Goal: Task Accomplishment & Management: Manage account settings

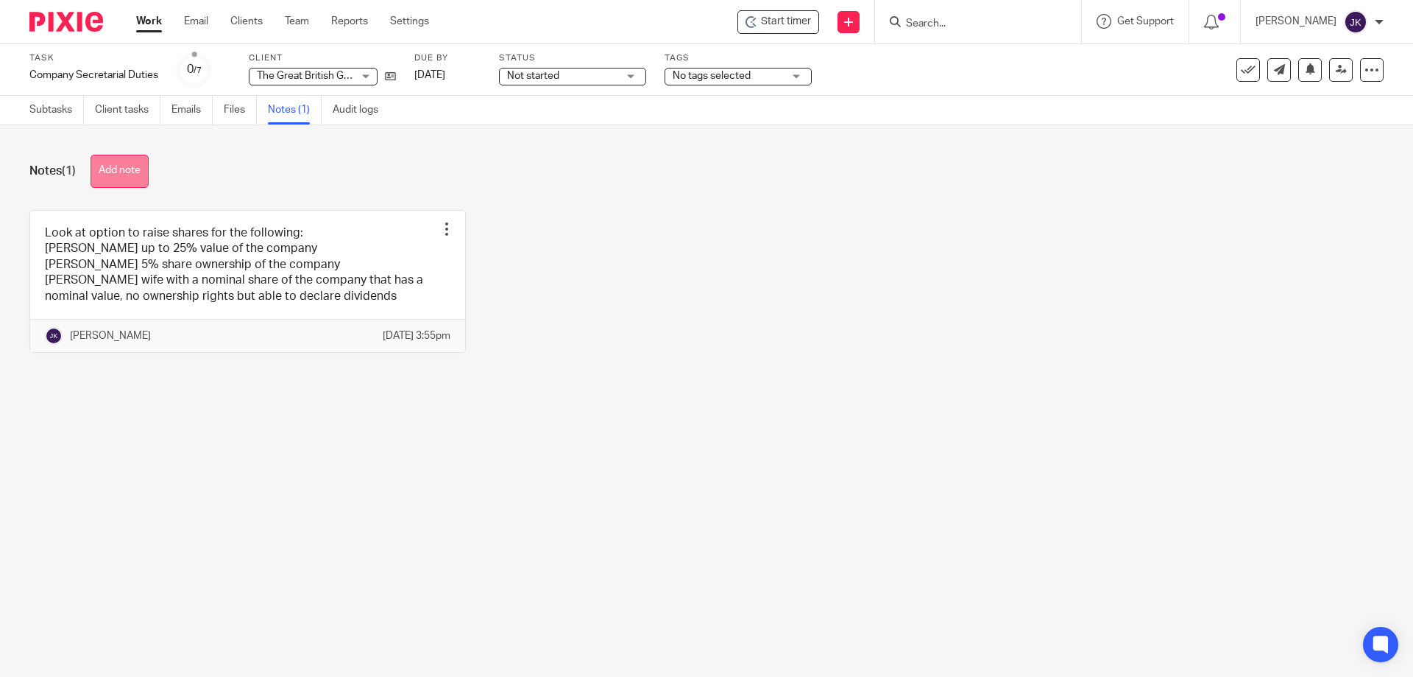
click at [141, 166] on button "Add note" at bounding box center [120, 171] width 58 height 33
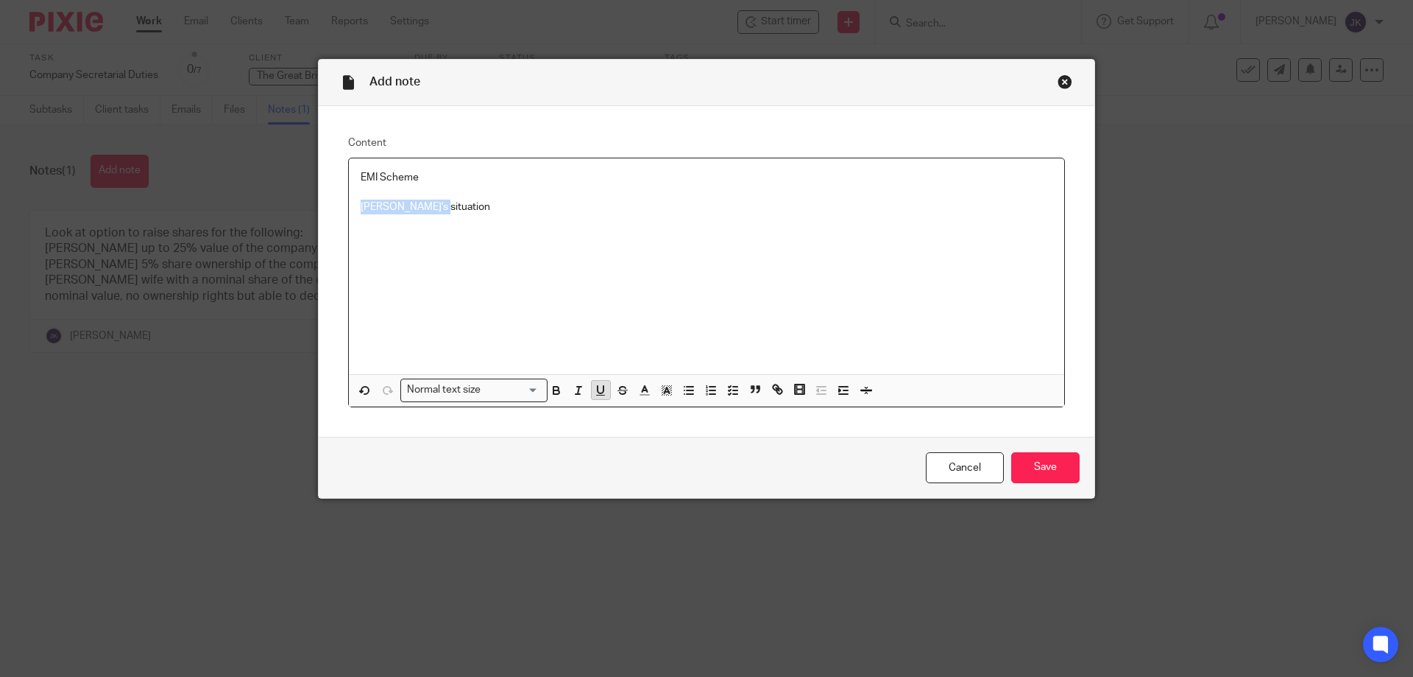
click at [598, 392] on icon "button" at bounding box center [601, 389] width 6 height 7
click at [445, 208] on p "Gary's situation" at bounding box center [707, 207] width 692 height 15
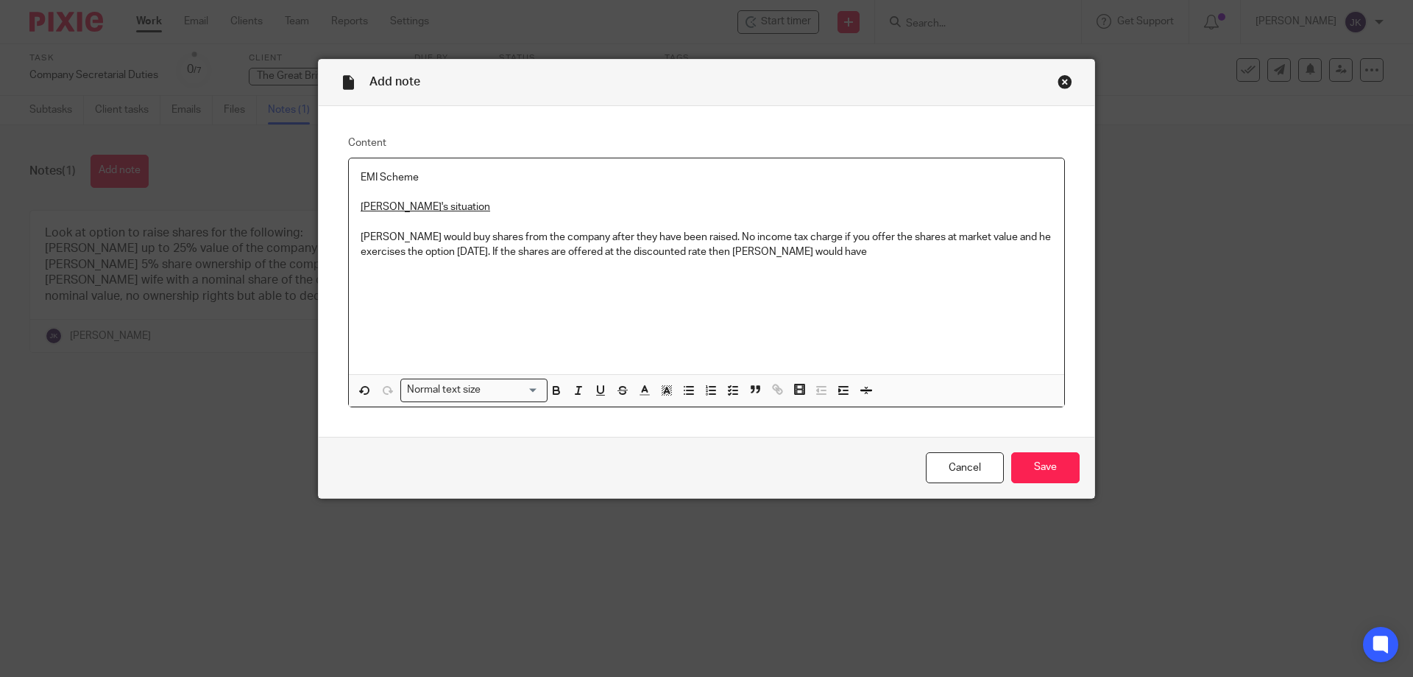
click at [675, 235] on p "Gary would buy shares from the company after they have been raised. No income t…" at bounding box center [707, 245] width 692 height 30
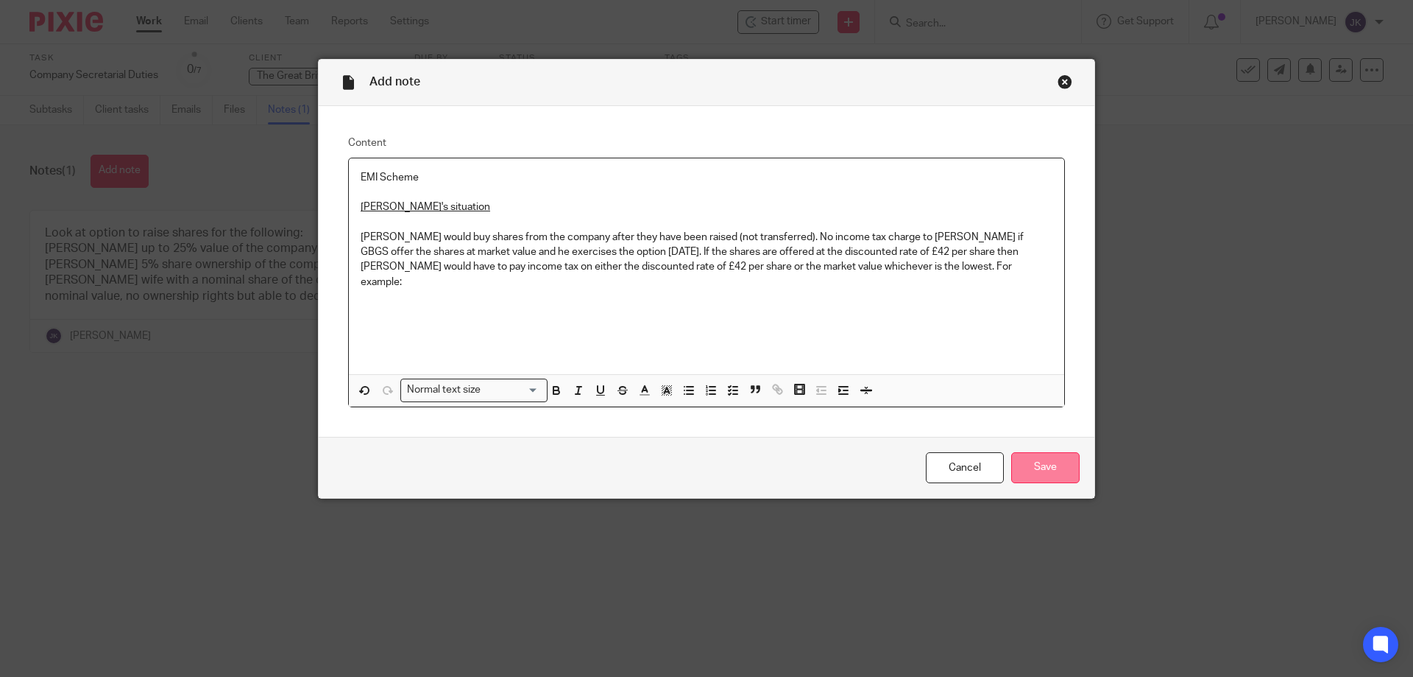
click at [1036, 467] on input "Save" at bounding box center [1045, 468] width 68 height 32
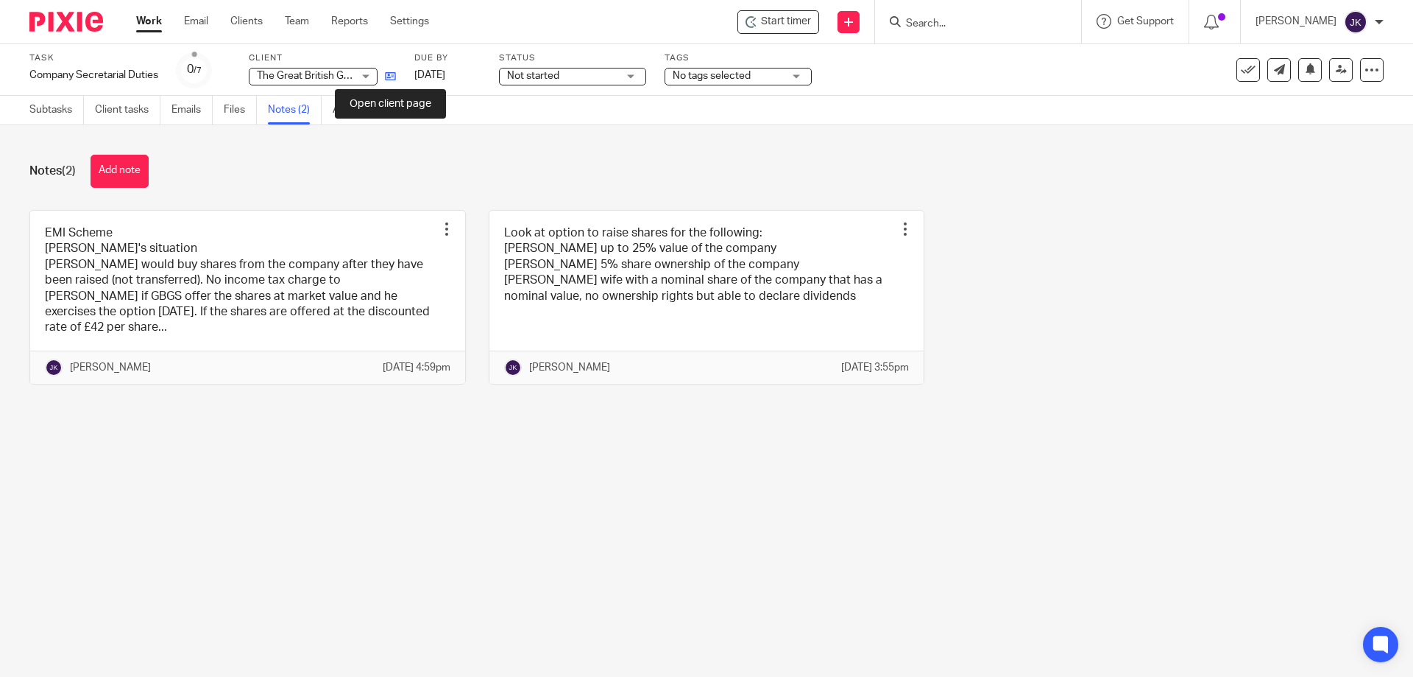
click at [386, 76] on icon at bounding box center [390, 76] width 11 height 11
click at [231, 114] on link "Files" at bounding box center [240, 110] width 33 height 29
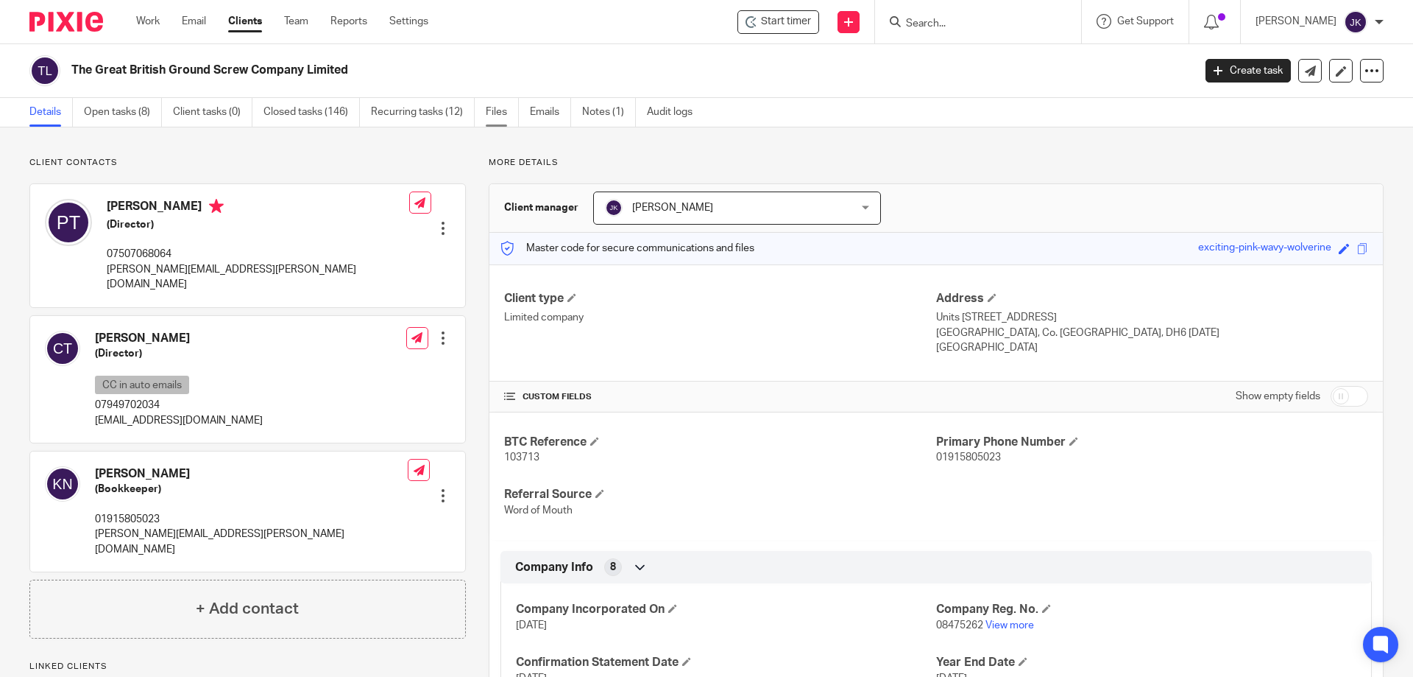
click at [491, 114] on link "Files" at bounding box center [502, 112] width 33 height 29
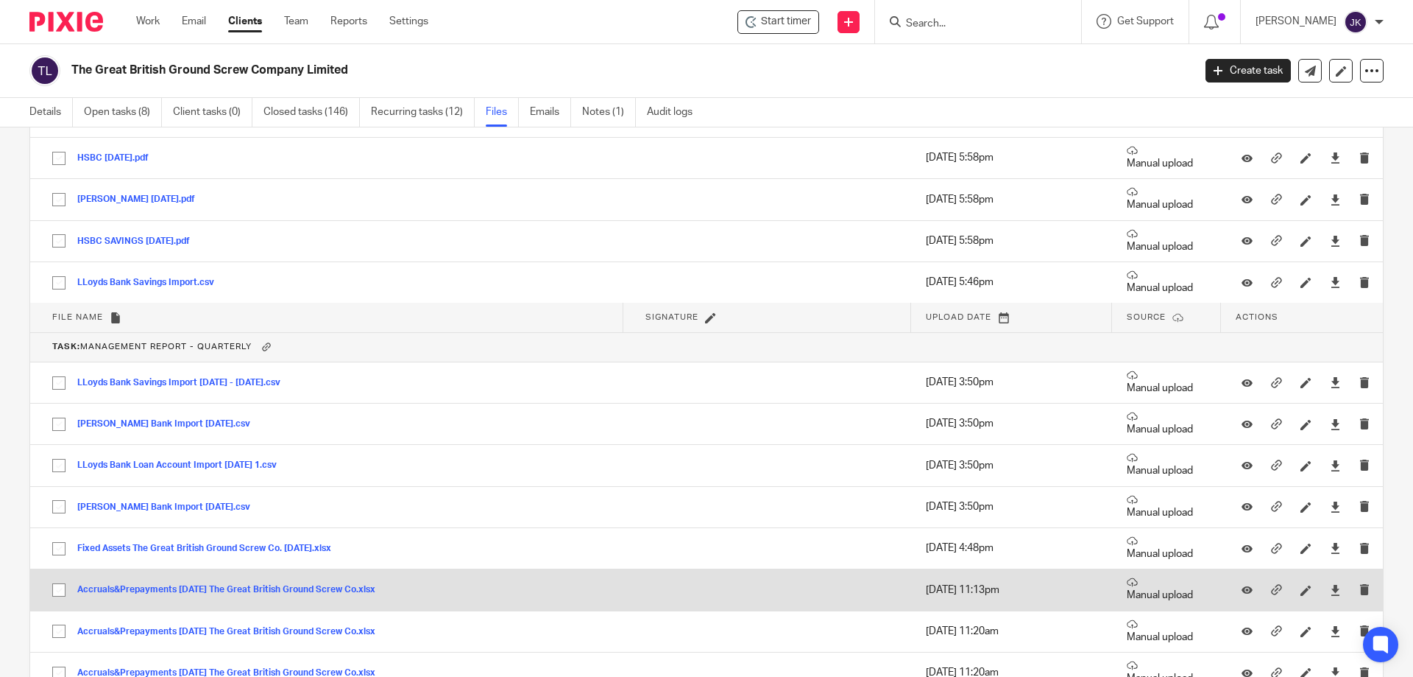
scroll to position [30420, 0]
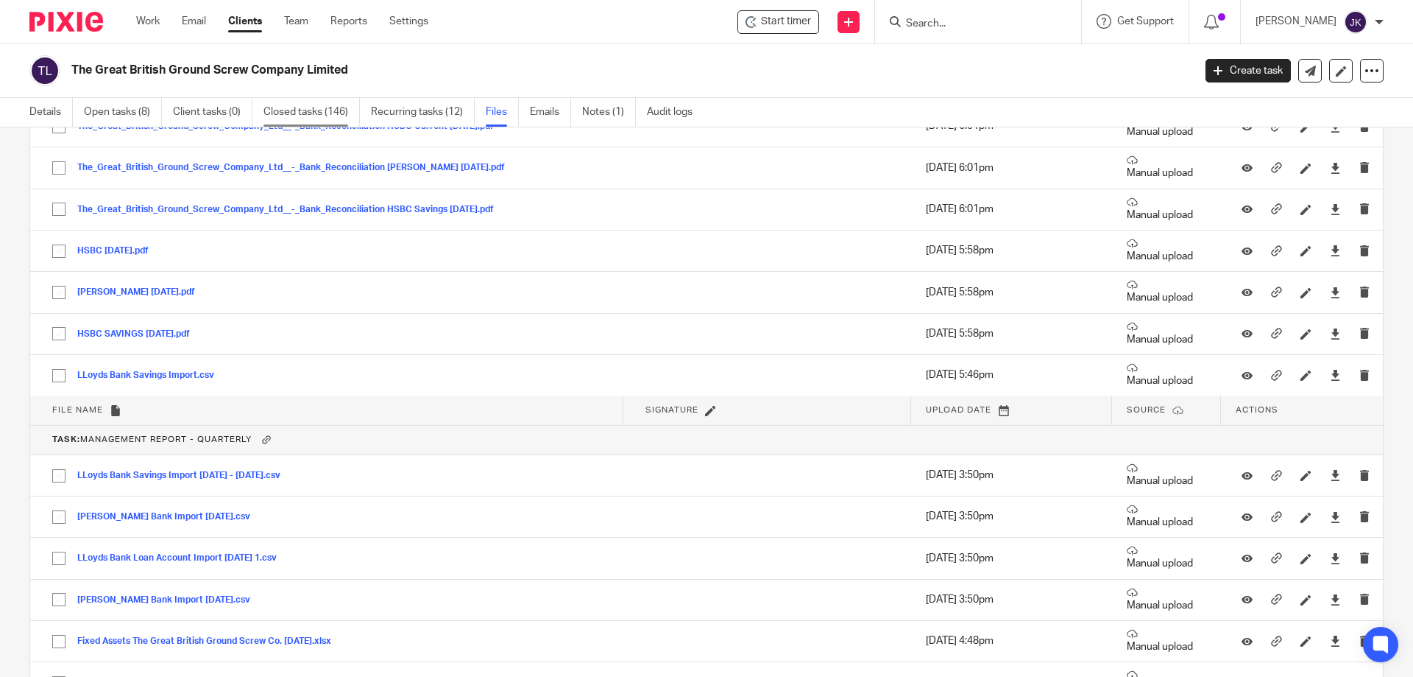
click at [314, 106] on link "Closed tasks (146)" at bounding box center [312, 112] width 96 height 29
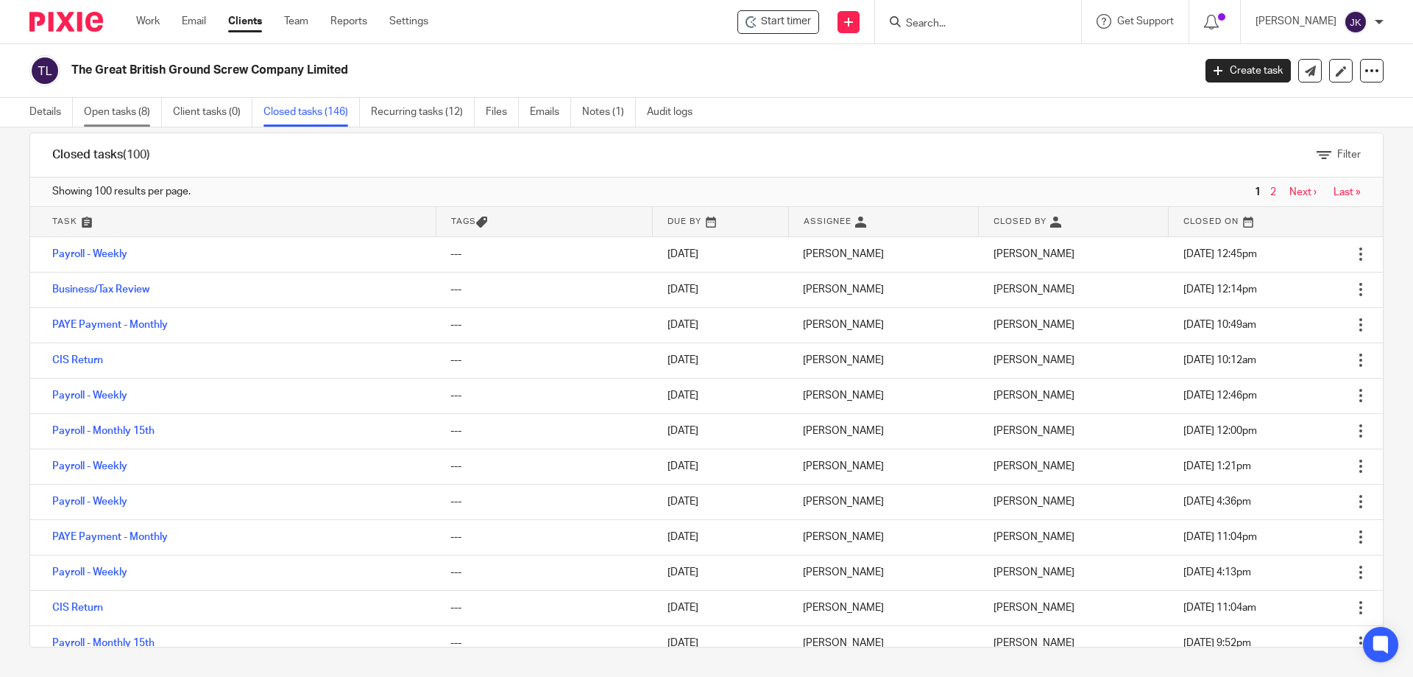
click at [116, 111] on link "Open tasks (8)" at bounding box center [123, 112] width 78 height 29
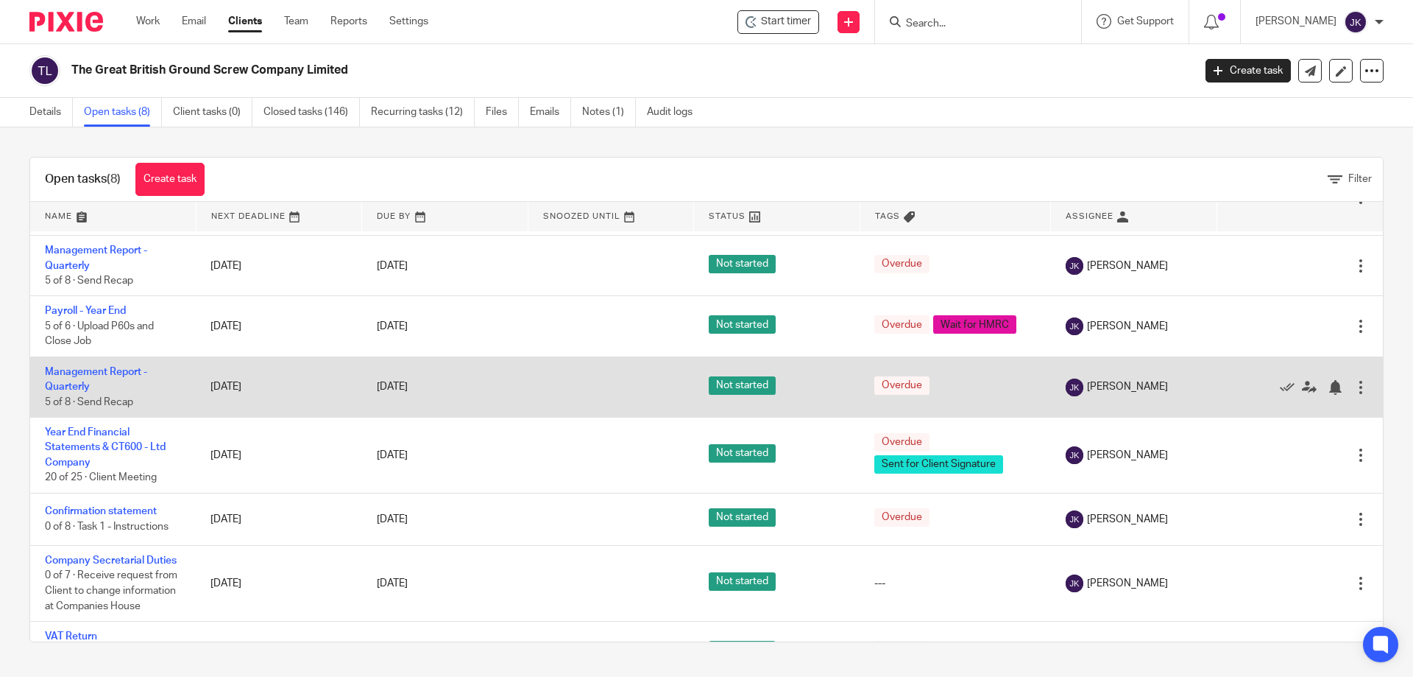
scroll to position [141, 0]
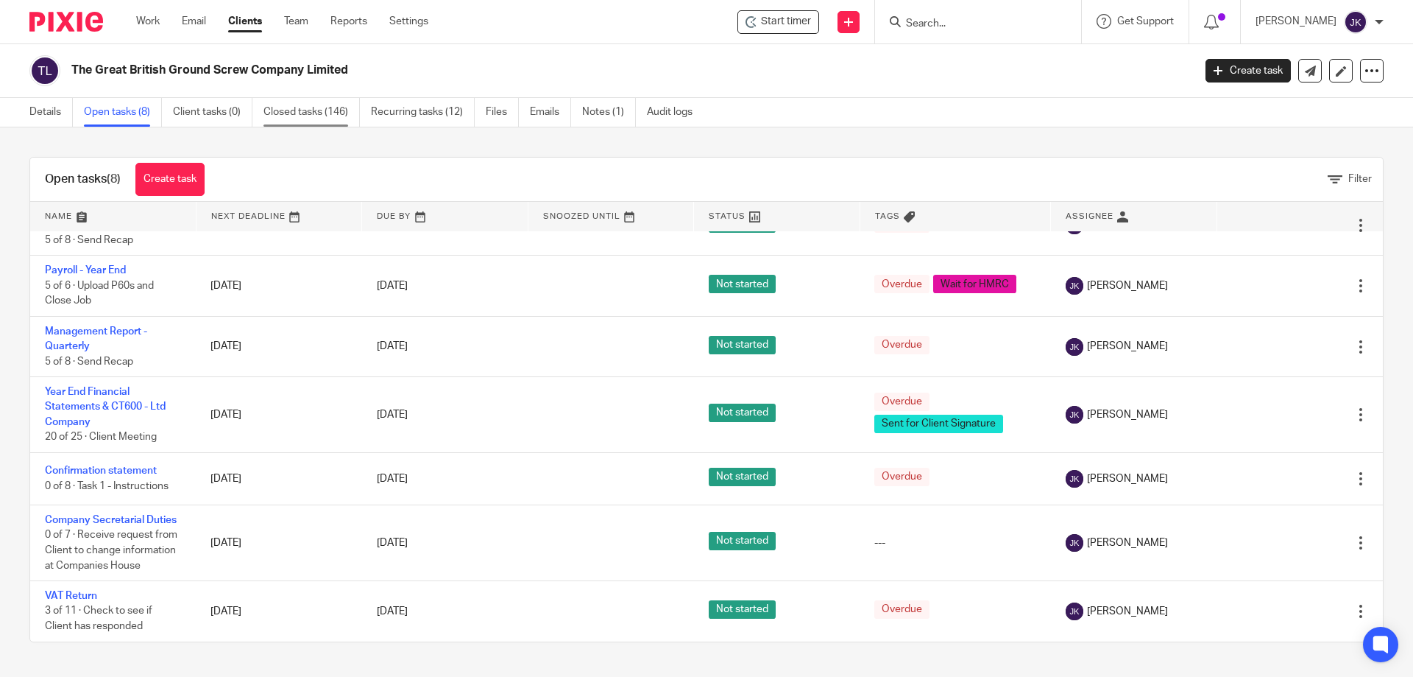
click at [305, 115] on link "Closed tasks (146)" at bounding box center [312, 112] width 96 height 29
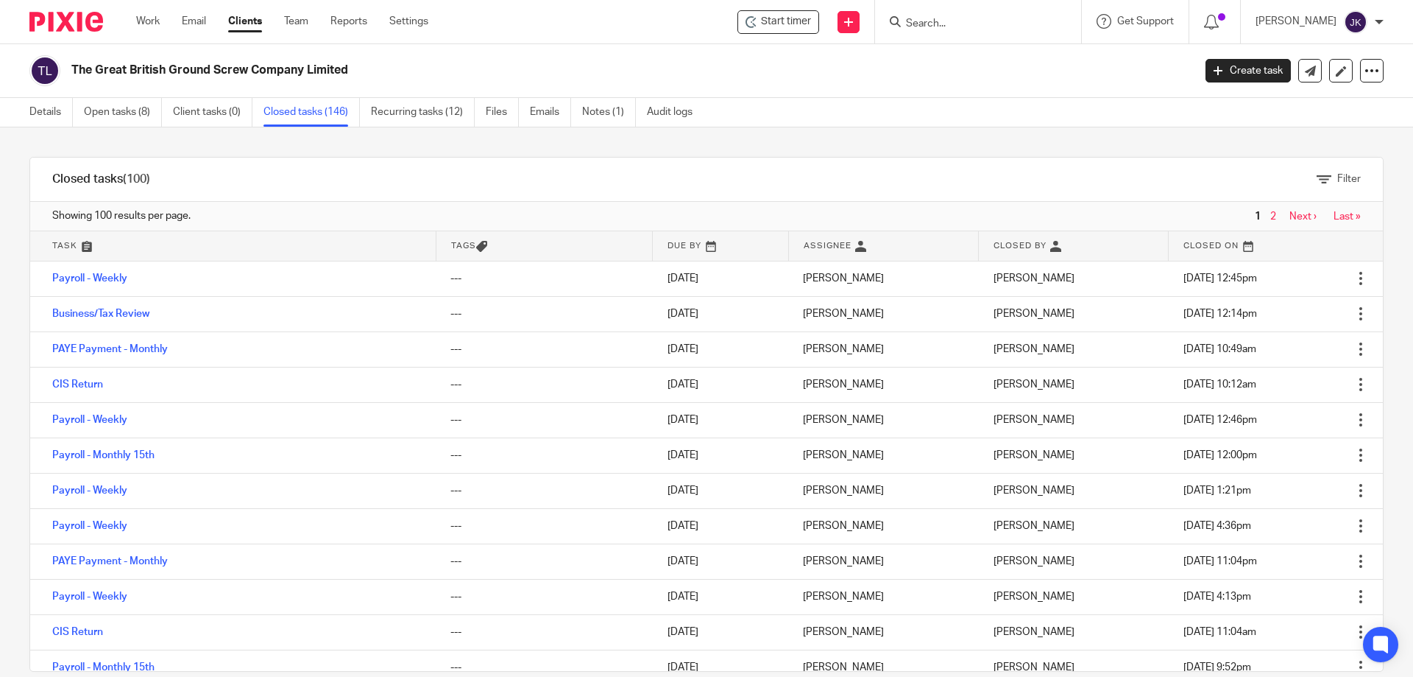
click at [1290, 213] on link "Next ›" at bounding box center [1303, 216] width 27 height 10
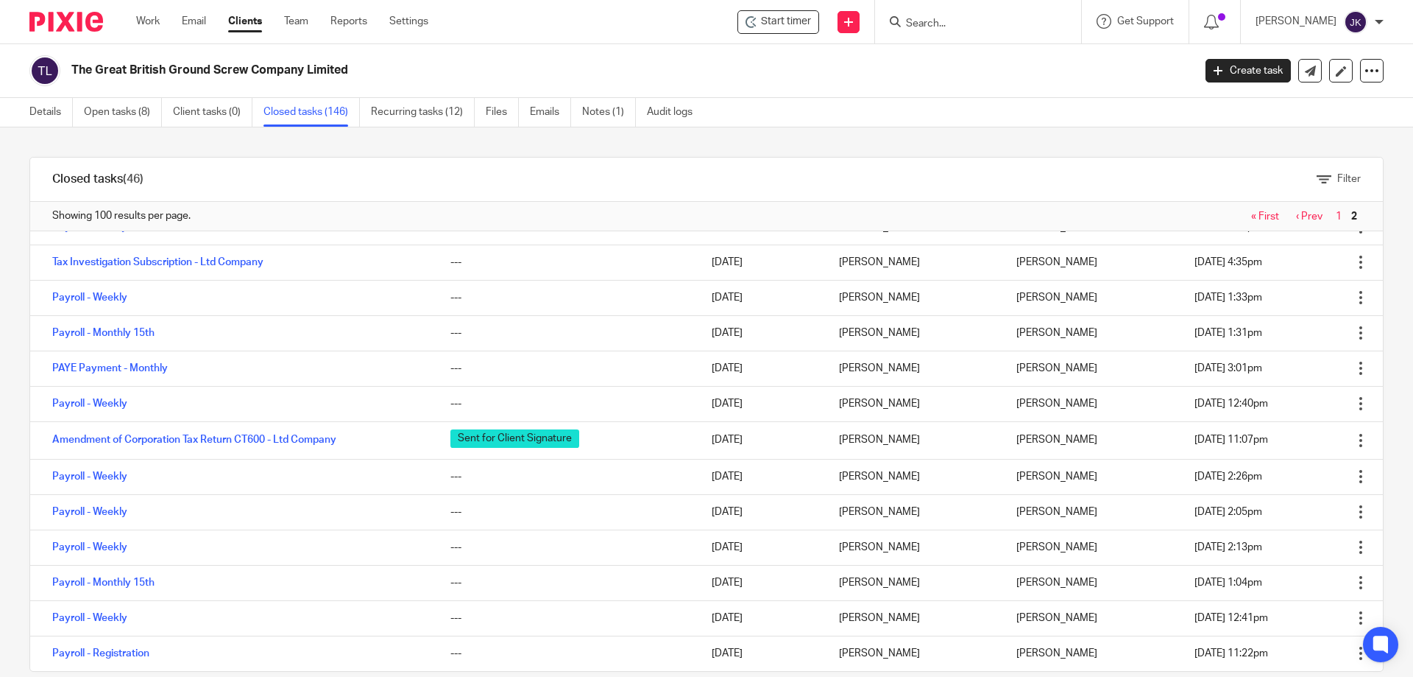
scroll to position [1073, 0]
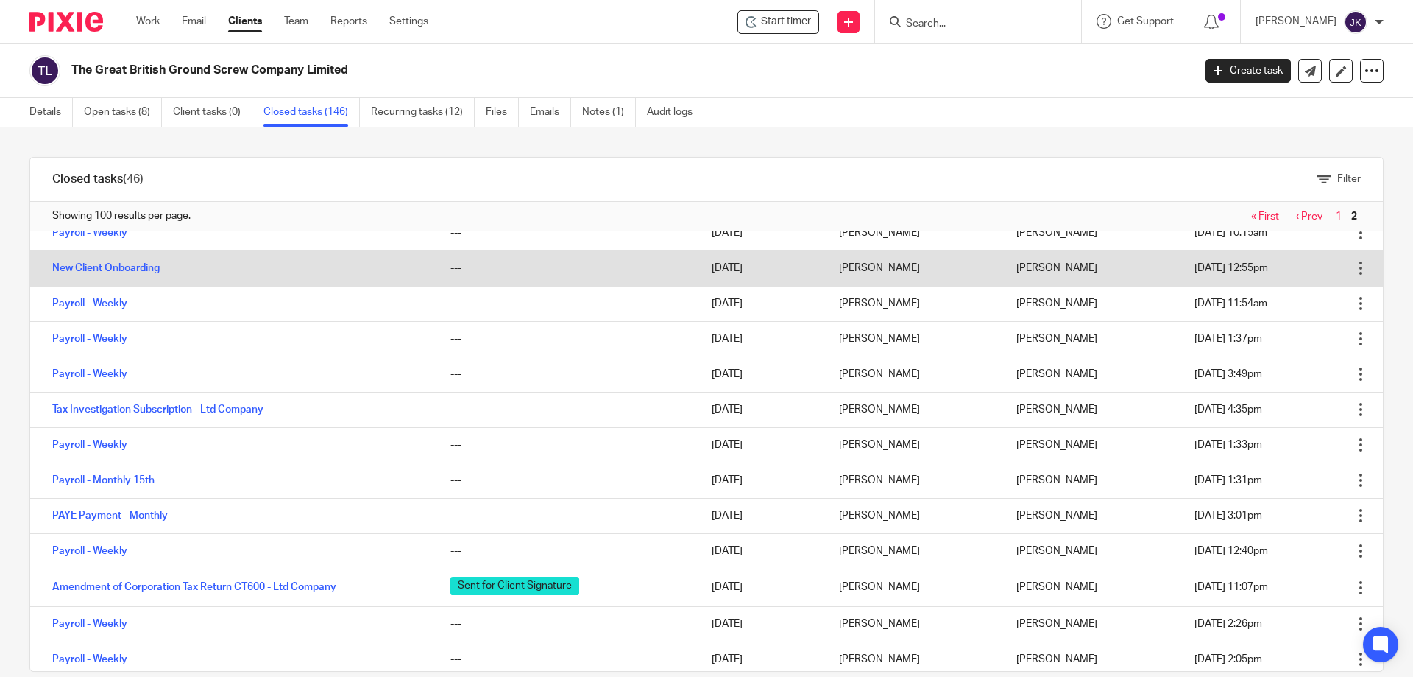
click at [102, 275] on td "New Client Onboarding" at bounding box center [233, 267] width 406 height 35
click at [135, 266] on link "New Client Onboarding" at bounding box center [105, 268] width 107 height 10
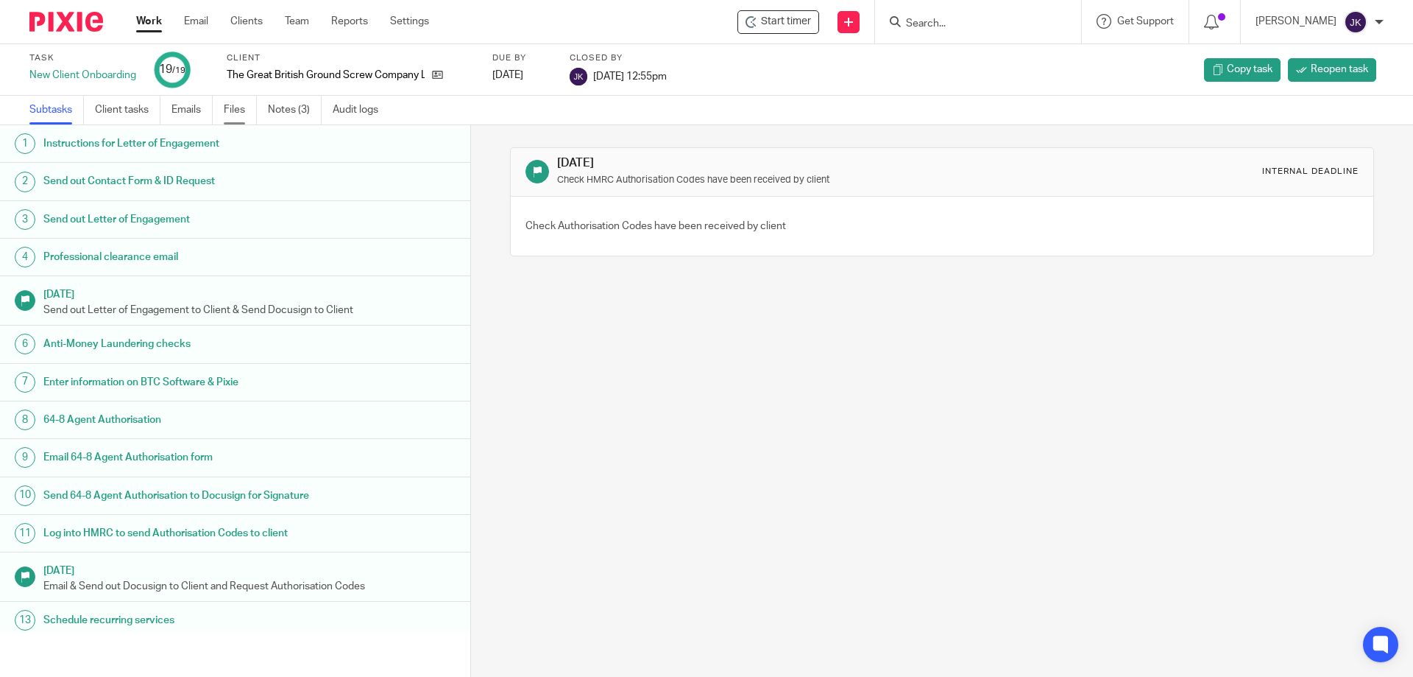
click at [241, 116] on link "Files" at bounding box center [240, 110] width 33 height 29
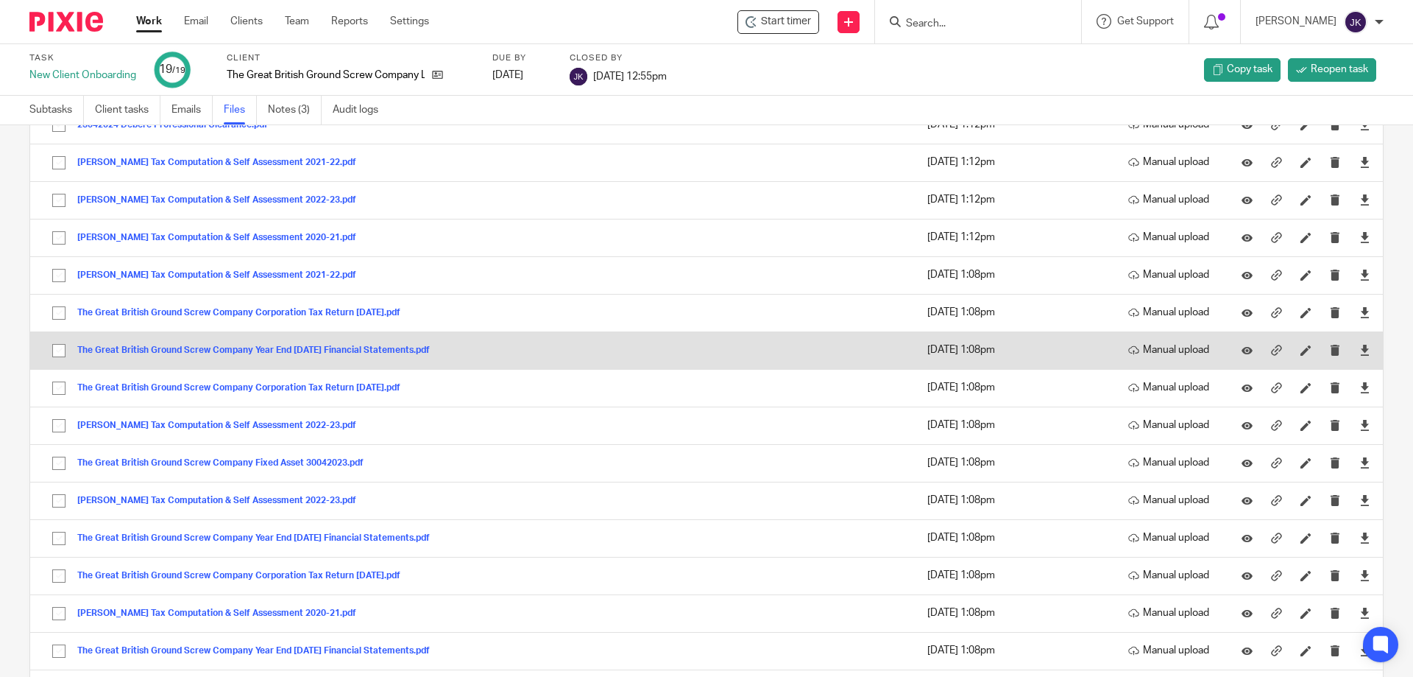
scroll to position [147, 0]
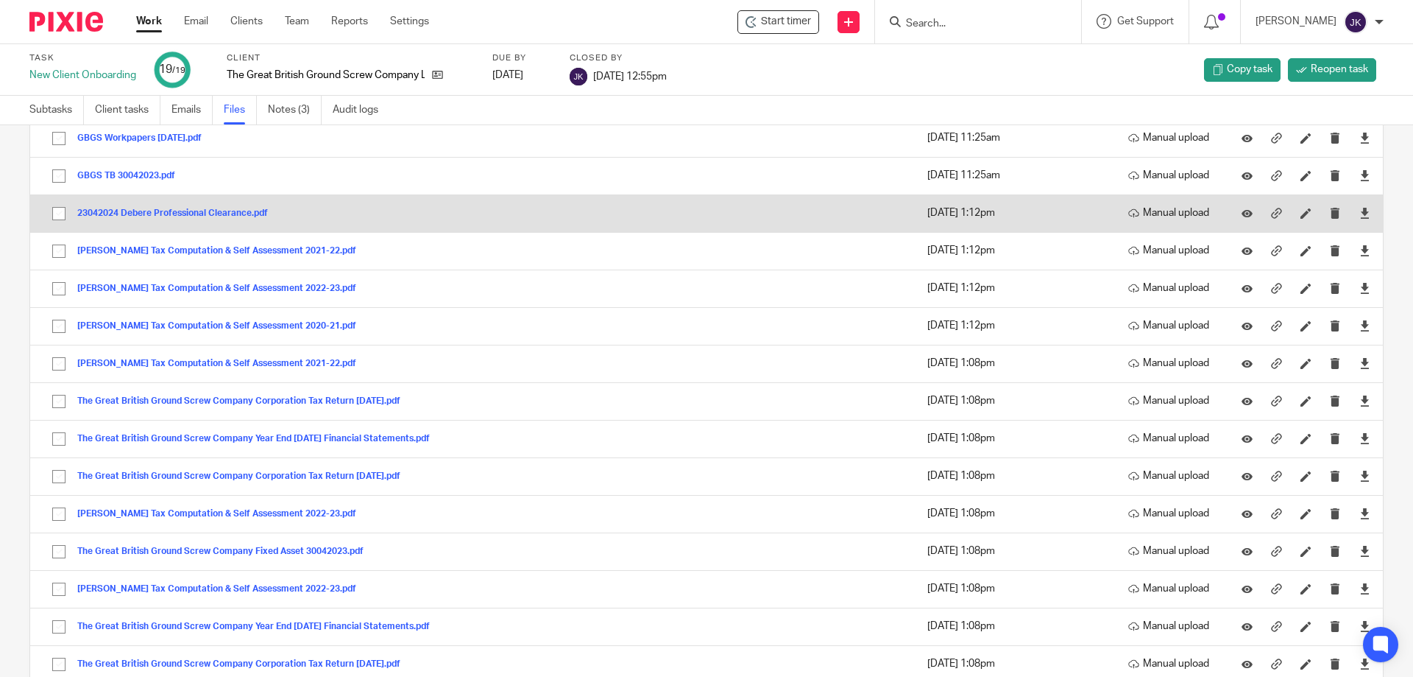
click at [138, 213] on button "23042024 Debere Professional Clearance.pdf" at bounding box center [178, 213] width 202 height 10
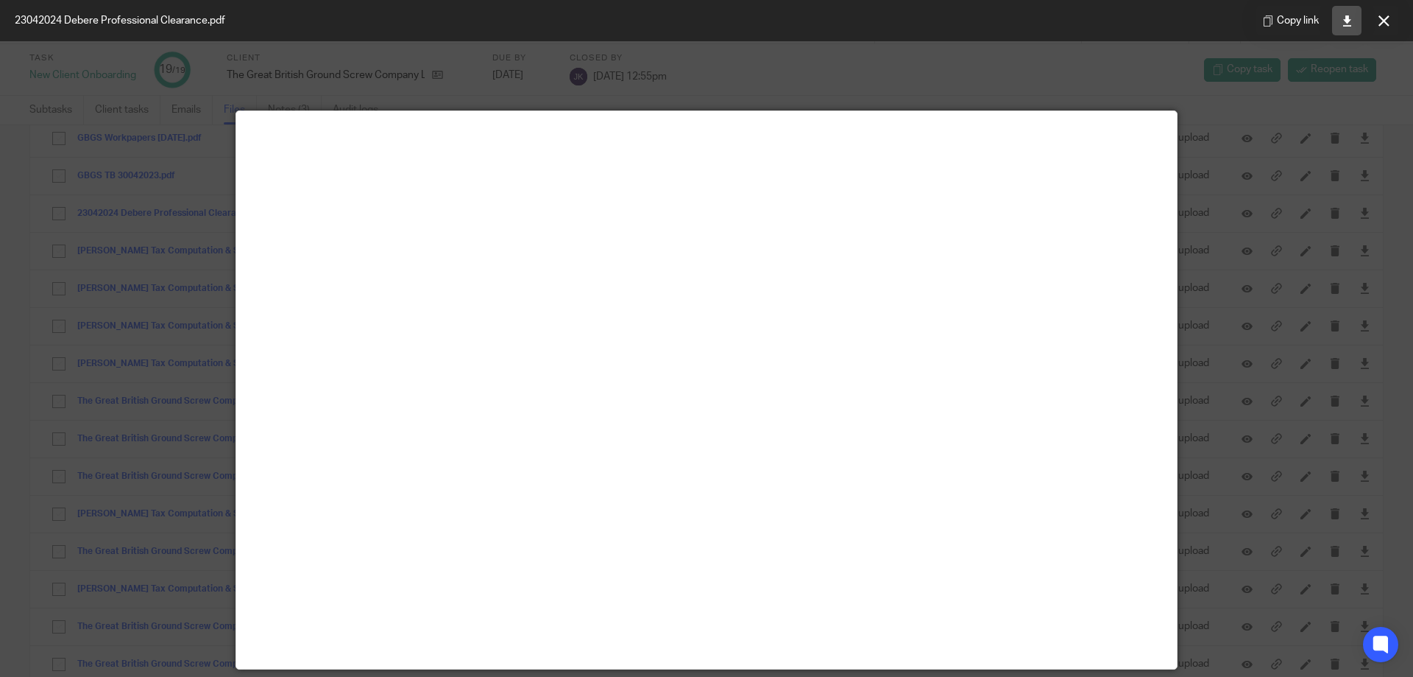
click at [1345, 23] on icon at bounding box center [1347, 20] width 11 height 11
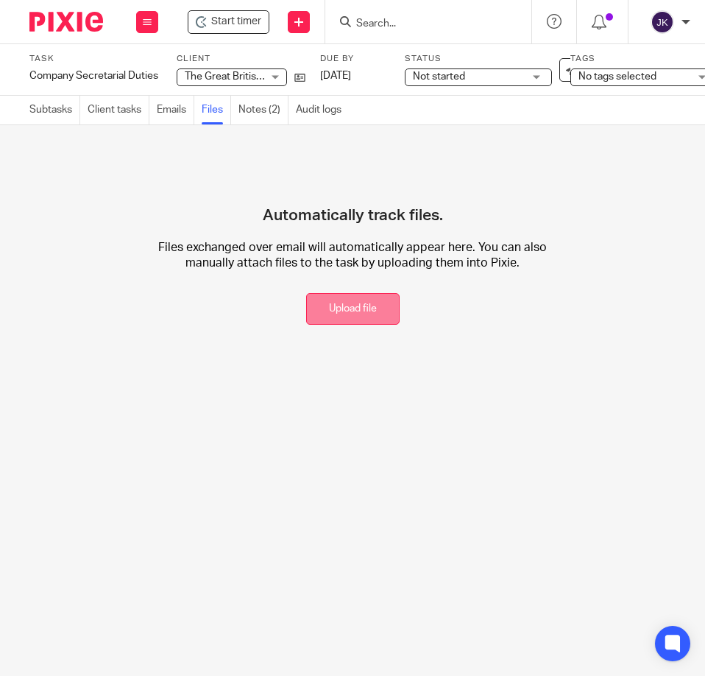
click at [350, 310] on button "Upload file" at bounding box center [352, 309] width 93 height 32
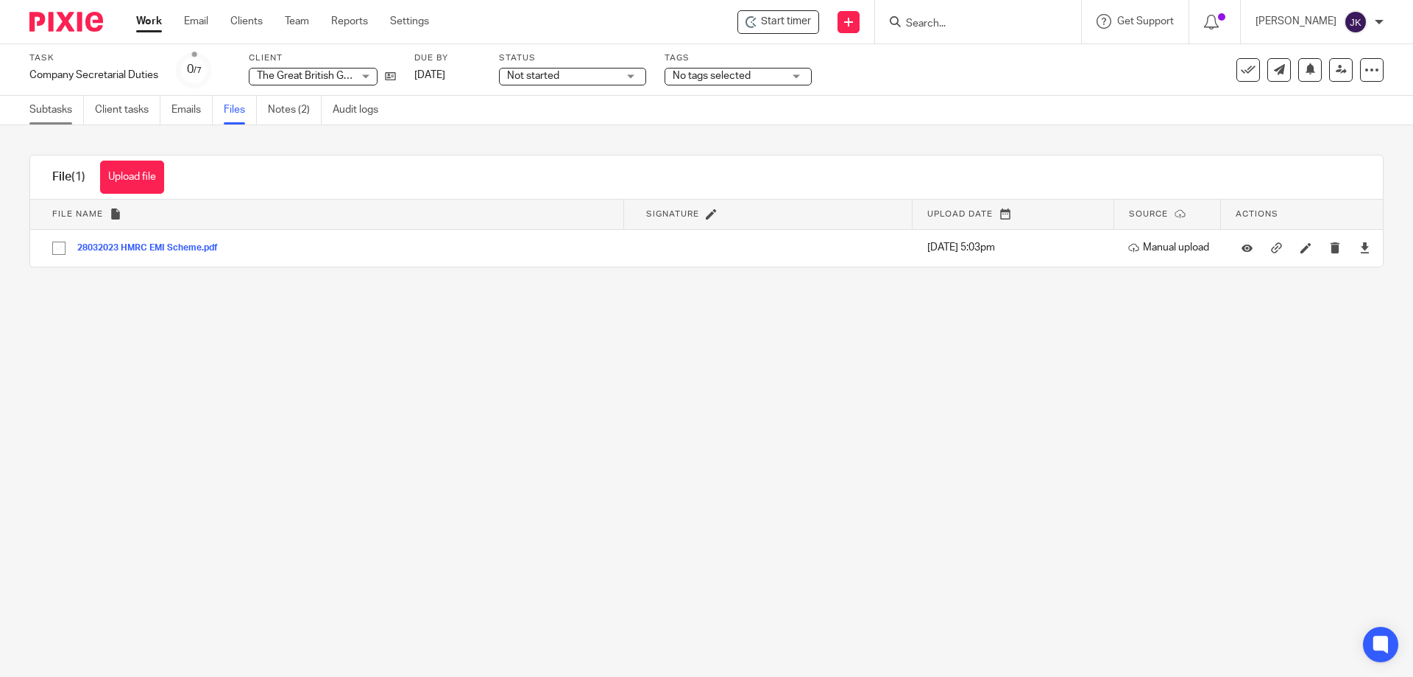
click at [52, 107] on link "Subtasks" at bounding box center [56, 110] width 54 height 29
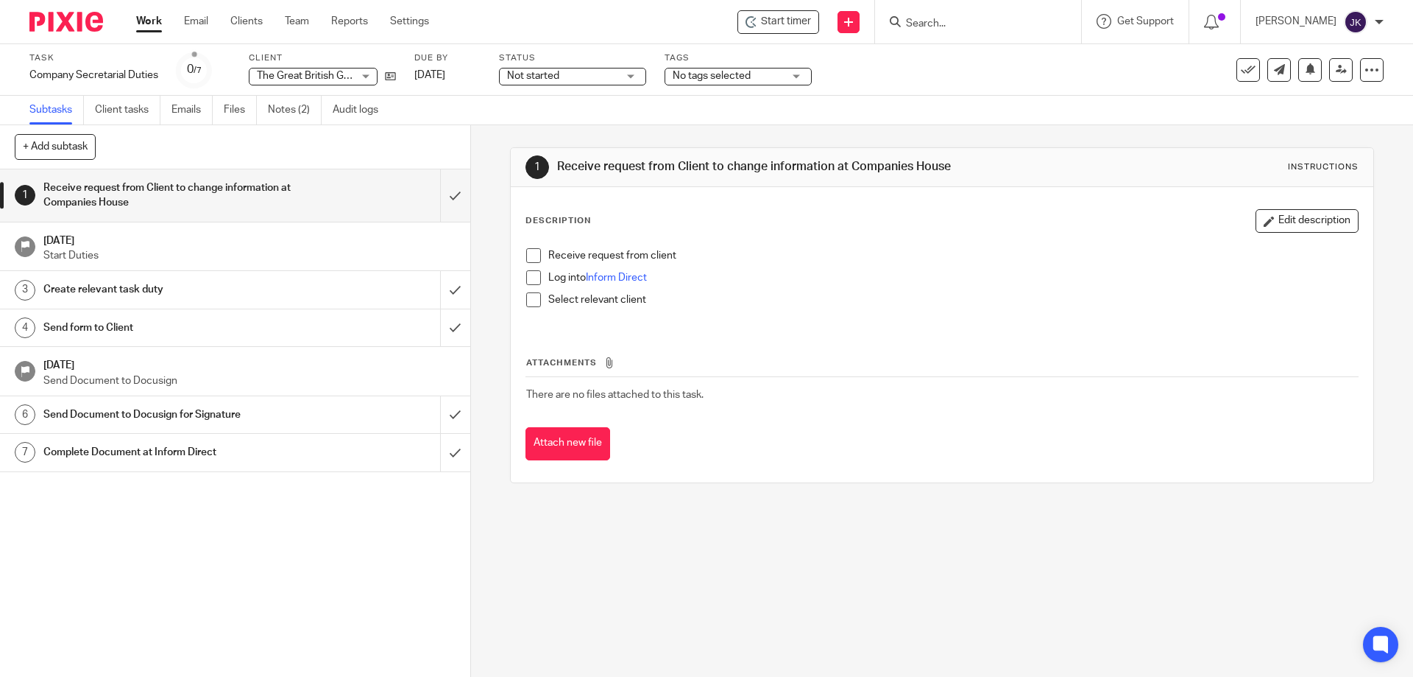
drag, startPoint x: 0, startPoint y: 0, endPoint x: 292, endPoint y: 119, distance: 315.4
click at [292, 119] on link "Notes (2)" at bounding box center [295, 110] width 54 height 29
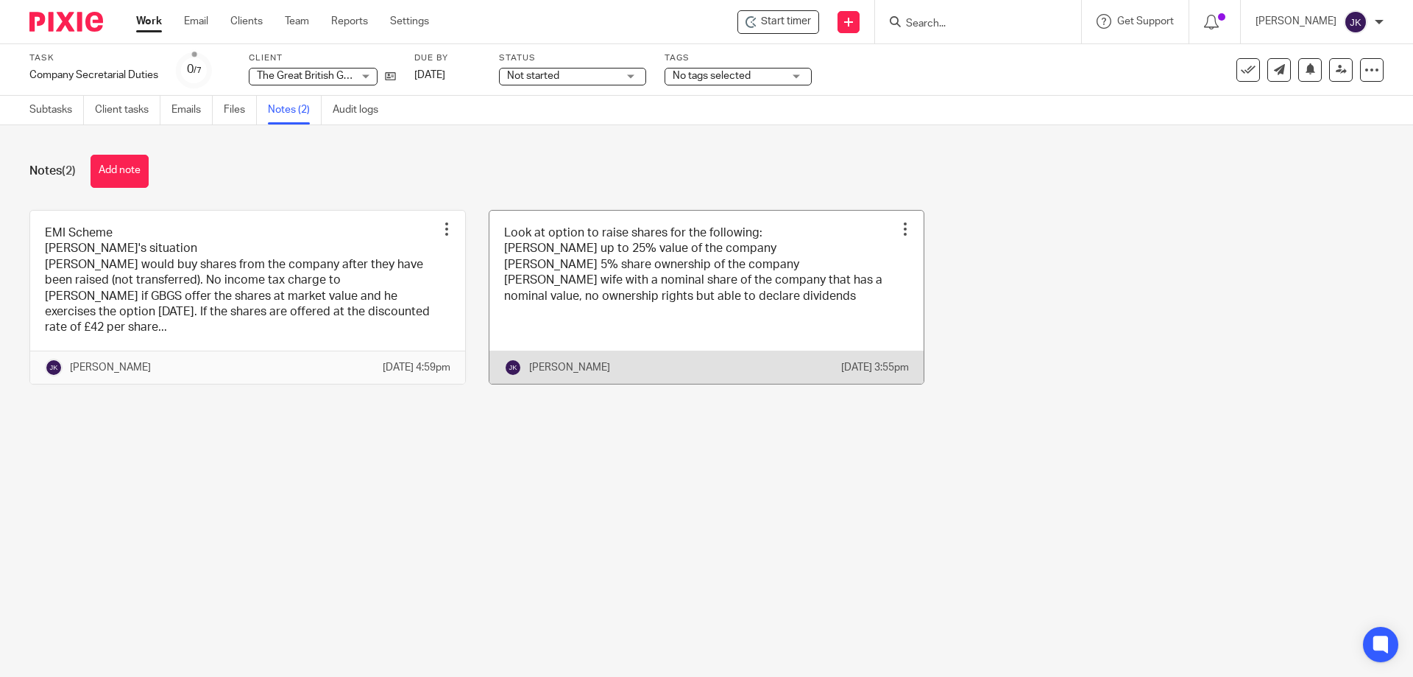
click at [898, 228] on div at bounding box center [905, 229] width 15 height 15
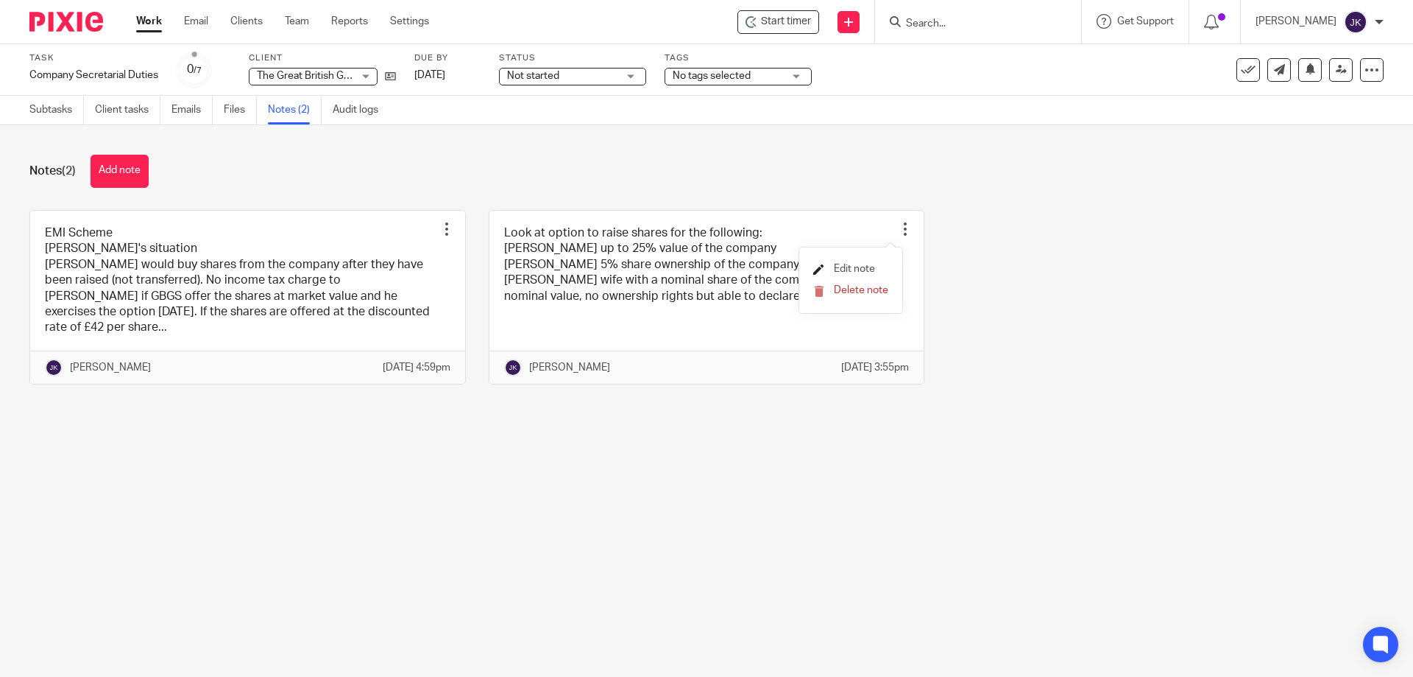
click at [855, 266] on span "Edit note" at bounding box center [854, 269] width 41 height 10
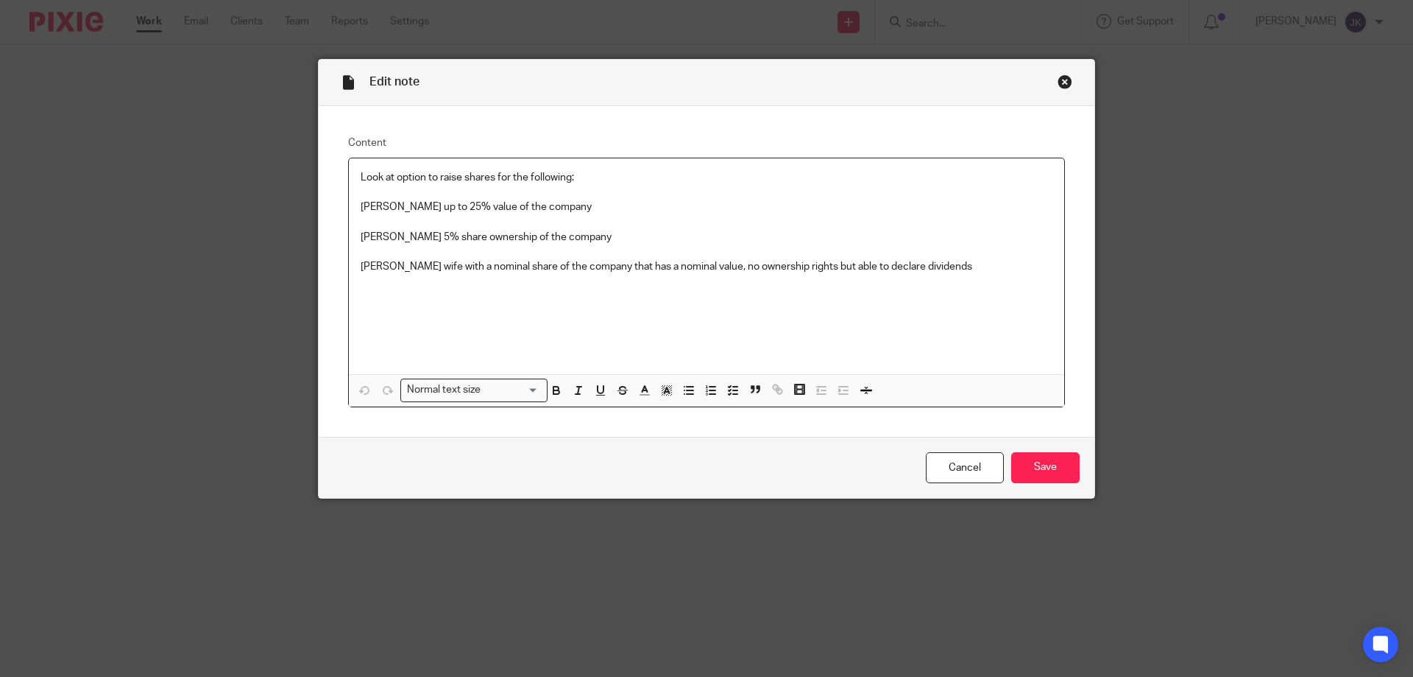
click at [1058, 78] on div "Close this dialog window" at bounding box center [1065, 81] width 15 height 15
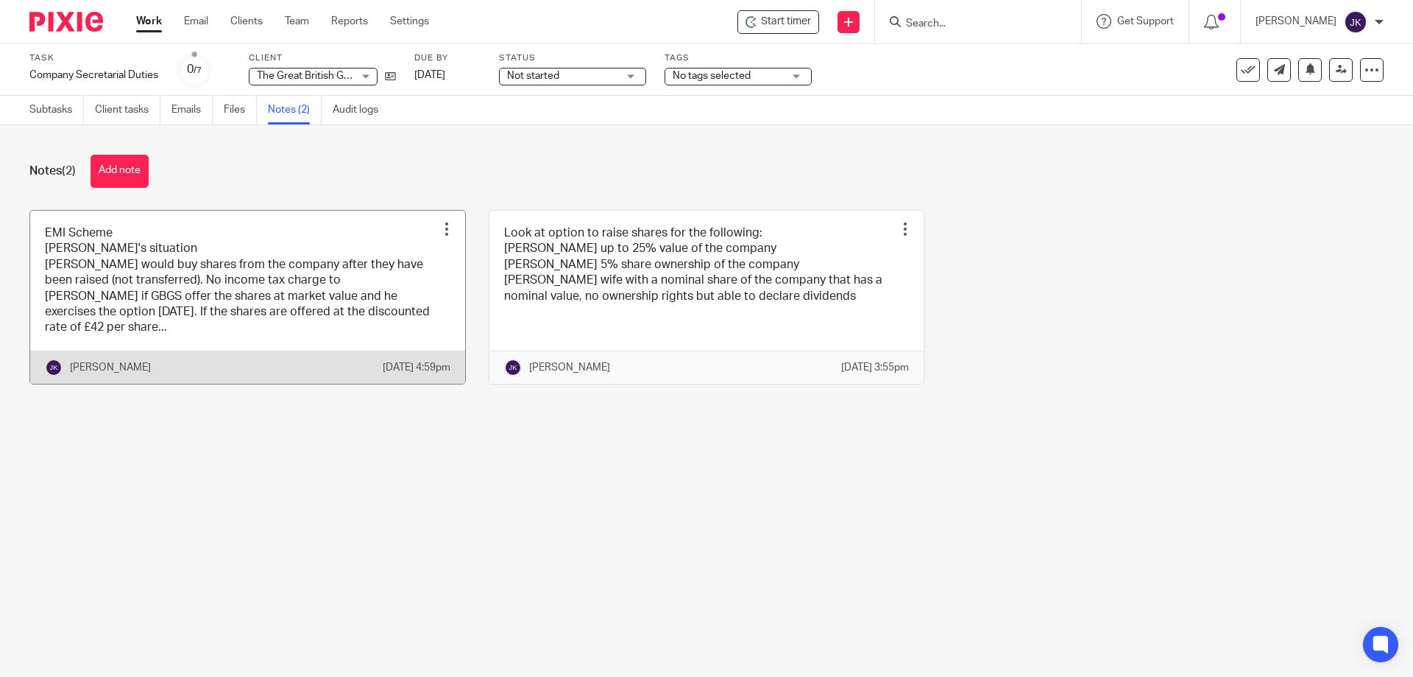
click at [439, 219] on div "Edit note Delete note" at bounding box center [447, 229] width 22 height 22
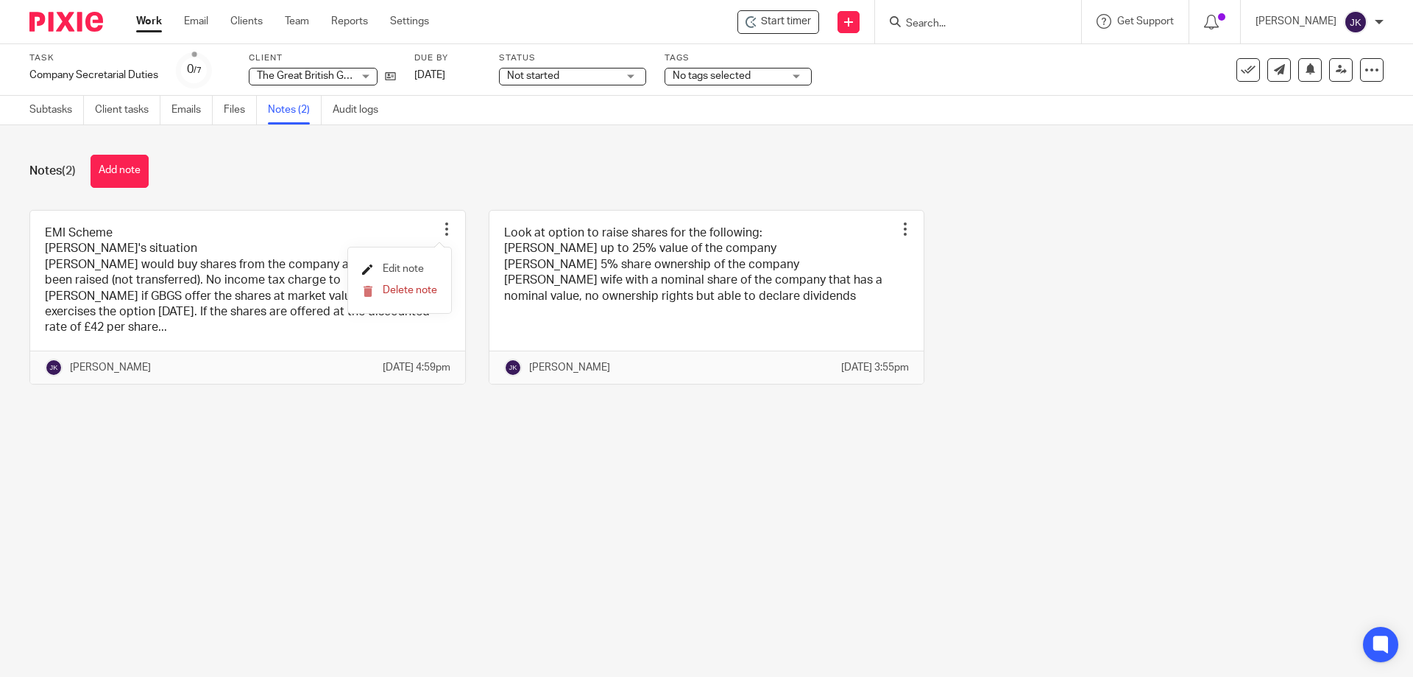
click at [406, 269] on span "Edit note" at bounding box center [403, 269] width 41 height 10
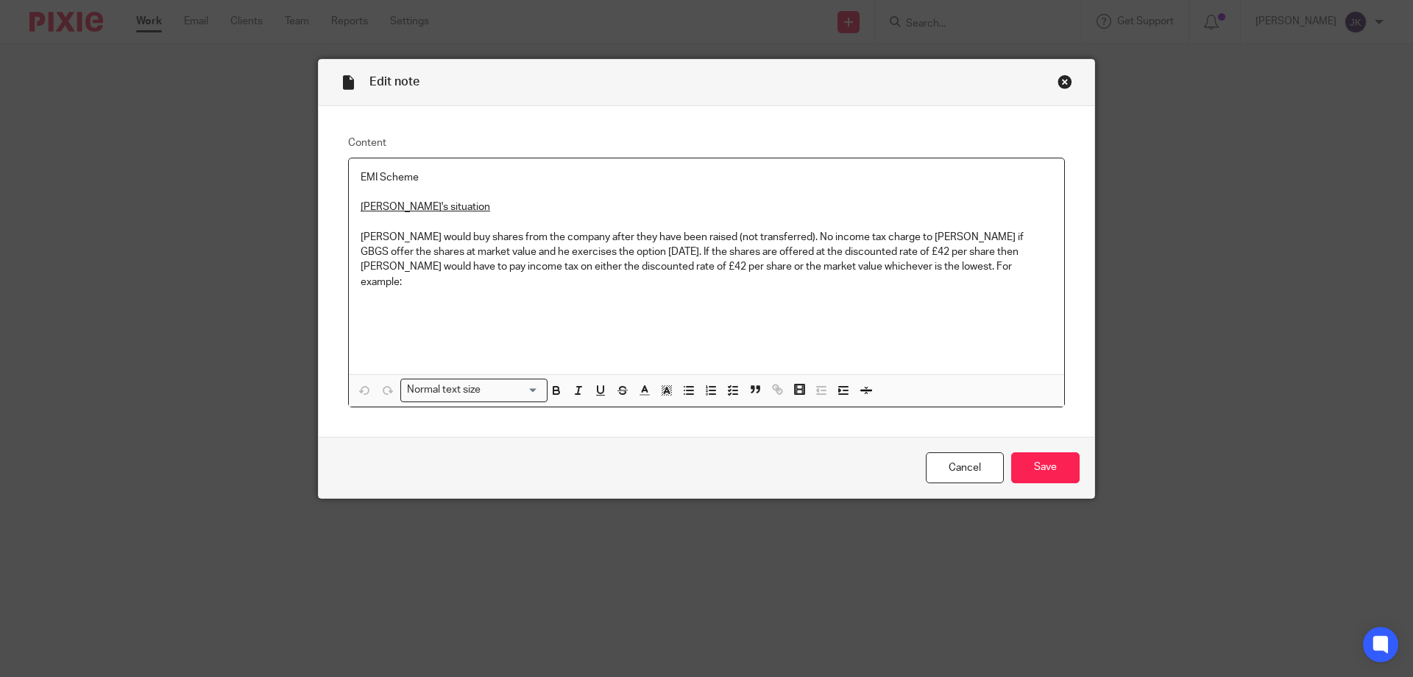
click at [930, 289] on p at bounding box center [707, 296] width 692 height 15
click at [594, 389] on icon "button" at bounding box center [600, 390] width 13 height 13
click at [488, 304] on p "Current Shareholding" at bounding box center [707, 311] width 692 height 15
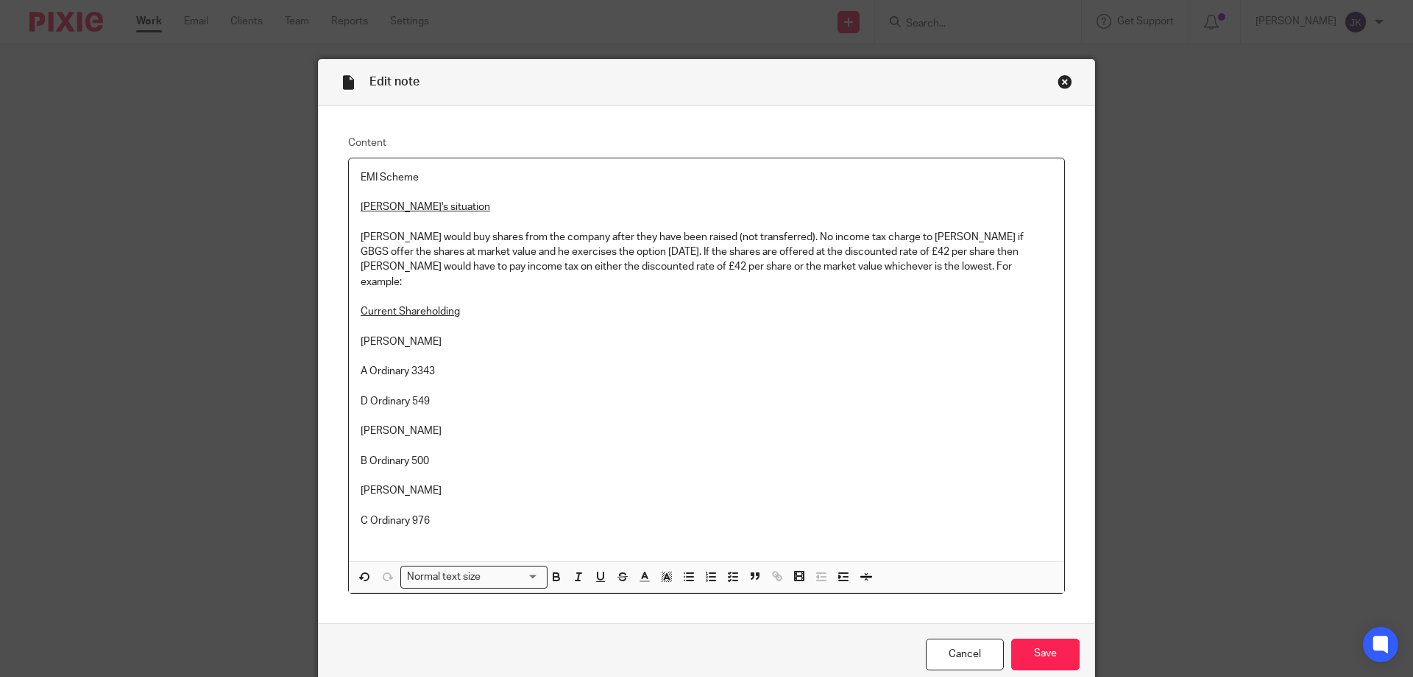
click at [452, 289] on p at bounding box center [707, 296] width 692 height 15
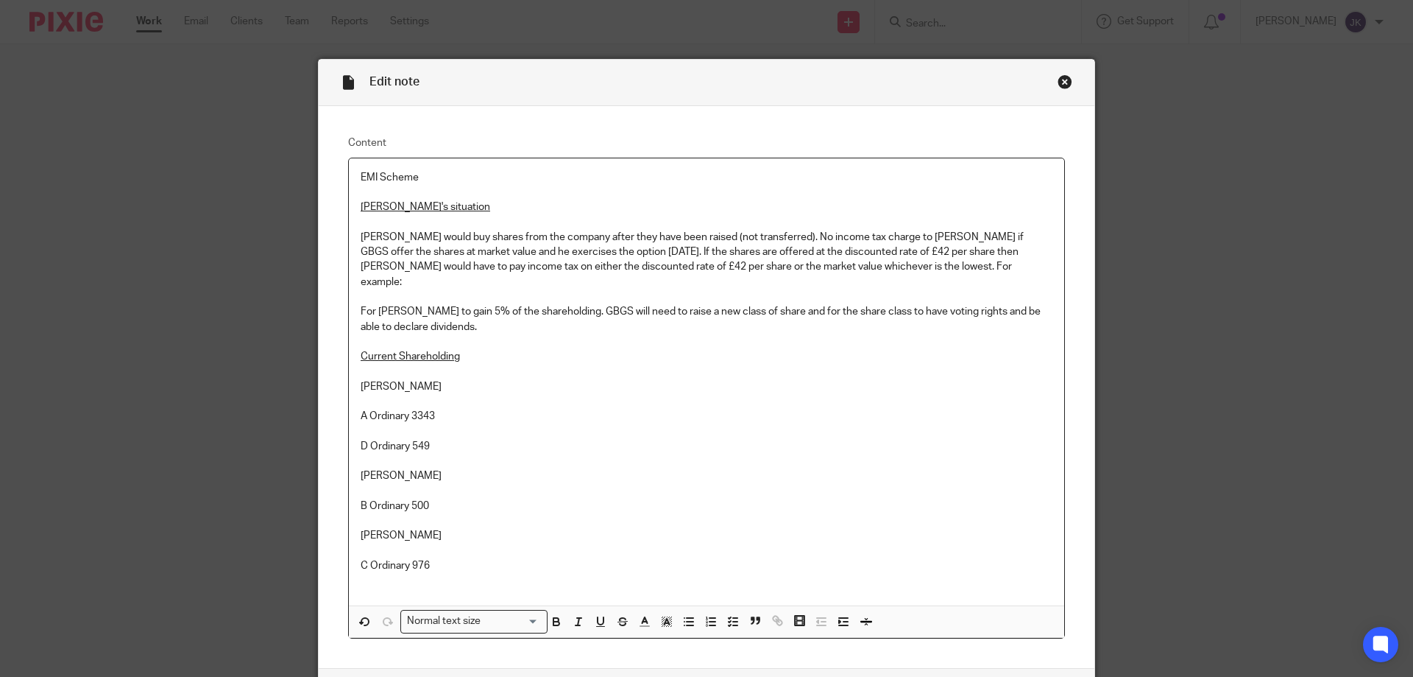
click at [945, 304] on p "For [PERSON_NAME] to gain 5% of the shareholding. GBGS will need to raise a new…" at bounding box center [707, 319] width 692 height 30
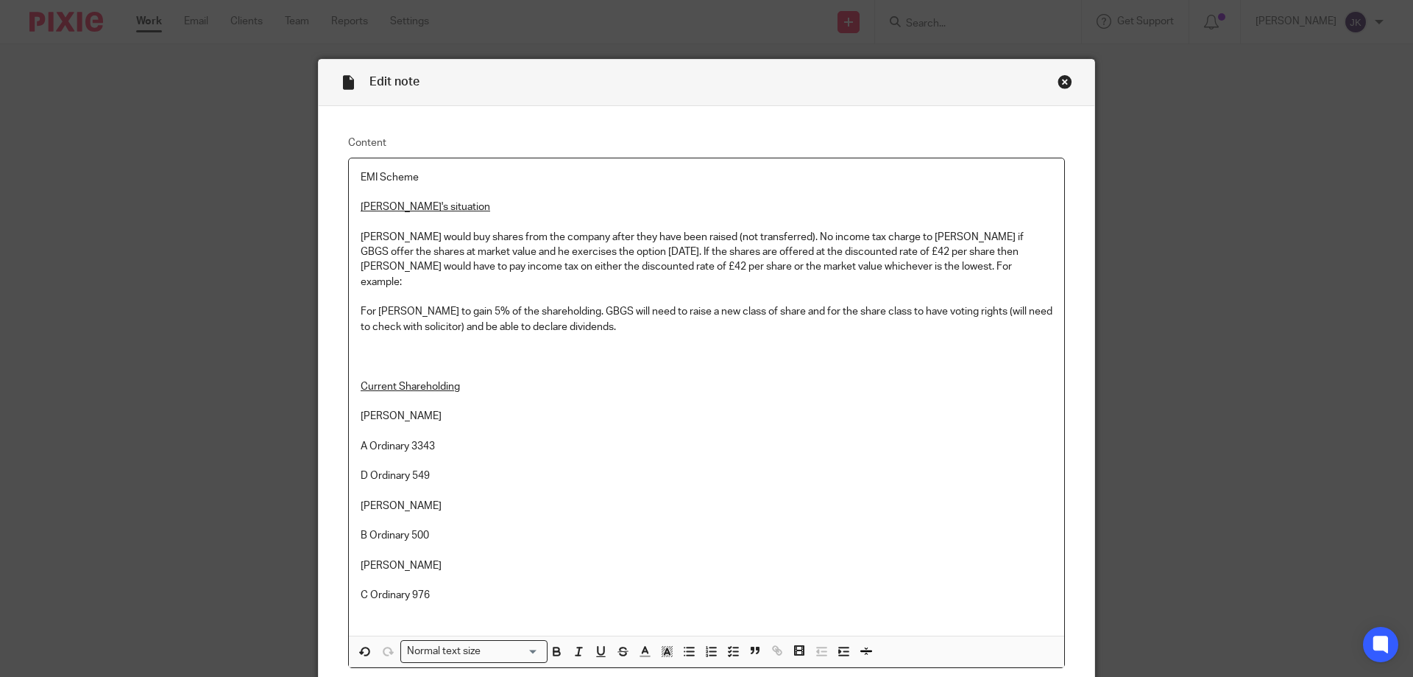
click at [465, 586] on div "EMI Scheme [PERSON_NAME]'s situation [PERSON_NAME] would buy shares from the co…" at bounding box center [707, 396] width 716 height 477
click at [444, 587] on p "C Ordinary 976" at bounding box center [707, 594] width 692 height 15
click at [435, 576] on div "EMI Scheme [PERSON_NAME]'s situation [PERSON_NAME] would buy shares from the co…" at bounding box center [707, 396] width 716 height 477
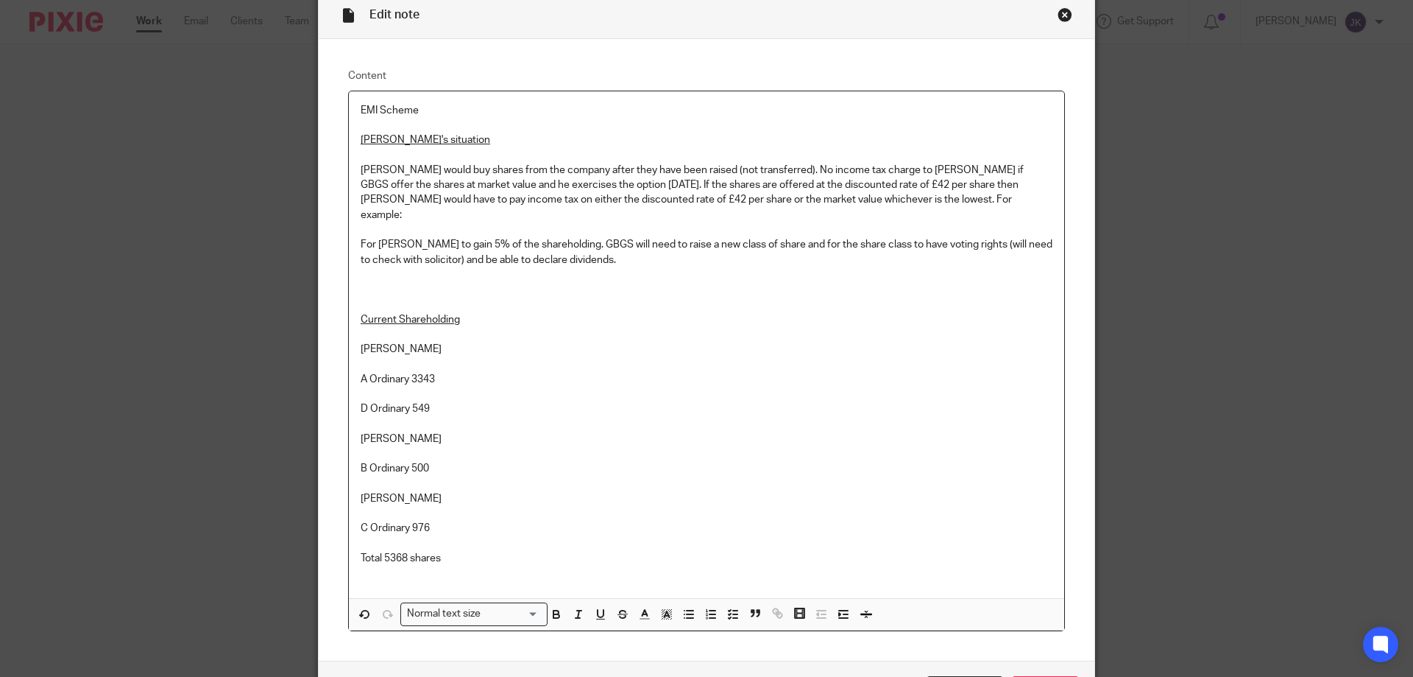
scroll to position [157, 0]
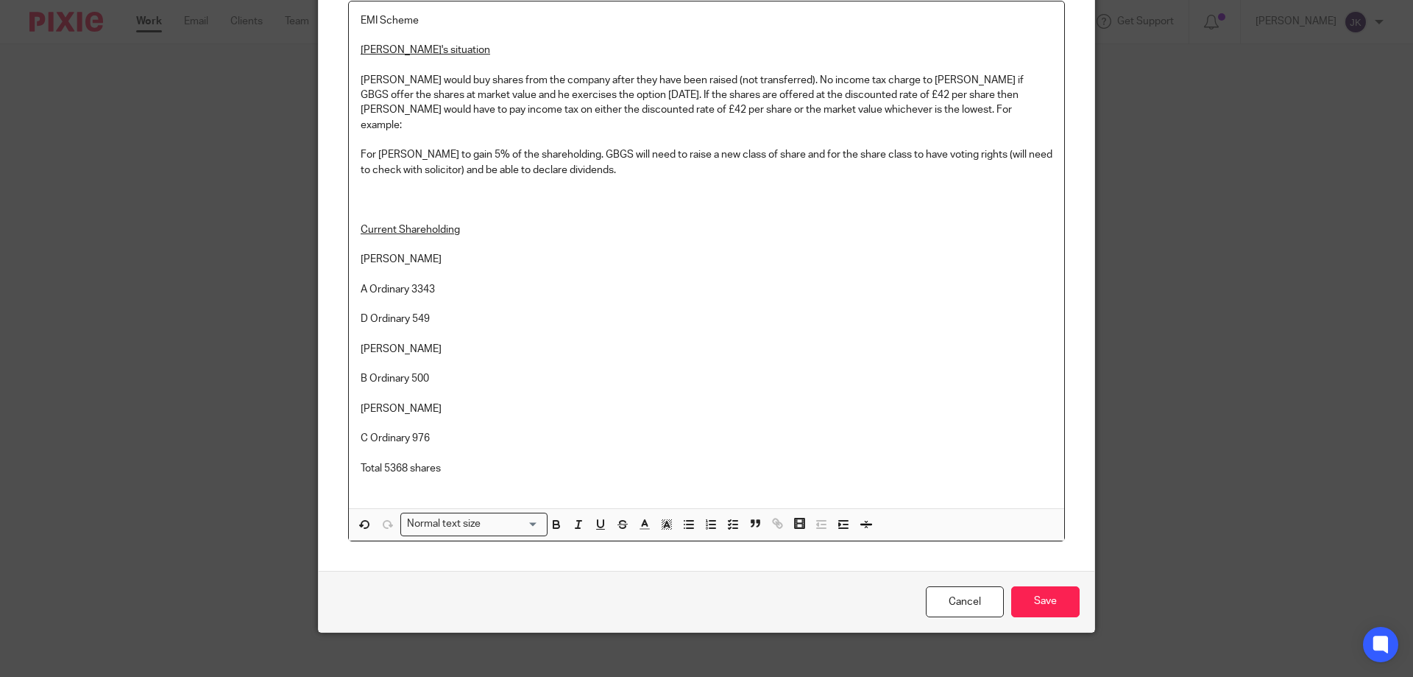
click at [613, 149] on p "For [PERSON_NAME] to gain 5% of the shareholding. GBGS will need to raise a new…" at bounding box center [707, 162] width 692 height 30
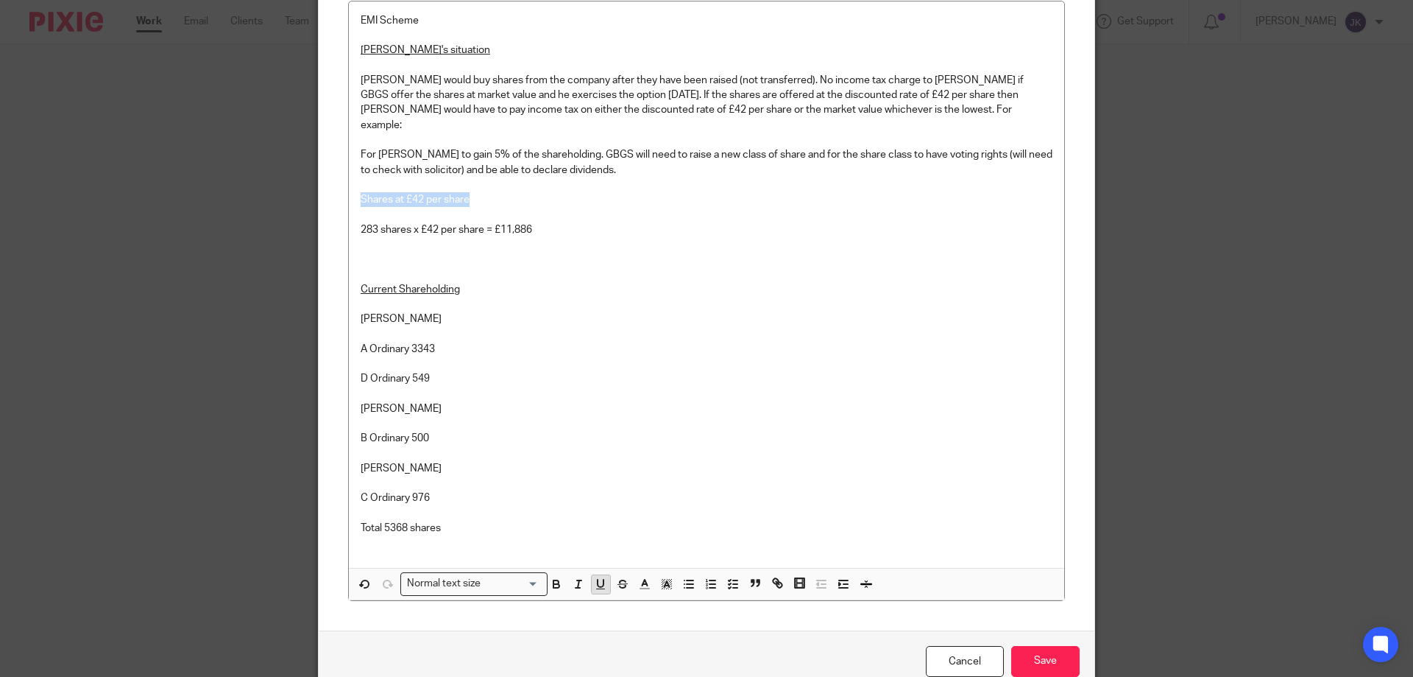
click at [594, 577] on icon "button" at bounding box center [600, 583] width 13 height 13
click at [535, 222] on p "283 shares x £42 per share = £11,886" at bounding box center [707, 229] width 692 height 15
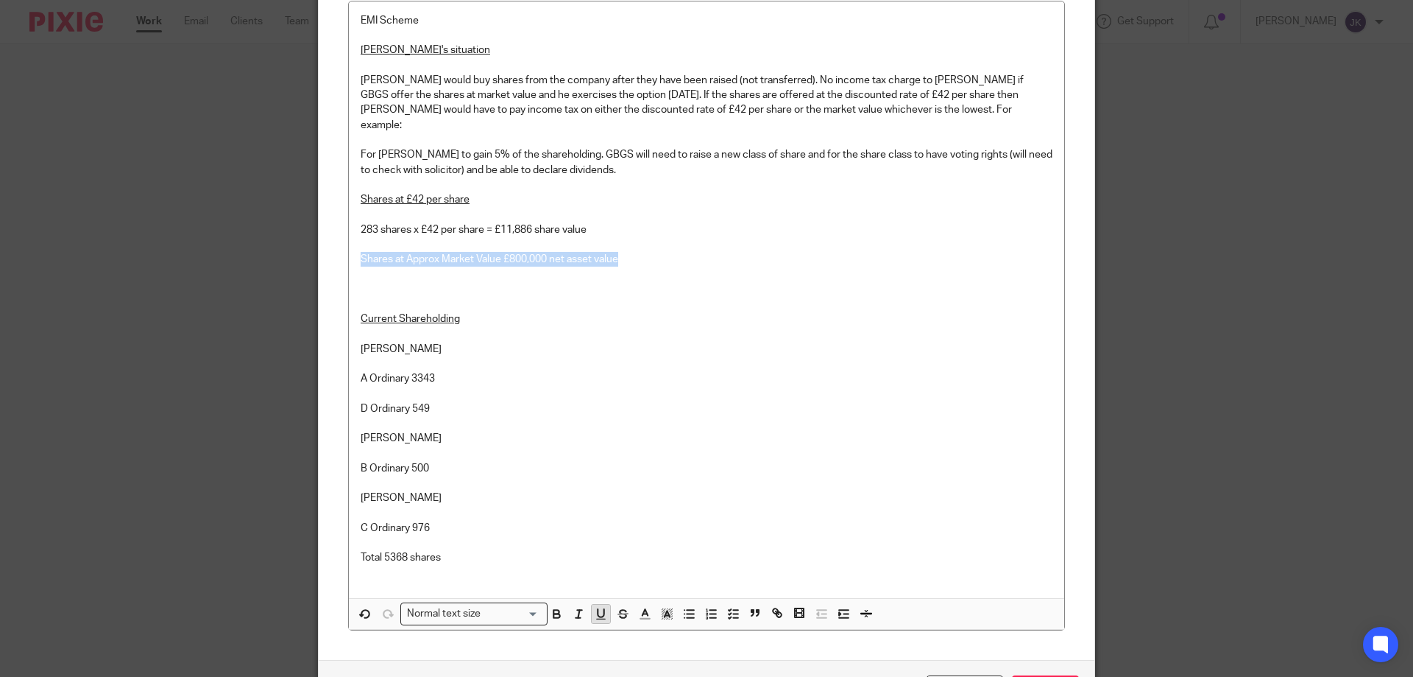
click at [594, 607] on icon "button" at bounding box center [600, 613] width 13 height 13
click at [627, 252] on p "Shares at Approx Market Value £800,000 net asset value" at bounding box center [707, 259] width 692 height 15
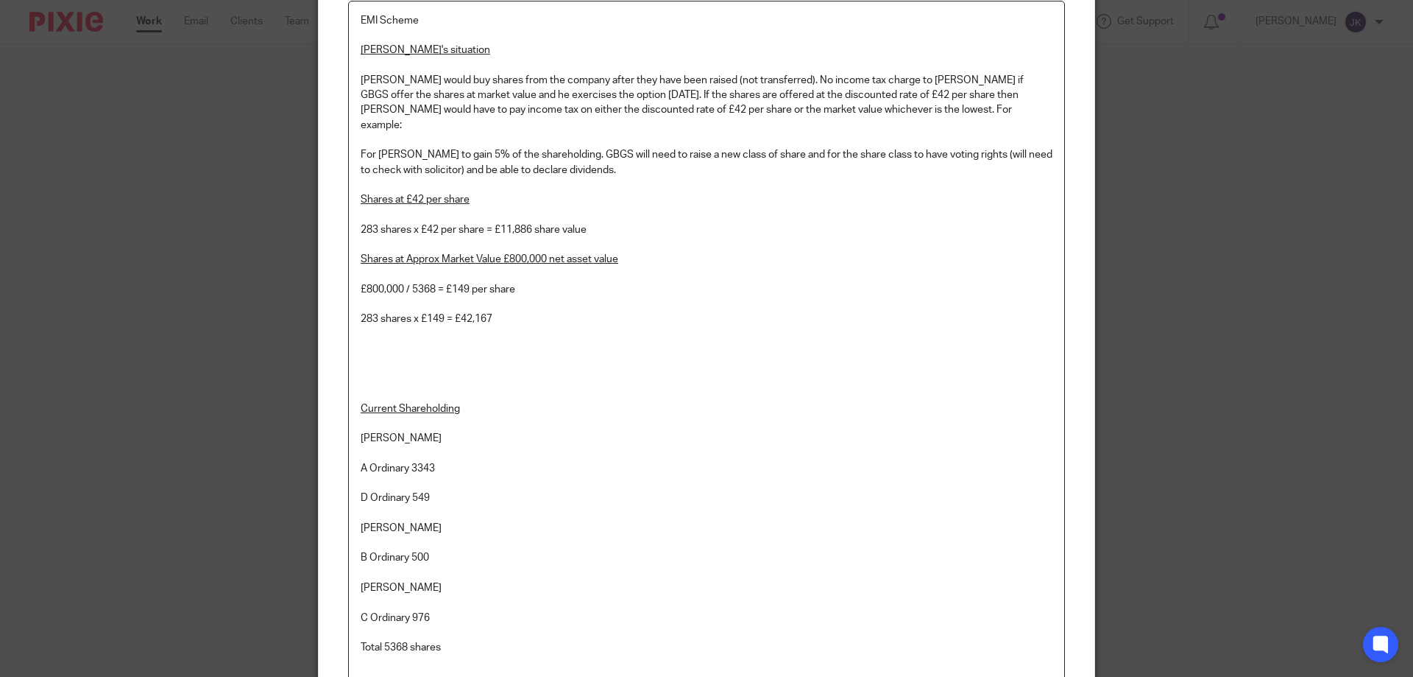
click at [354, 186] on div "EMI Scheme Gary's situation Gary would buy shares from the company after they h…" at bounding box center [707, 344] width 716 height 686
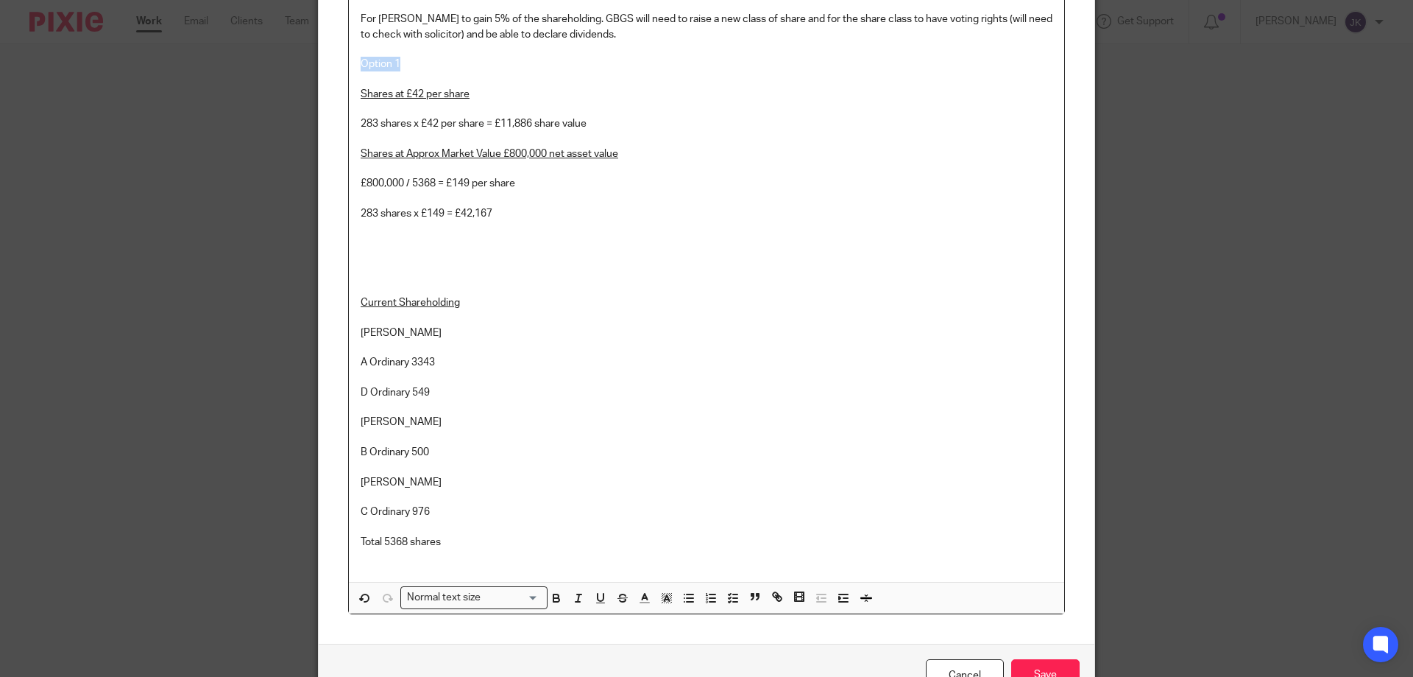
scroll to position [366, 0]
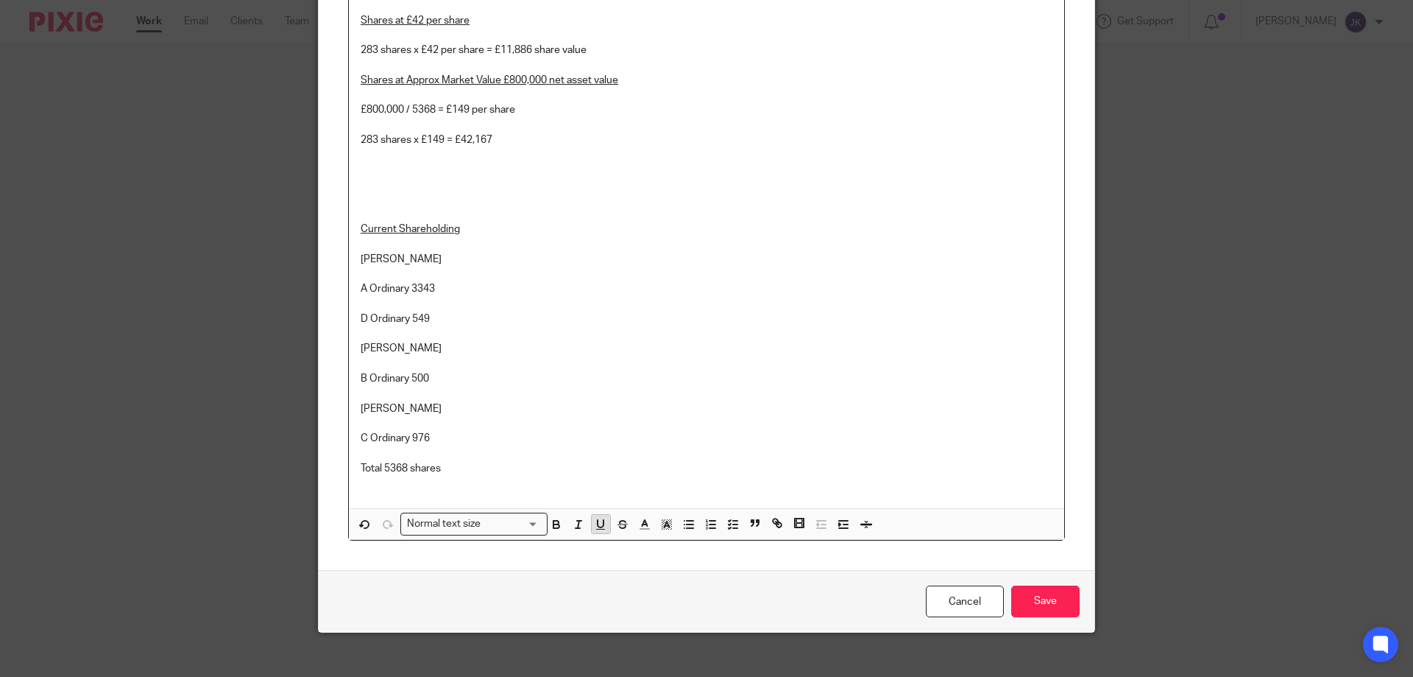
click at [599, 520] on icon "button" at bounding box center [601, 523] width 6 height 7
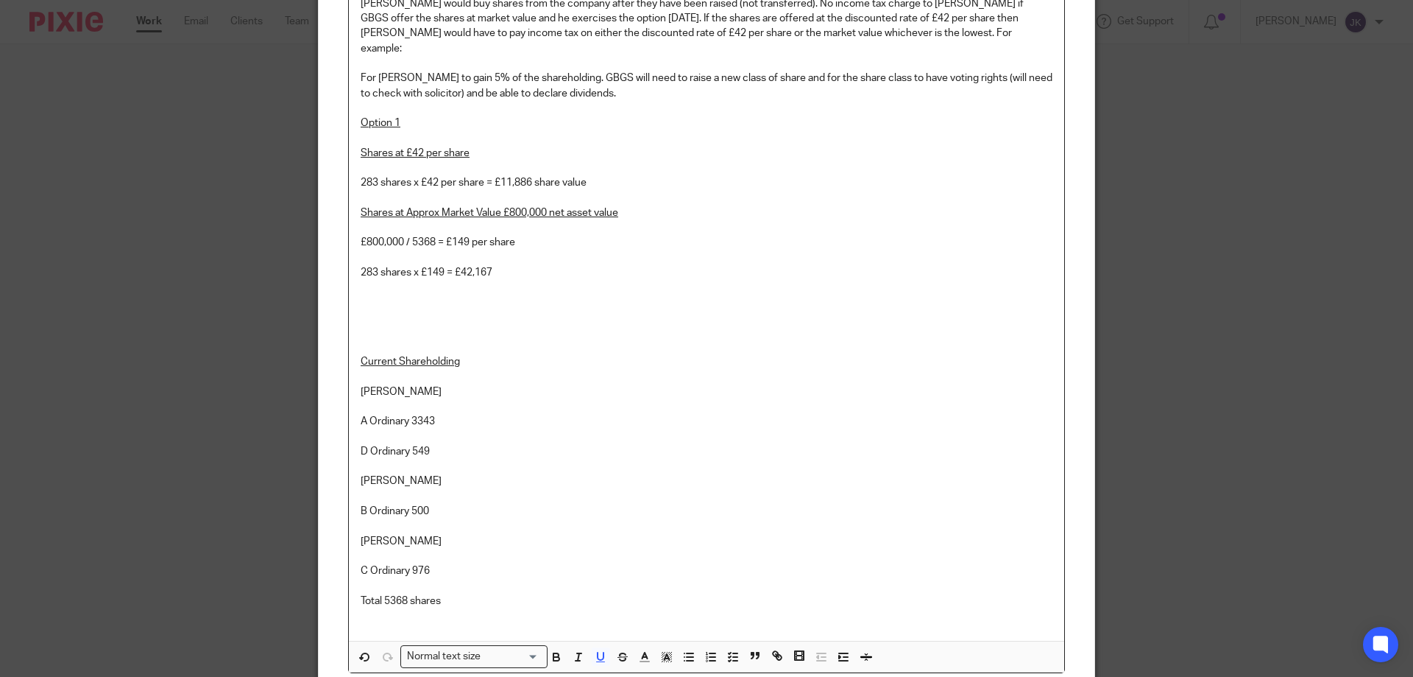
scroll to position [112, 0]
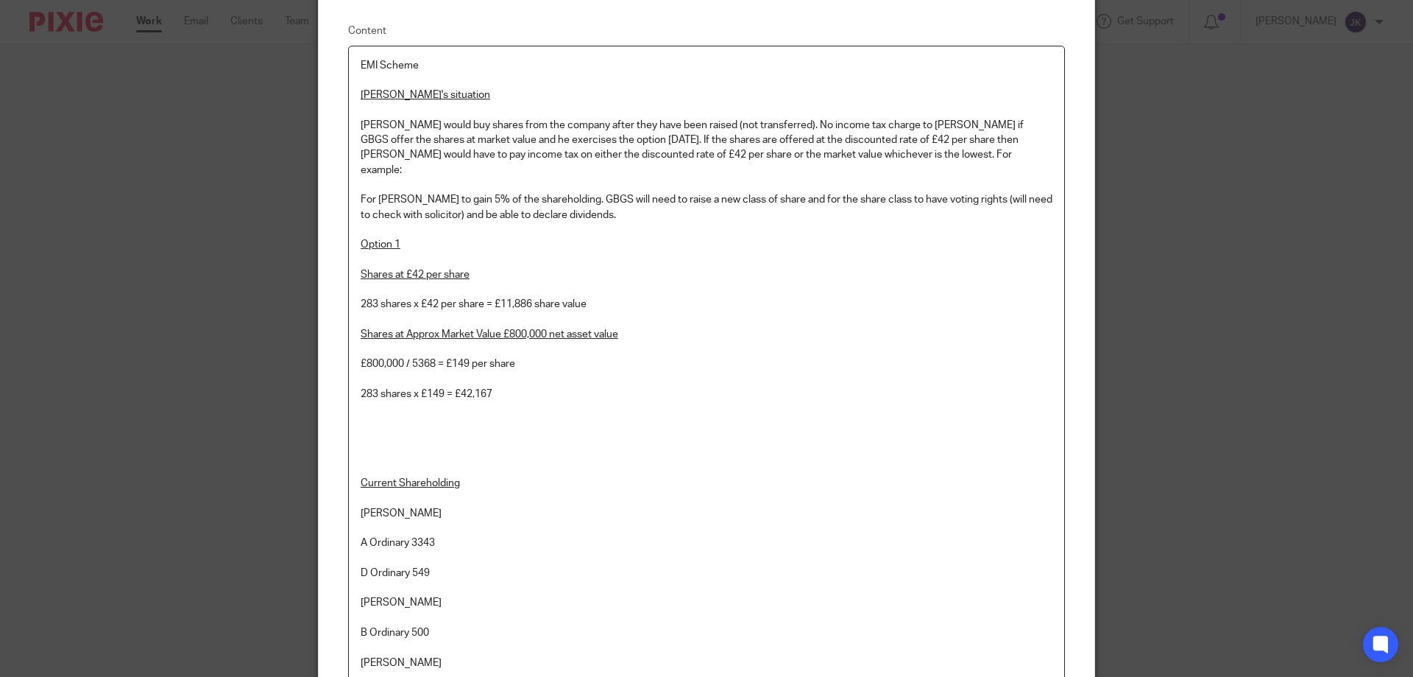
click at [613, 311] on p at bounding box center [707, 318] width 692 height 15
click at [608, 297] on p "283 shares x £42 per share = £11,886 share value" at bounding box center [707, 304] width 692 height 15
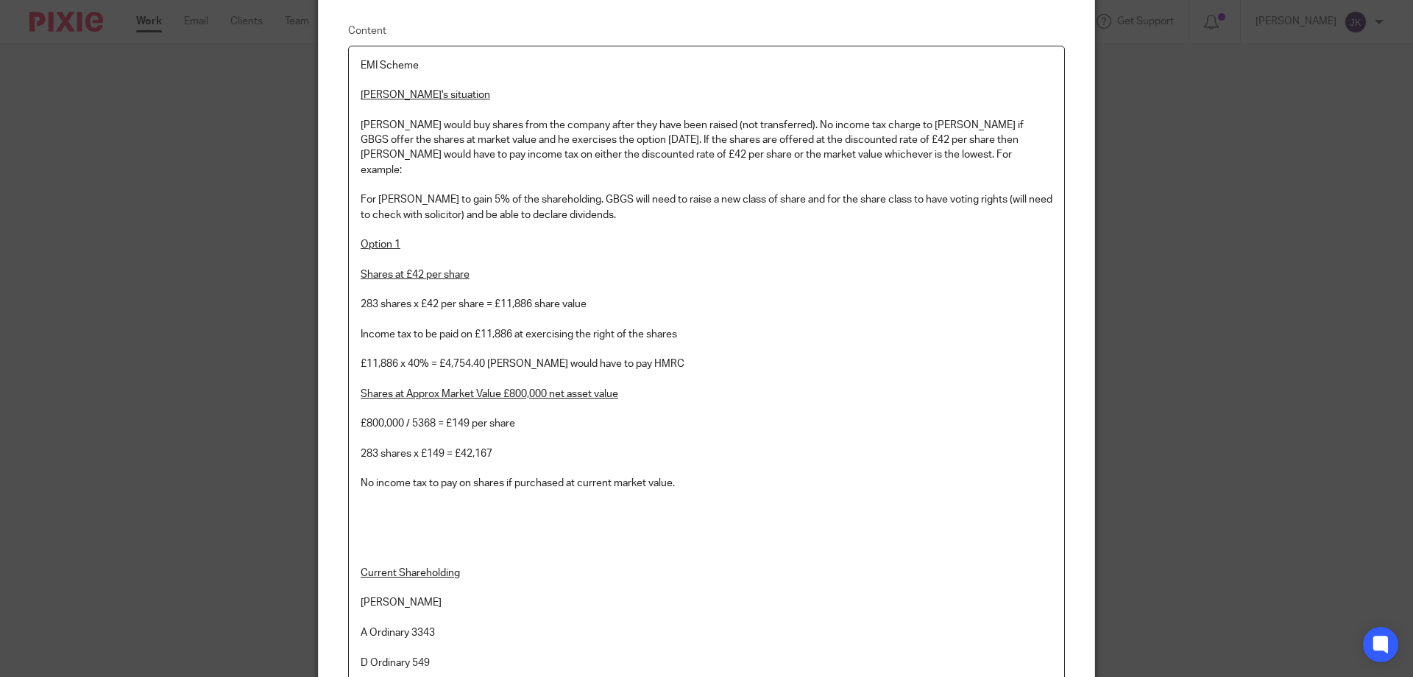
click at [361, 389] on u "Shares at Approx Market Value £800,000 net asset value" at bounding box center [490, 394] width 258 height 10
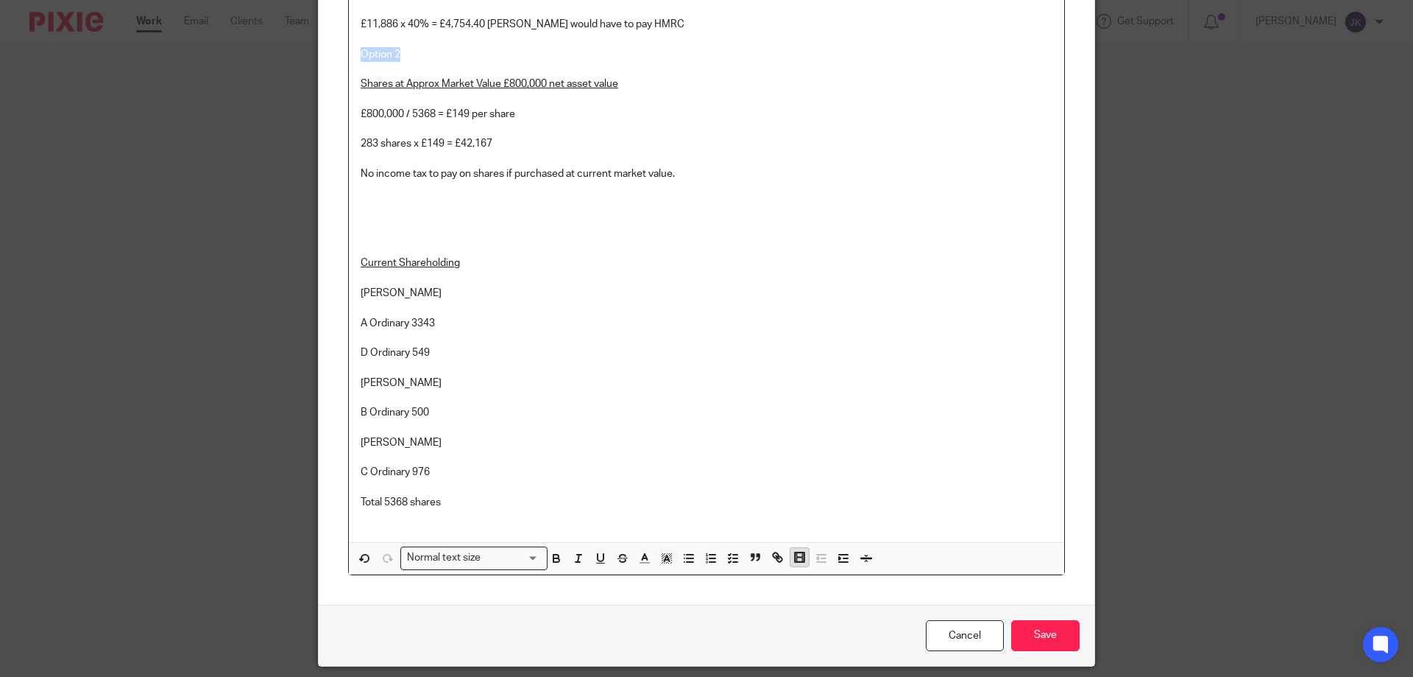
scroll to position [485, 0]
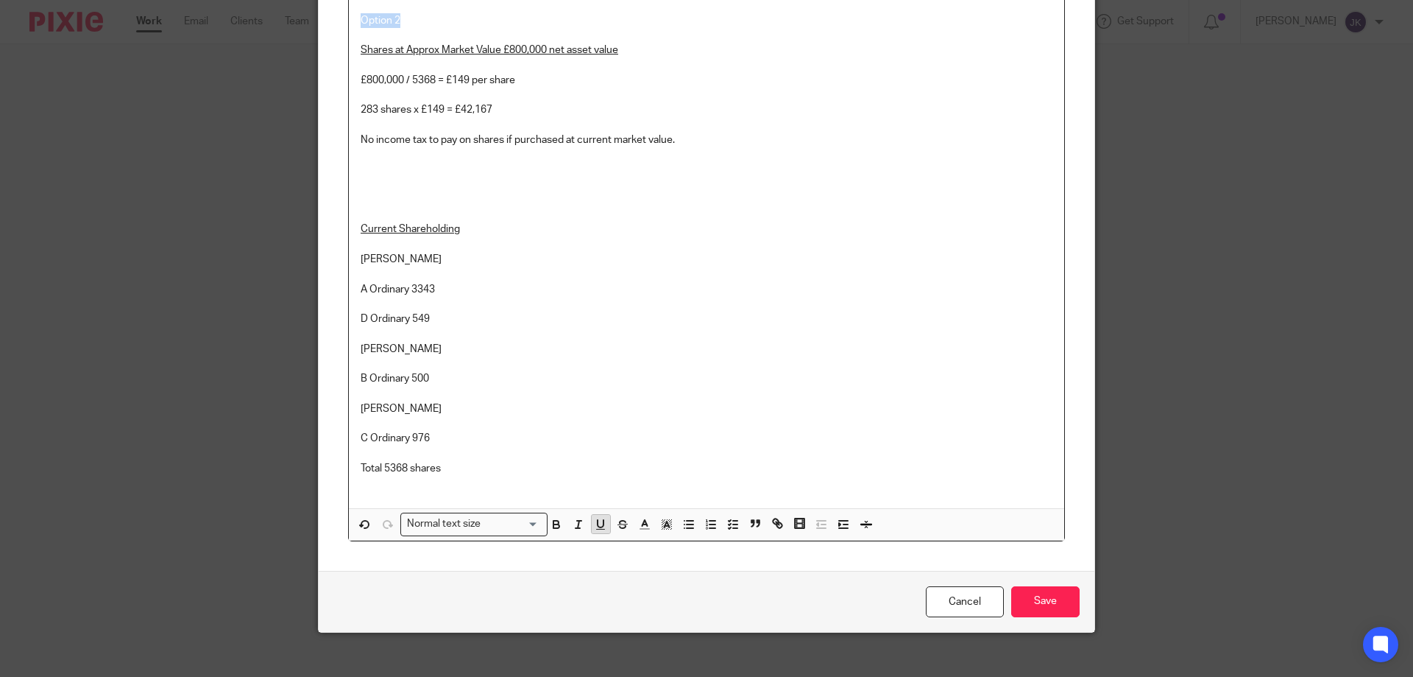
click at [597, 518] on icon "button" at bounding box center [600, 524] width 13 height 13
click at [435, 177] on p at bounding box center [707, 184] width 692 height 15
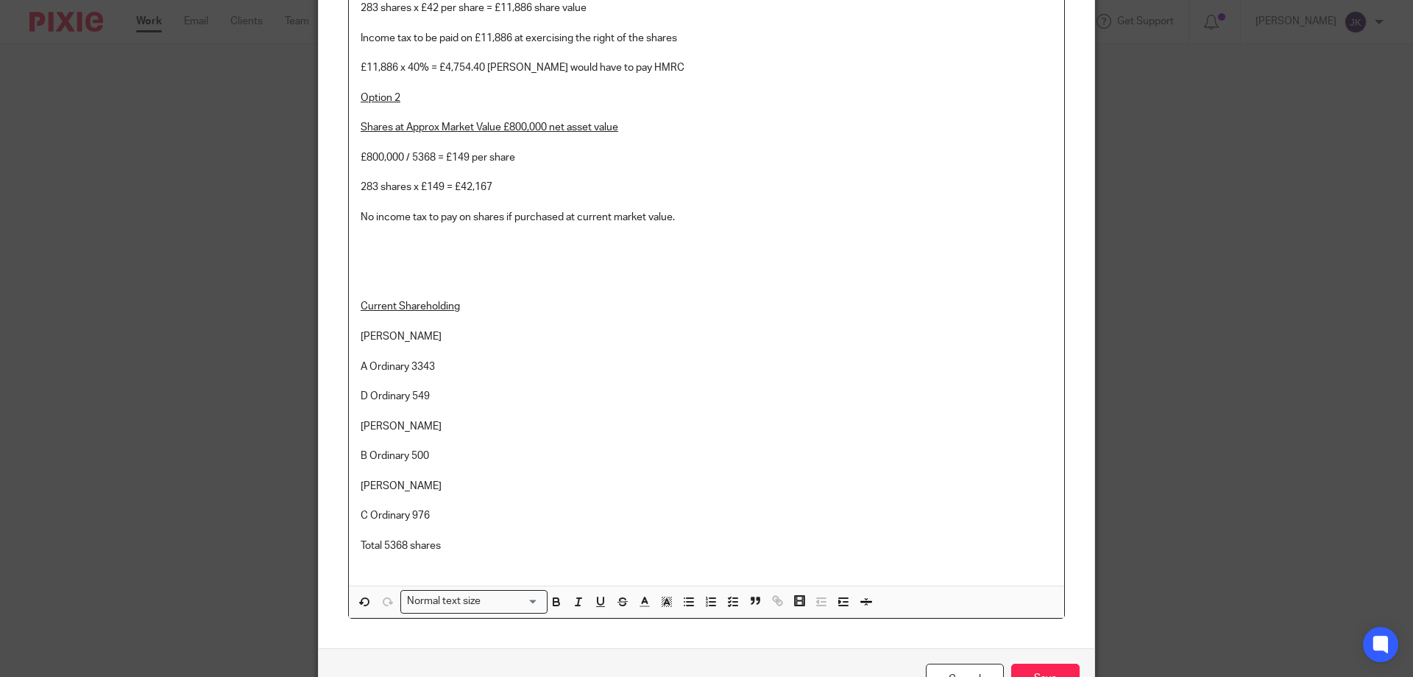
scroll to position [338, 0]
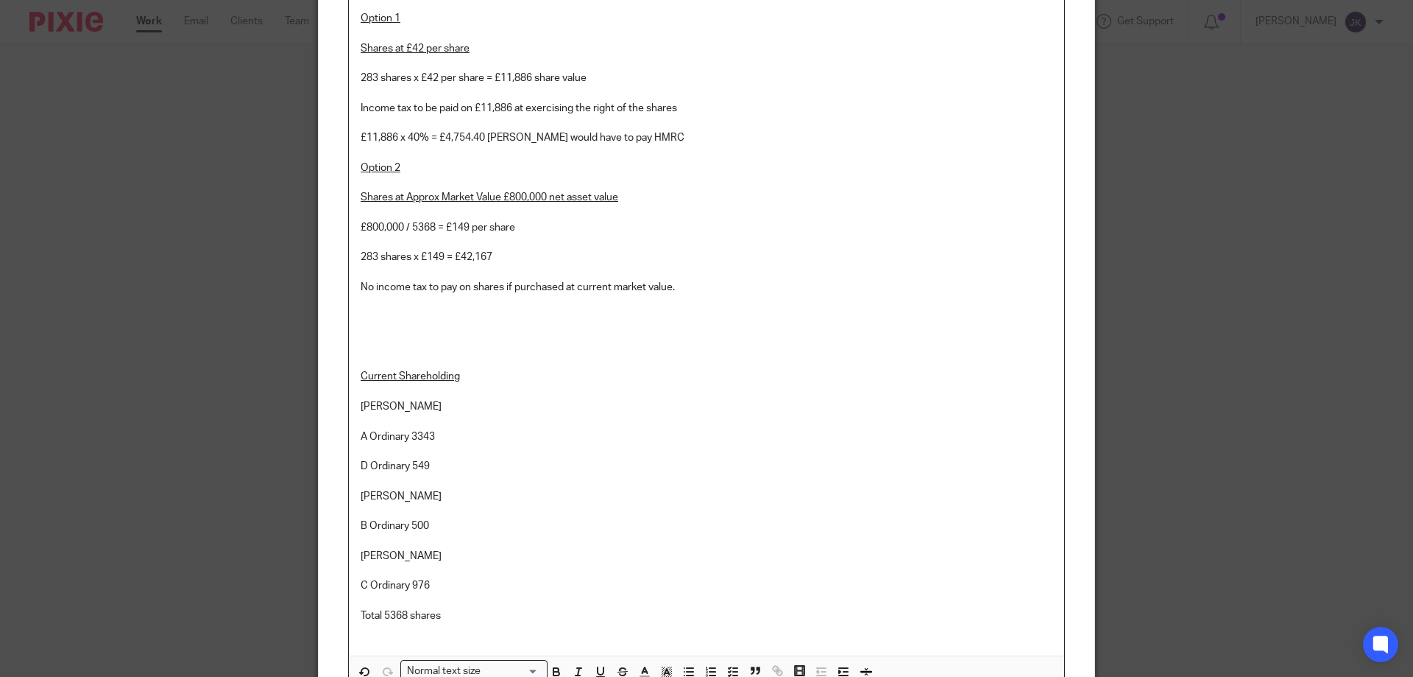
click at [361, 371] on u "Current Shareholding" at bounding box center [410, 376] width 99 height 10
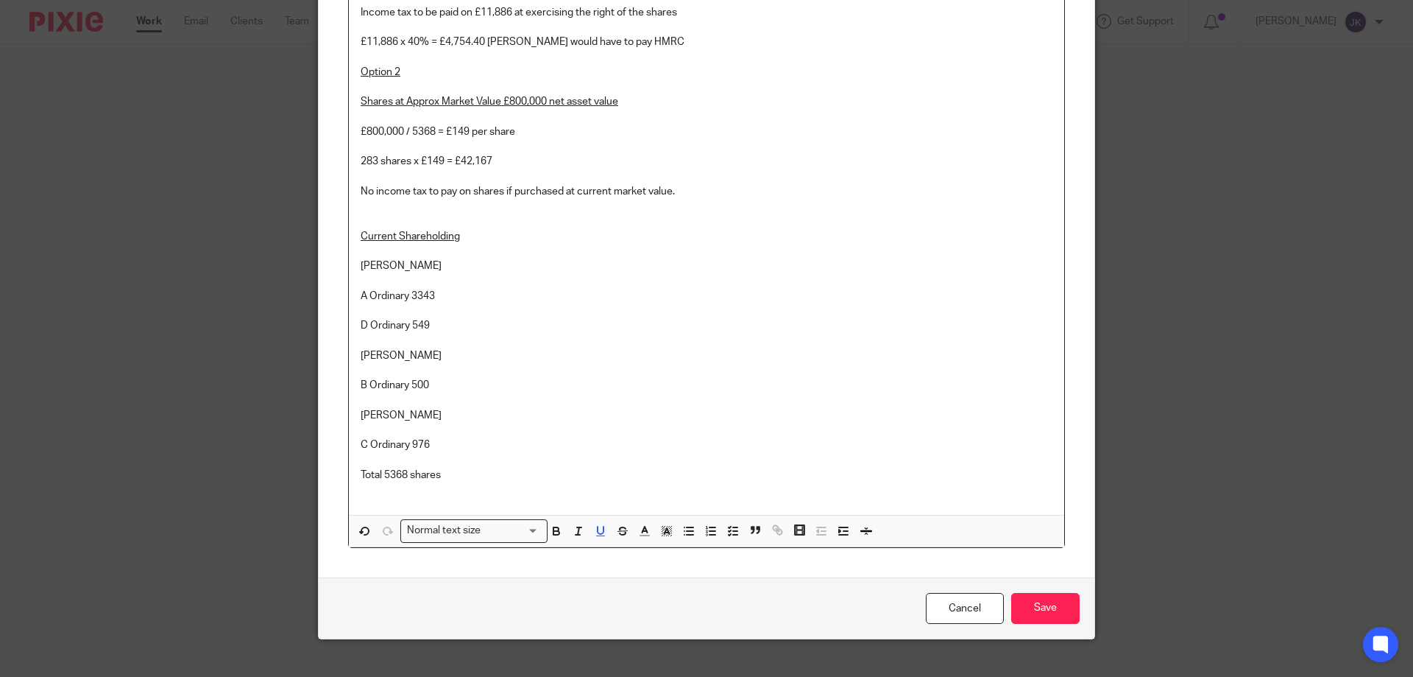
scroll to position [440, 0]
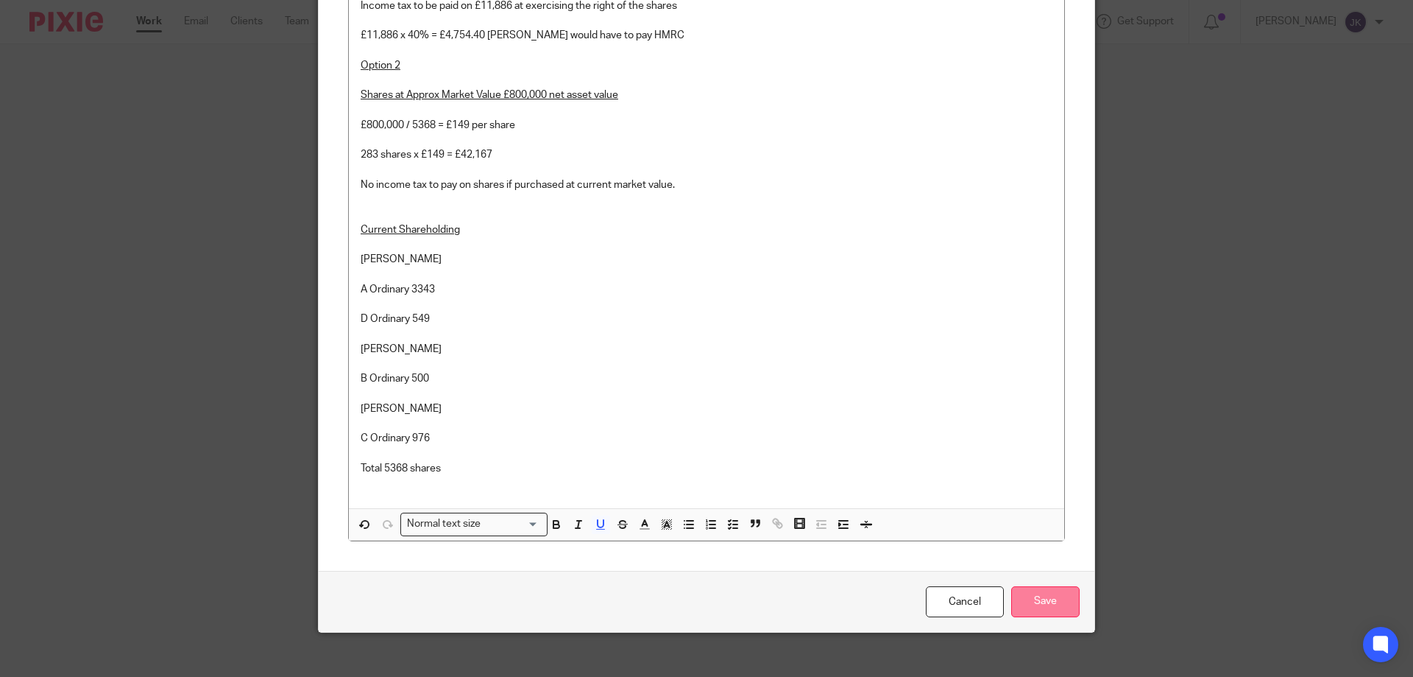
click at [1054, 591] on input "Save" at bounding box center [1045, 602] width 68 height 32
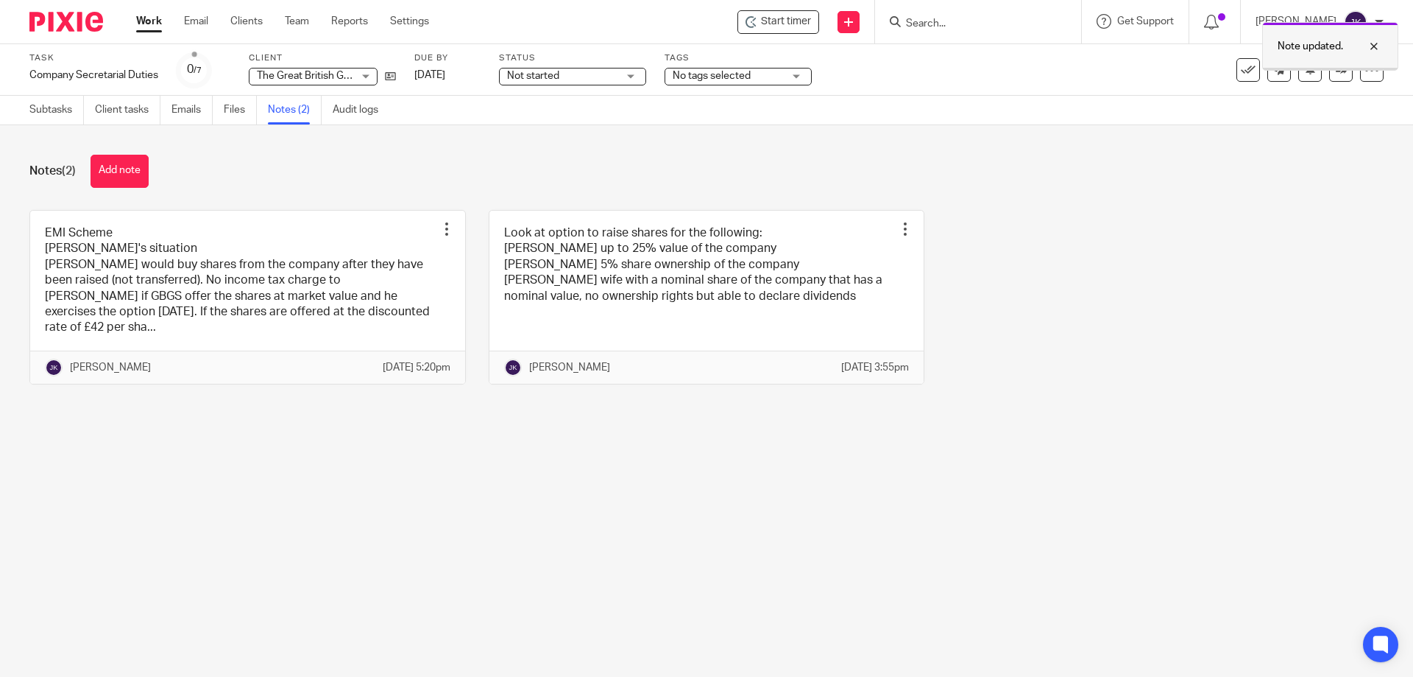
click at [1371, 46] on div at bounding box center [1364, 47] width 40 height 18
click at [117, 172] on button "Add note" at bounding box center [120, 171] width 58 height 33
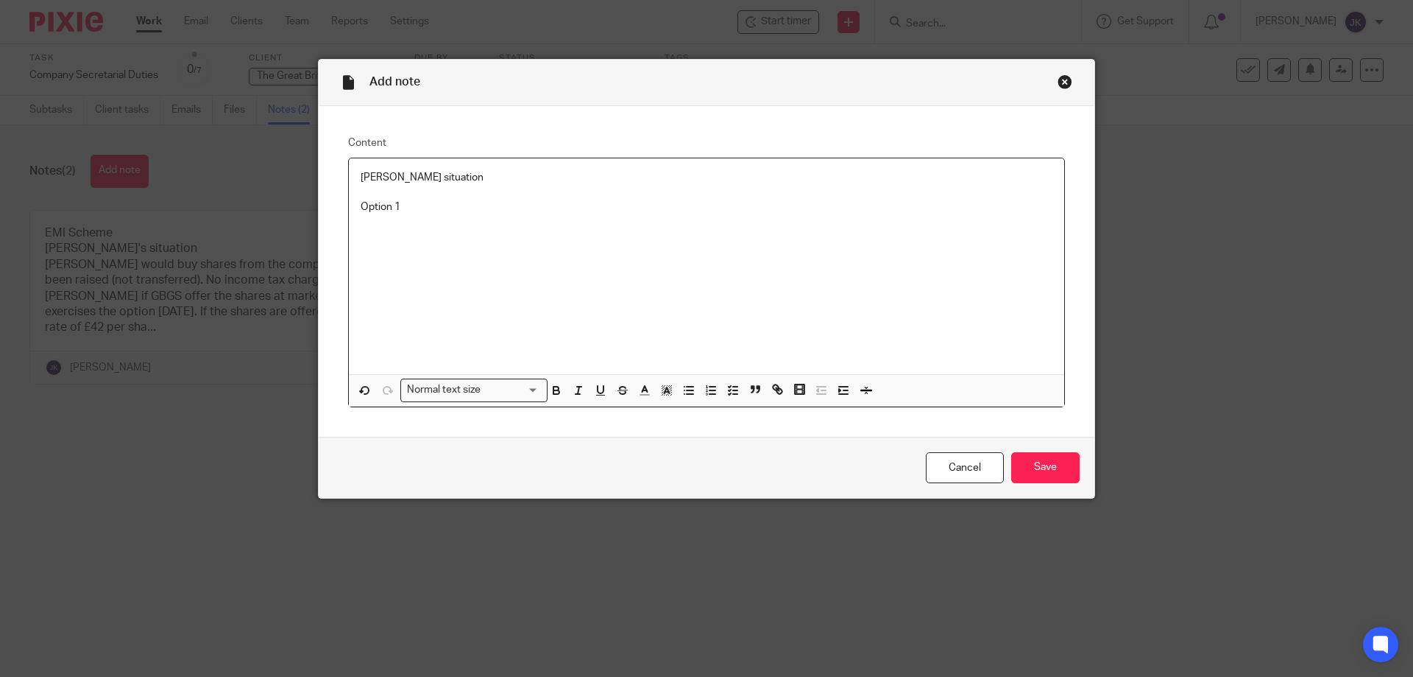
click at [379, 186] on p at bounding box center [707, 192] width 692 height 15
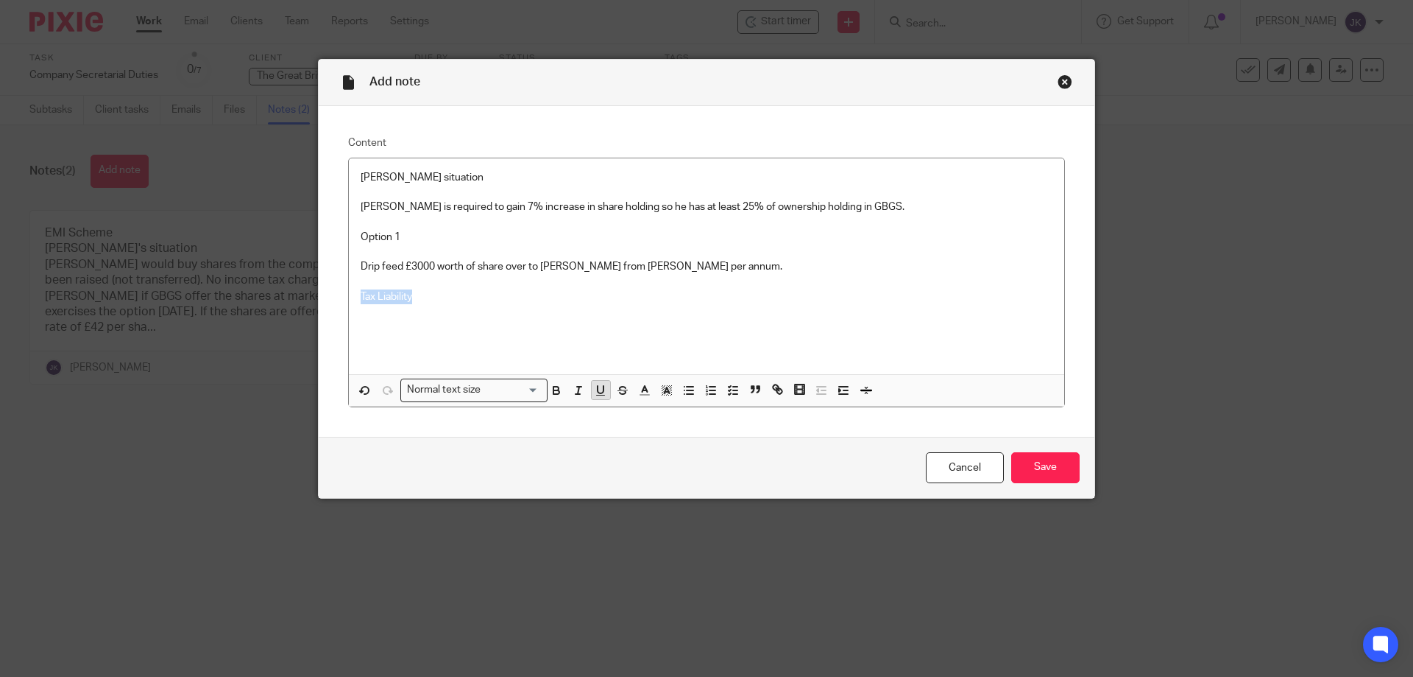
click at [594, 388] on icon "button" at bounding box center [600, 390] width 13 height 13
click at [434, 293] on p "Tax Liability" at bounding box center [707, 296] width 692 height 15
click at [598, 389] on icon "button" at bounding box center [601, 389] width 6 height 7
click at [417, 328] on p "[PERSON_NAME]" at bounding box center [707, 326] width 692 height 15
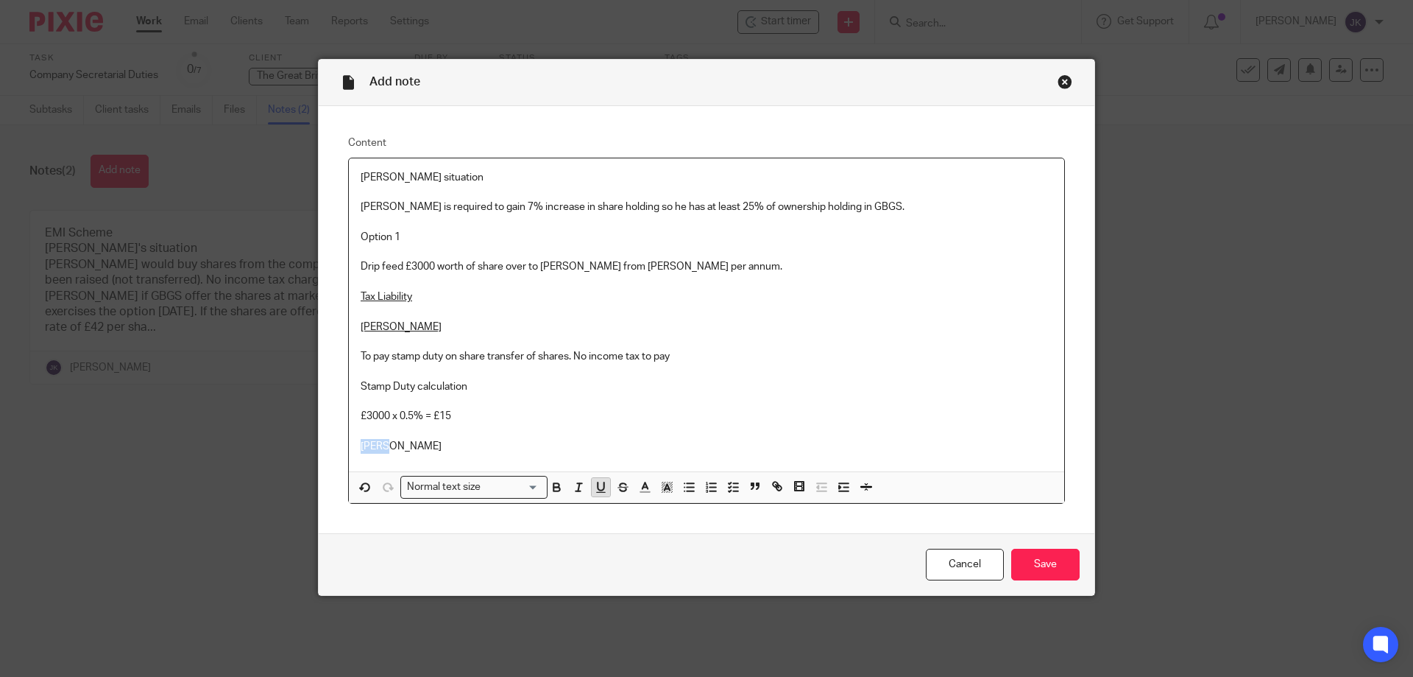
click at [601, 491] on icon "button" at bounding box center [600, 486] width 13 height 13
click at [384, 448] on p "Peter" at bounding box center [707, 446] width 692 height 15
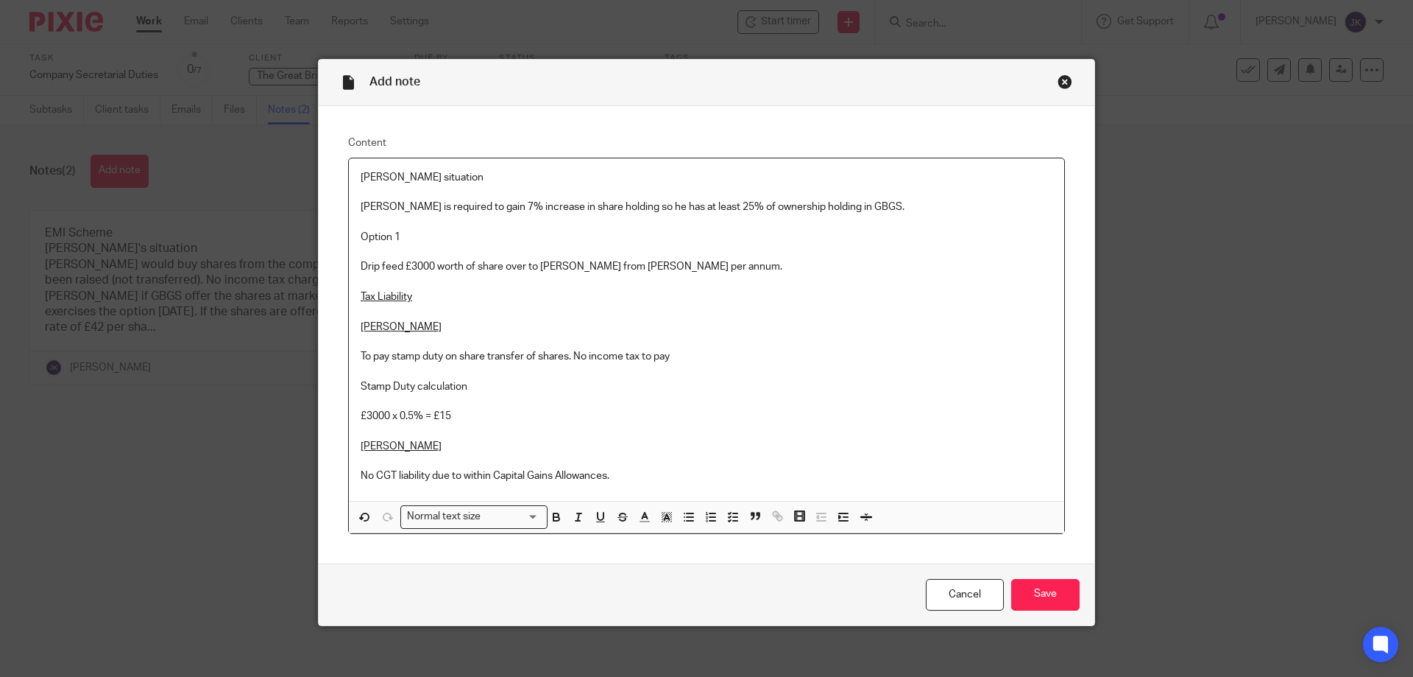
scroll to position [8, 0]
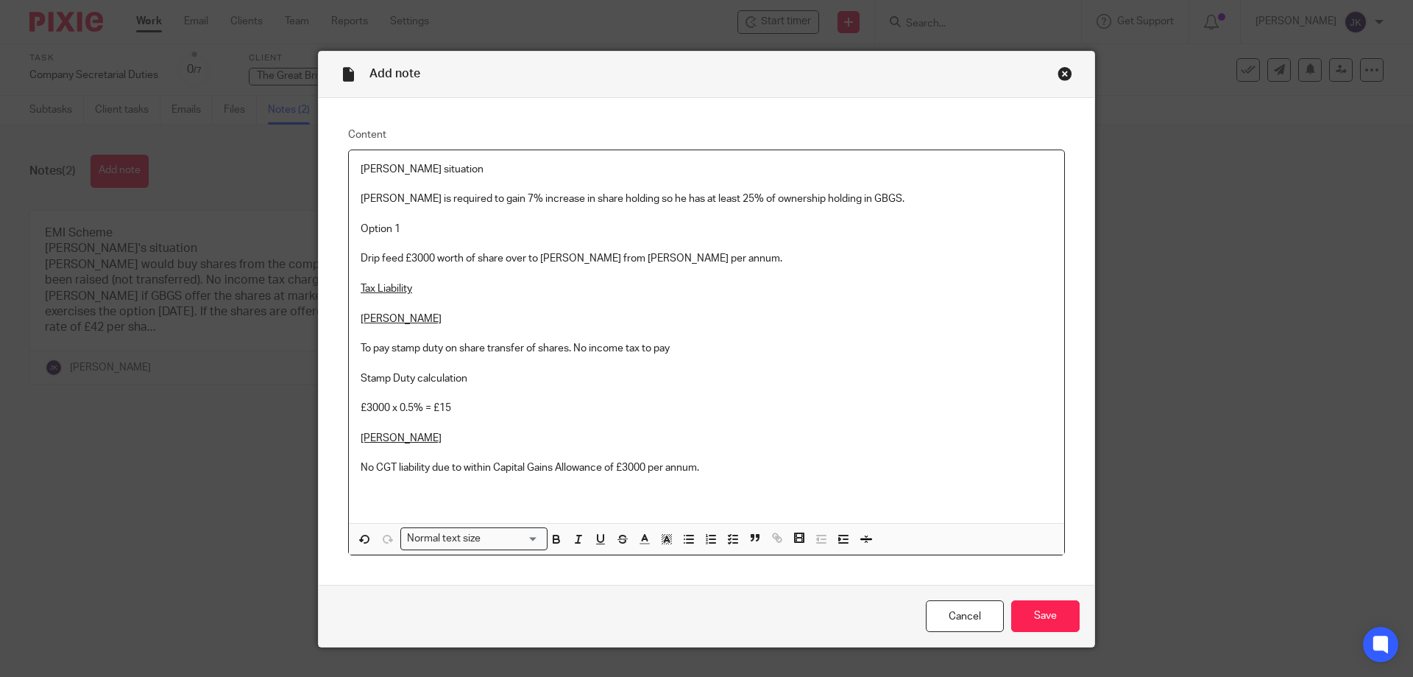
click at [699, 254] on p "Drip feed £3000 worth of share over to Cameron from Peter per annum." at bounding box center [707, 258] width 692 height 15
click at [1053, 610] on input "Save" at bounding box center [1045, 616] width 68 height 32
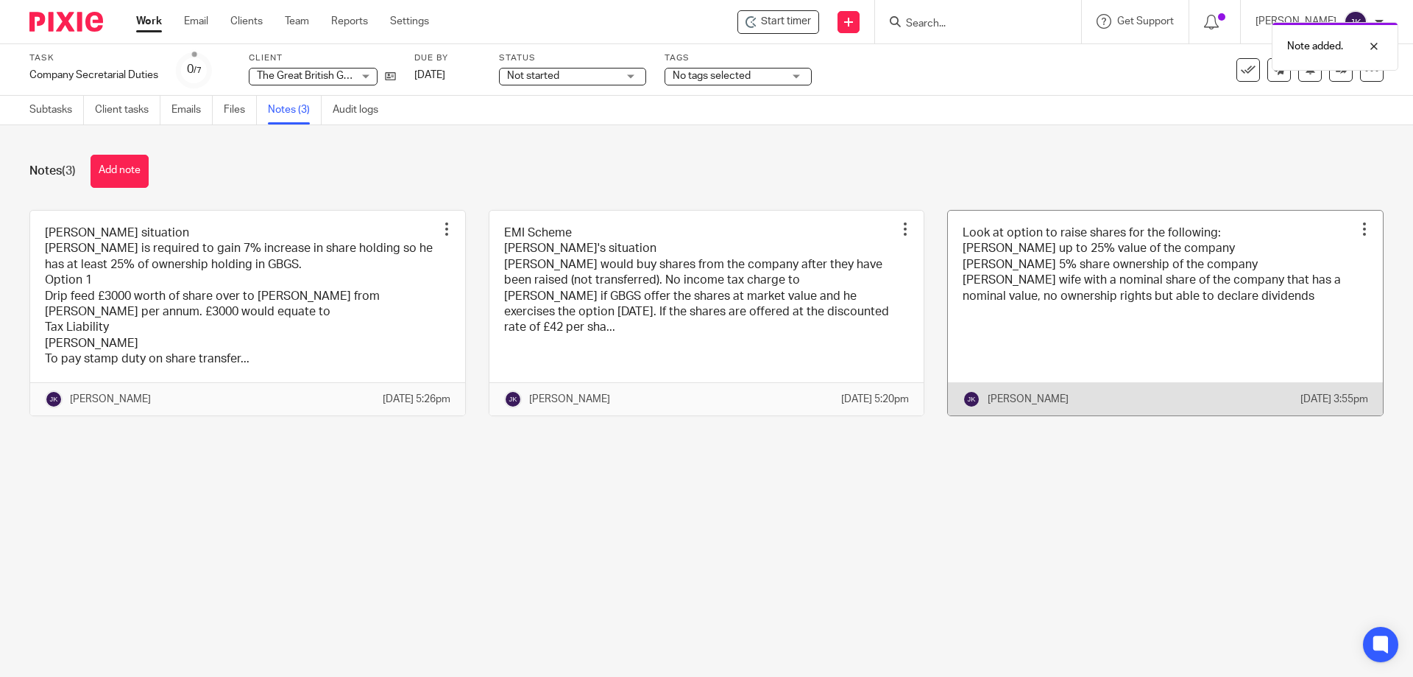
click at [1357, 229] on div at bounding box center [1364, 229] width 15 height 15
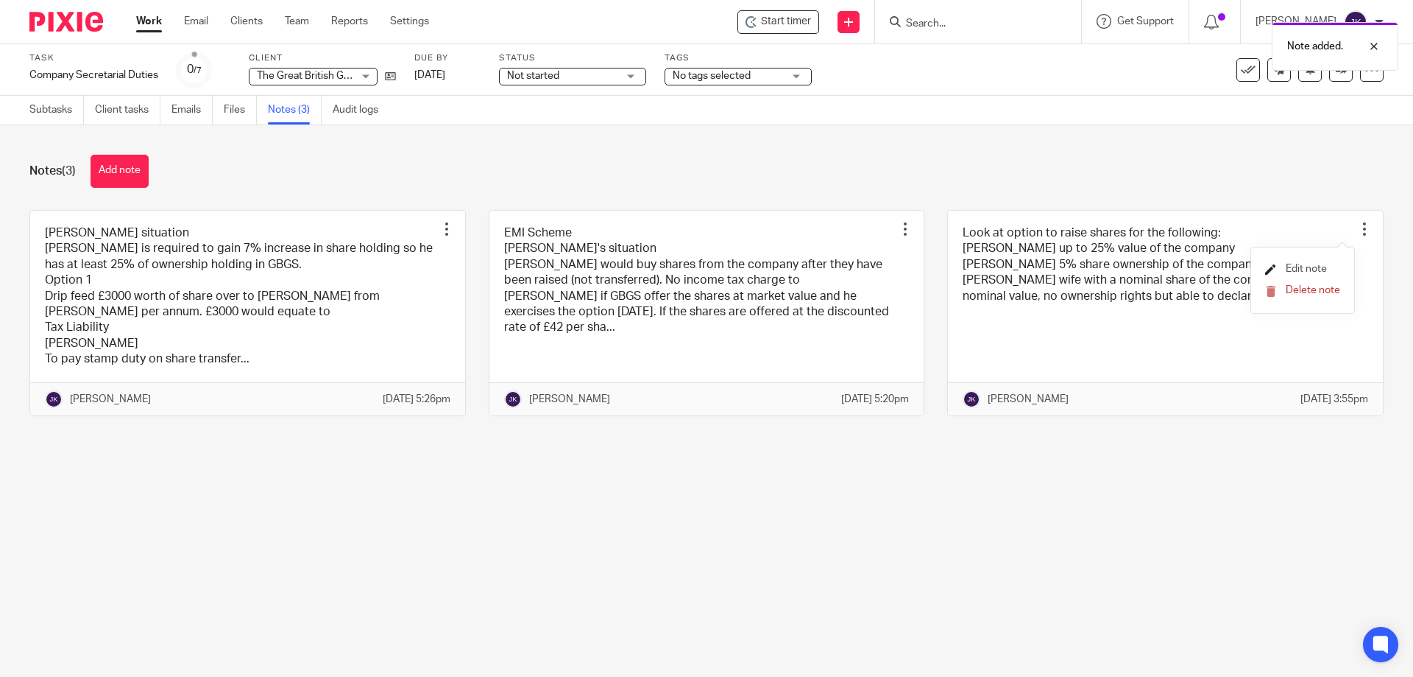
click at [1279, 266] on link "Edit note" at bounding box center [1296, 269] width 62 height 10
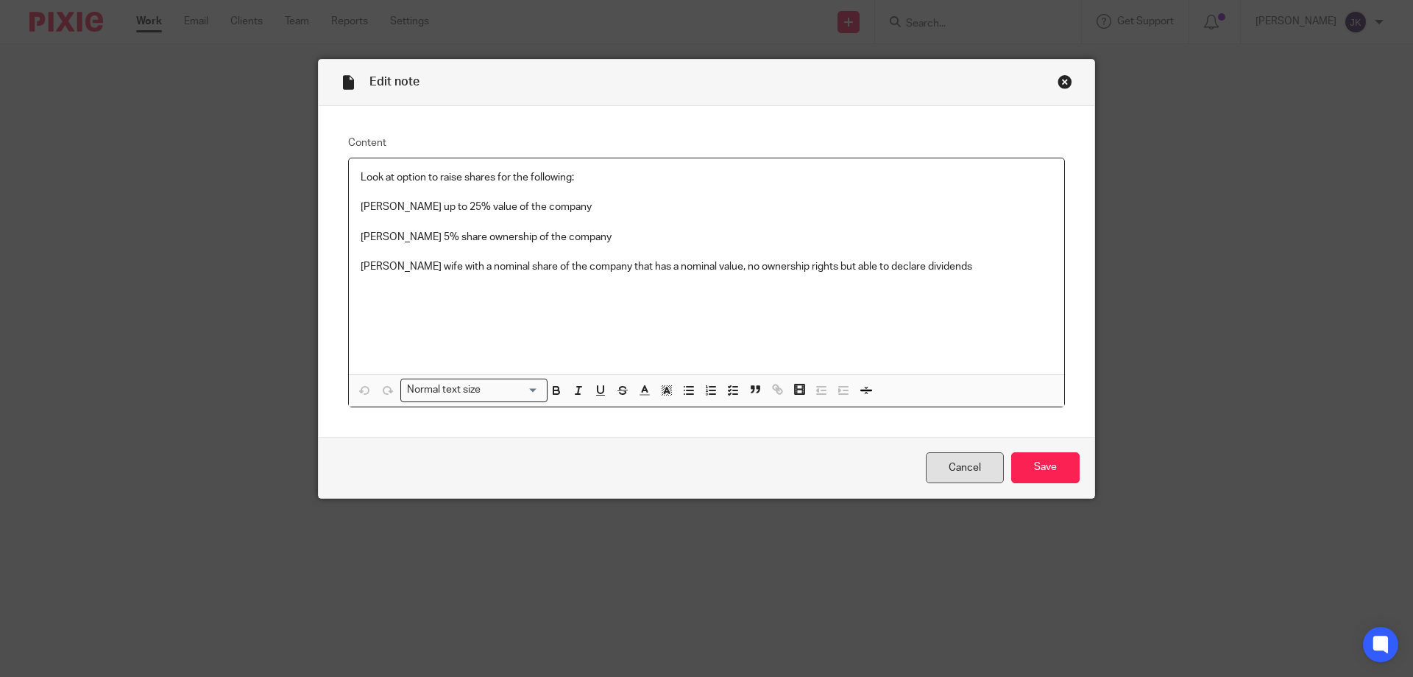
click at [968, 473] on link "Cancel" at bounding box center [965, 468] width 78 height 32
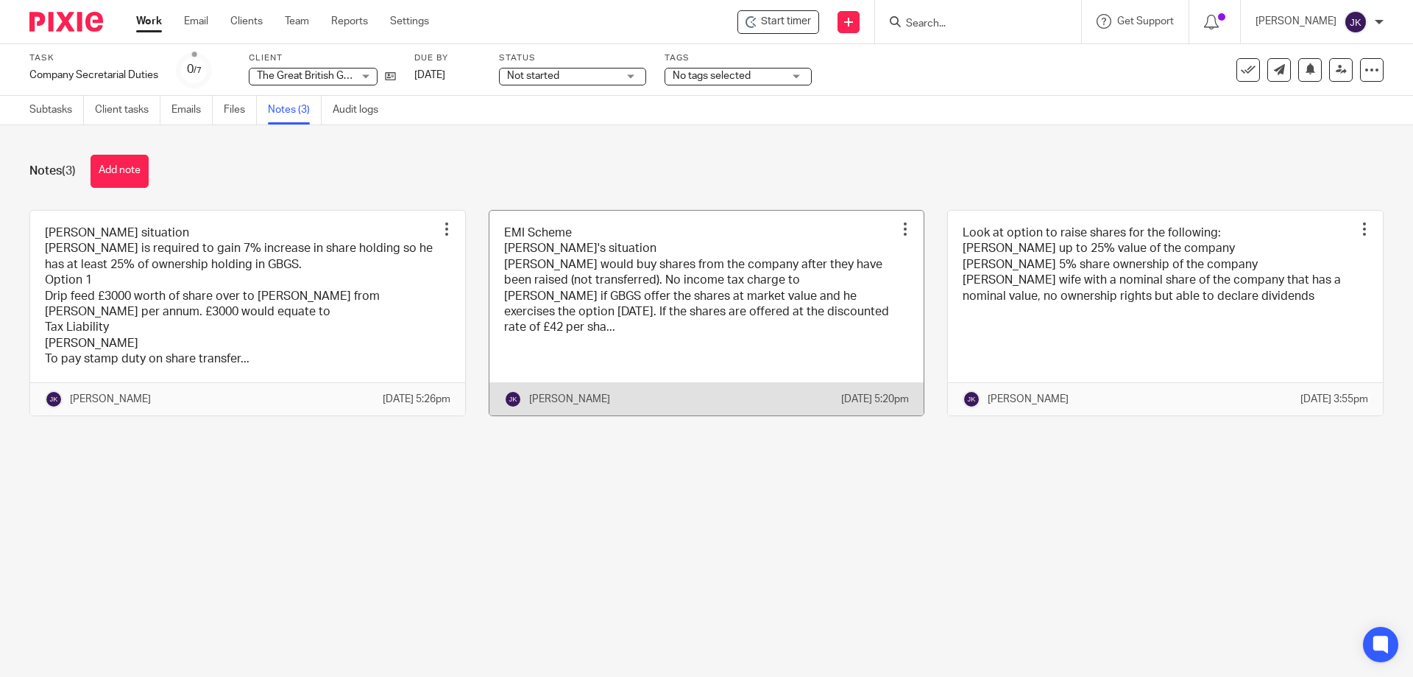
click at [898, 227] on div at bounding box center [905, 229] width 15 height 15
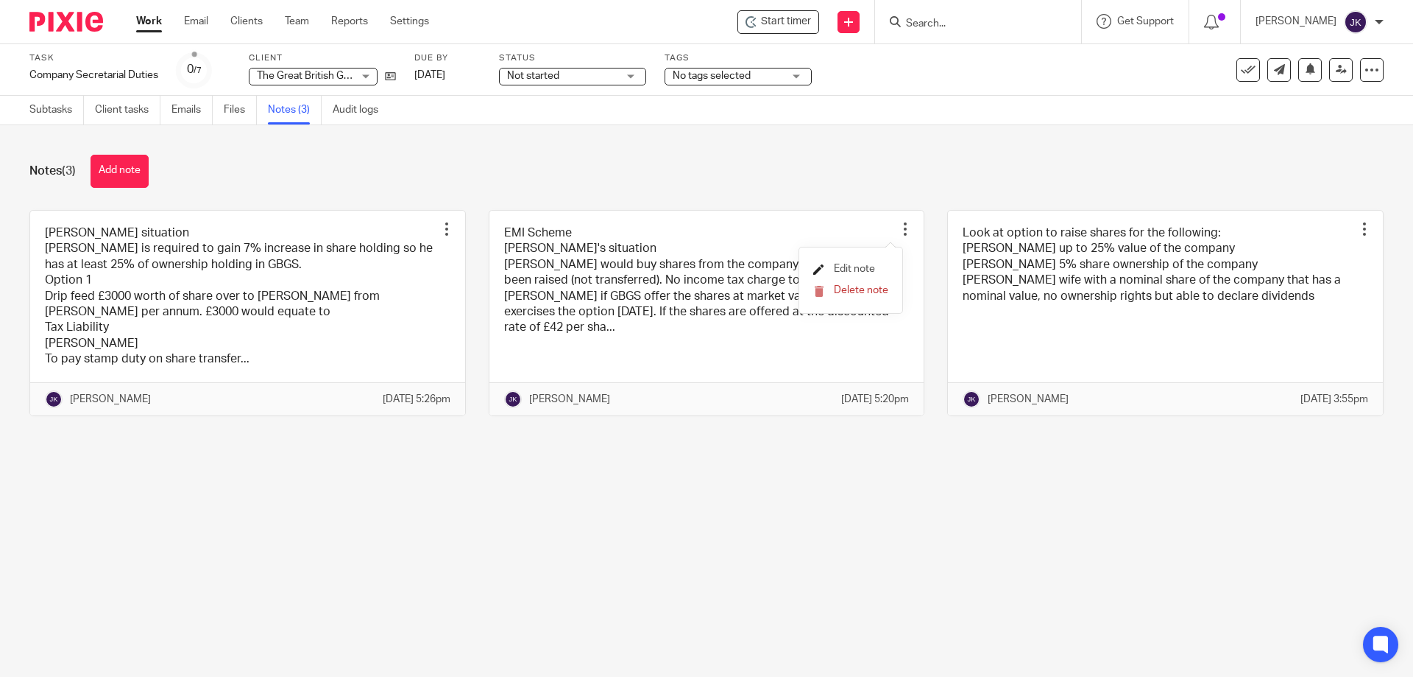
click at [869, 269] on span "Edit note" at bounding box center [854, 269] width 41 height 10
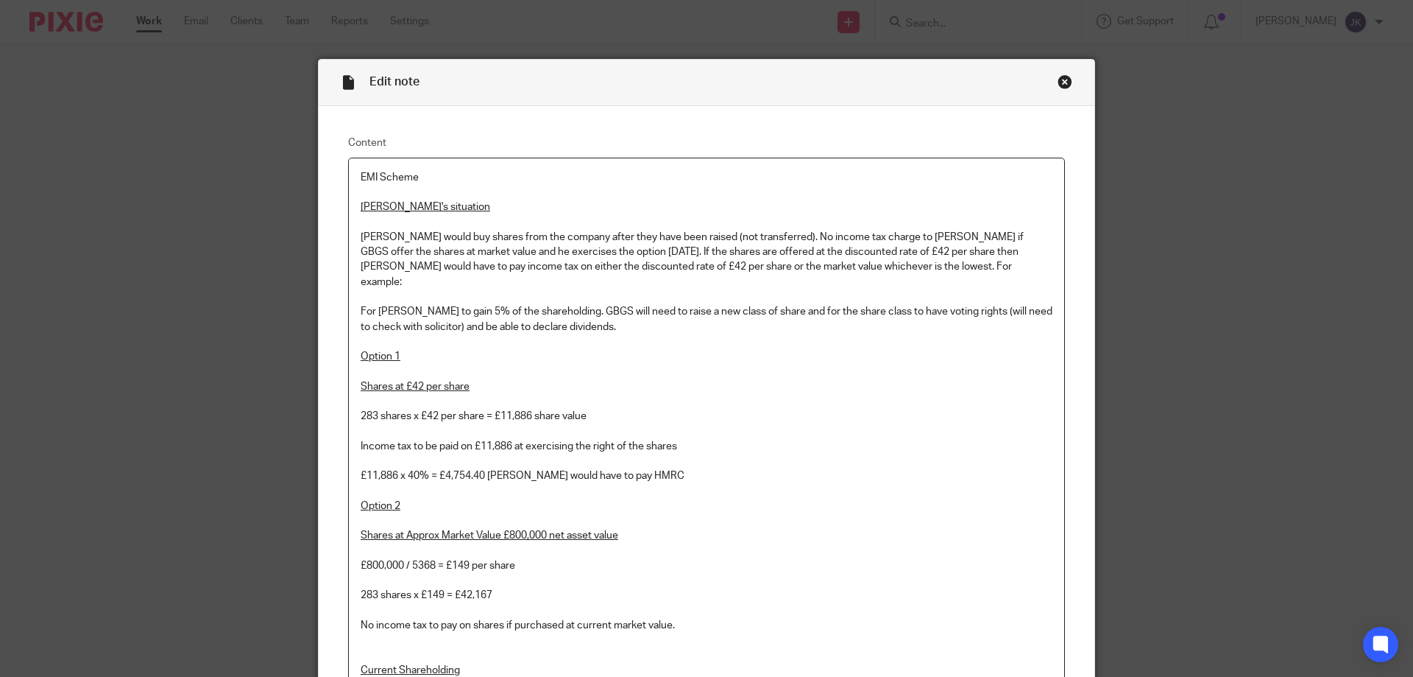
click at [1058, 78] on div "Close this dialog window" at bounding box center [1065, 81] width 15 height 15
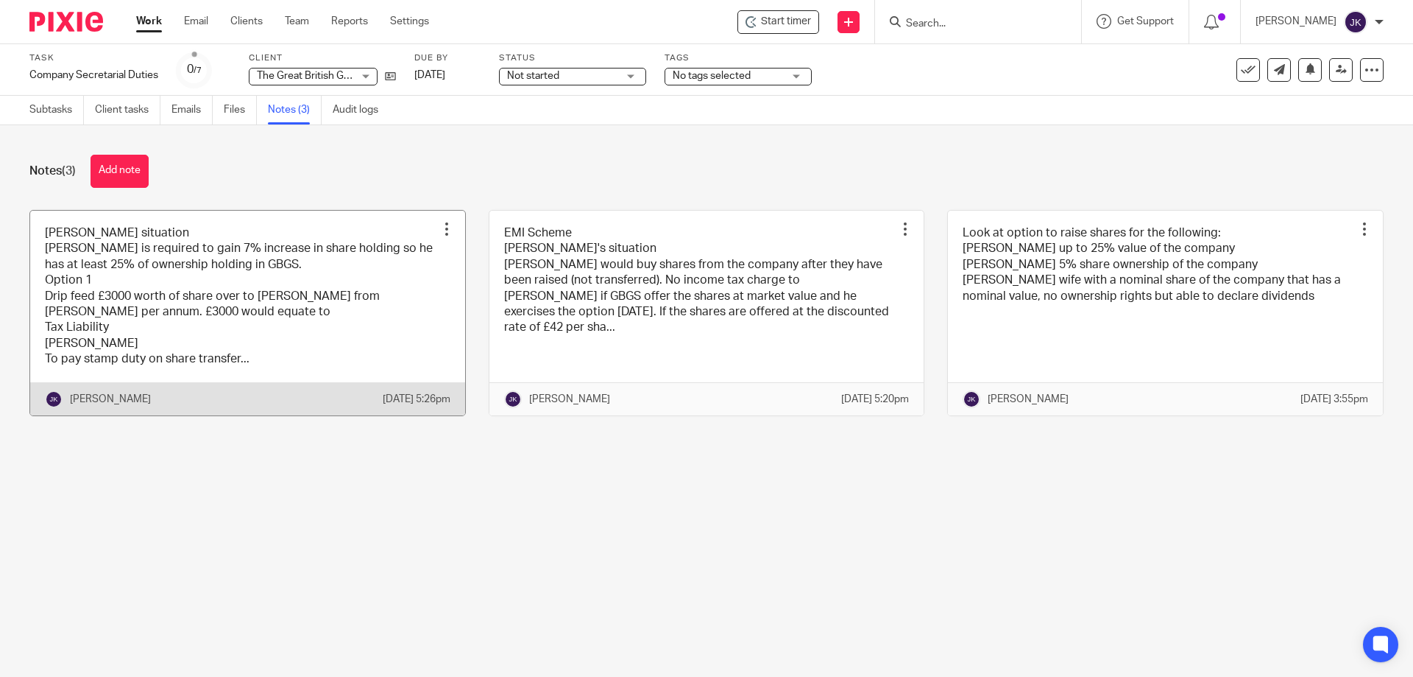
click at [439, 227] on div at bounding box center [446, 229] width 15 height 15
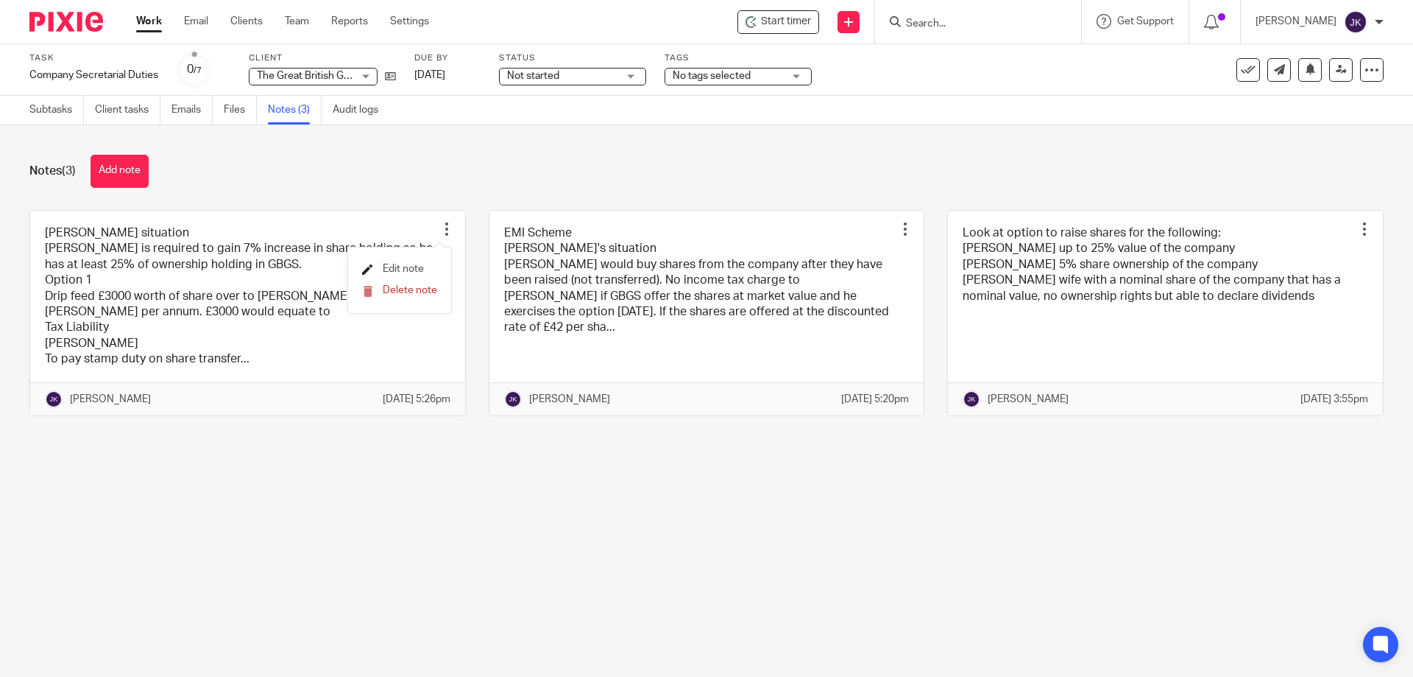
click at [403, 266] on span "Edit note" at bounding box center [403, 269] width 41 height 10
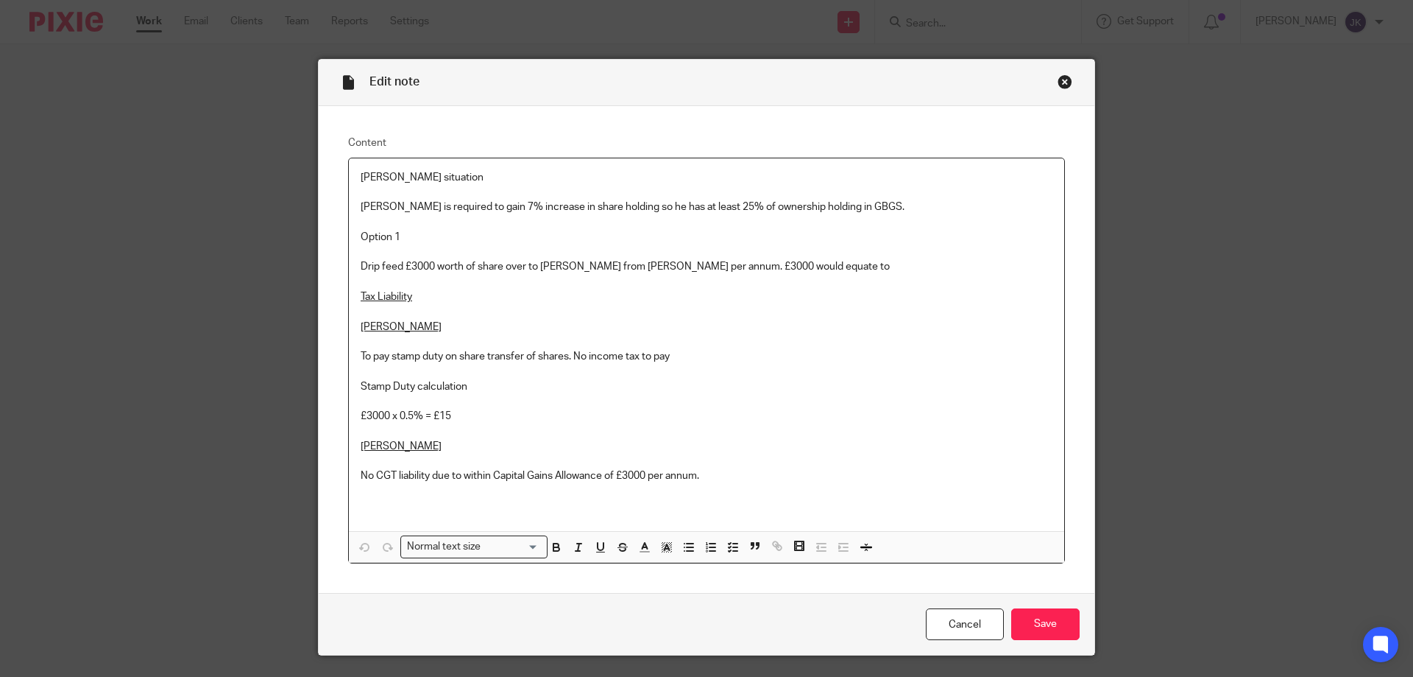
click at [719, 476] on p "No CGT liability due to within Capital Gains Allowance of £3000 per annum." at bounding box center [707, 475] width 692 height 15
click at [805, 264] on p "Drip feed £3000 worth of share over to Cameron from Peter per annum. £3000 woul…" at bounding box center [707, 266] width 692 height 15
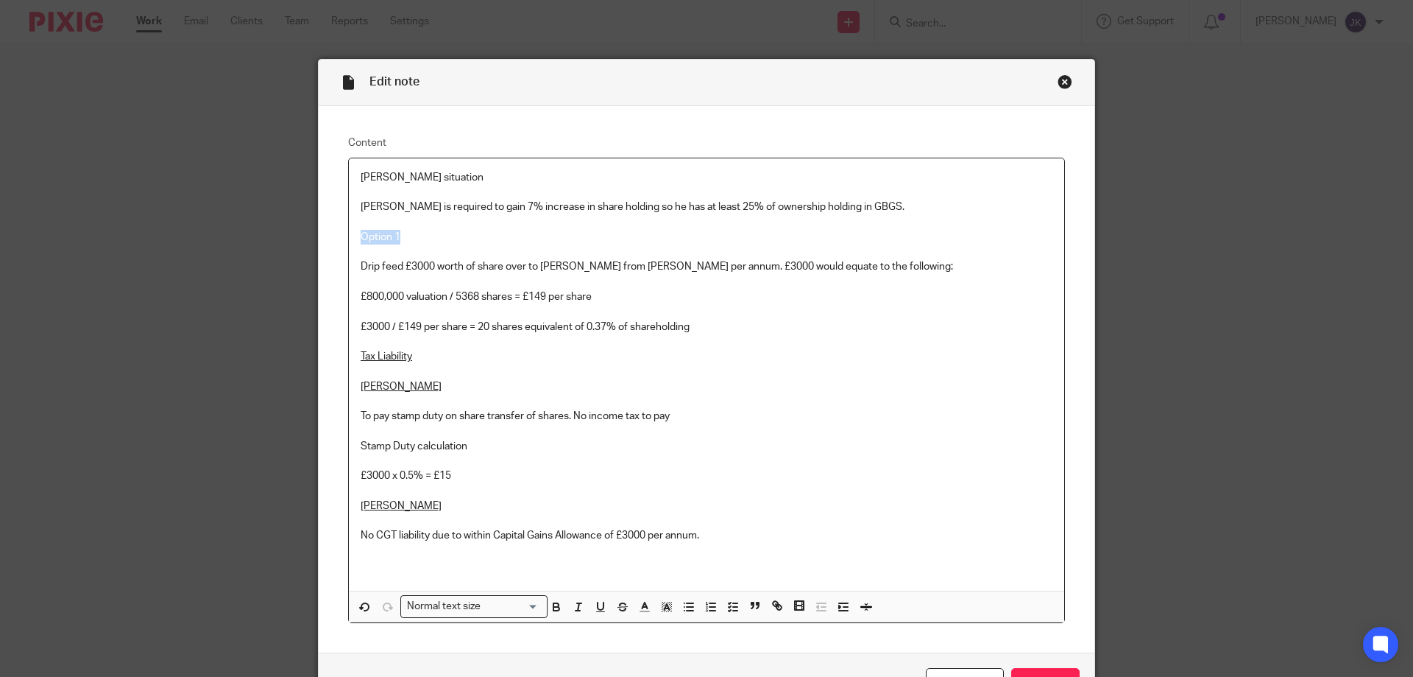
drag, startPoint x: 353, startPoint y: 236, endPoint x: 412, endPoint y: 236, distance: 59.6
click at [412, 236] on div "Cameron's situation Cameron is required to gain 7% increase in share holding so…" at bounding box center [707, 374] width 716 height 432
click at [594, 607] on icon "button" at bounding box center [600, 606] width 13 height 13
click at [713, 537] on p "No CGT liability due to within Capital Gains Allowance of £3000 per annum." at bounding box center [707, 535] width 692 height 15
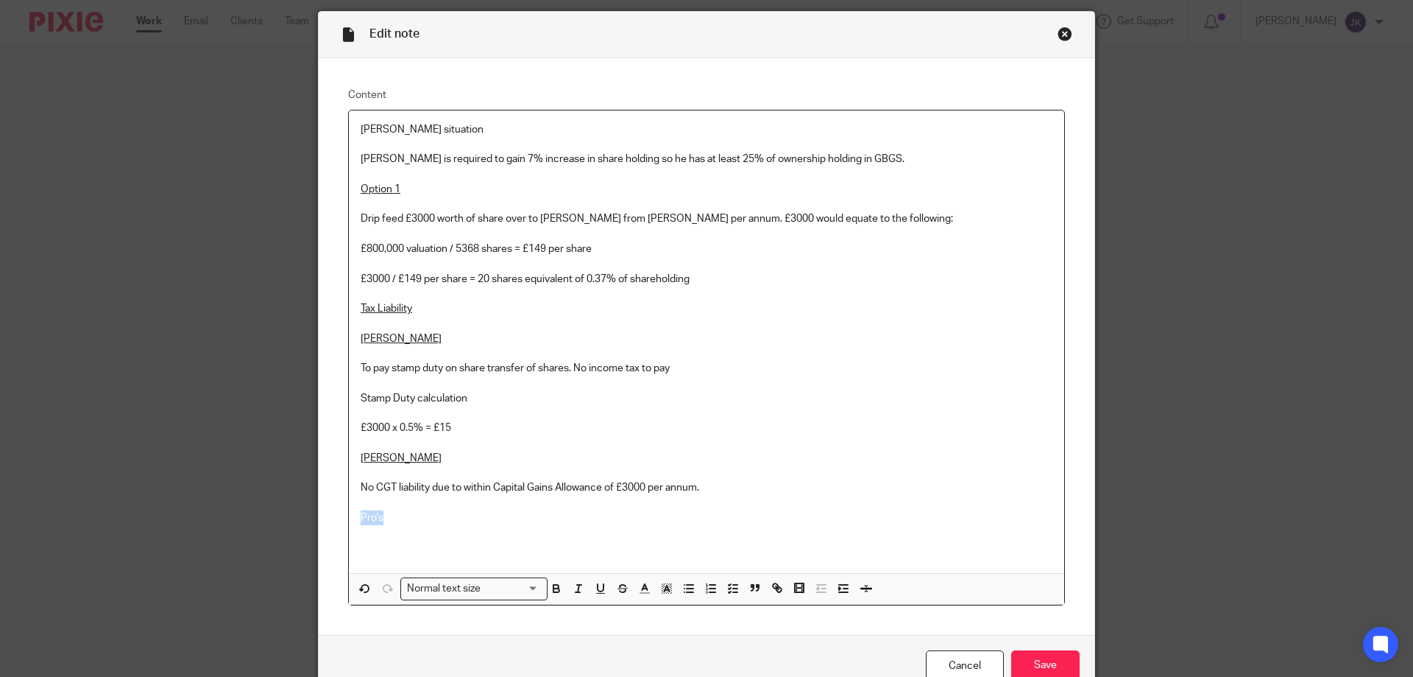
scroll to position [74, 0]
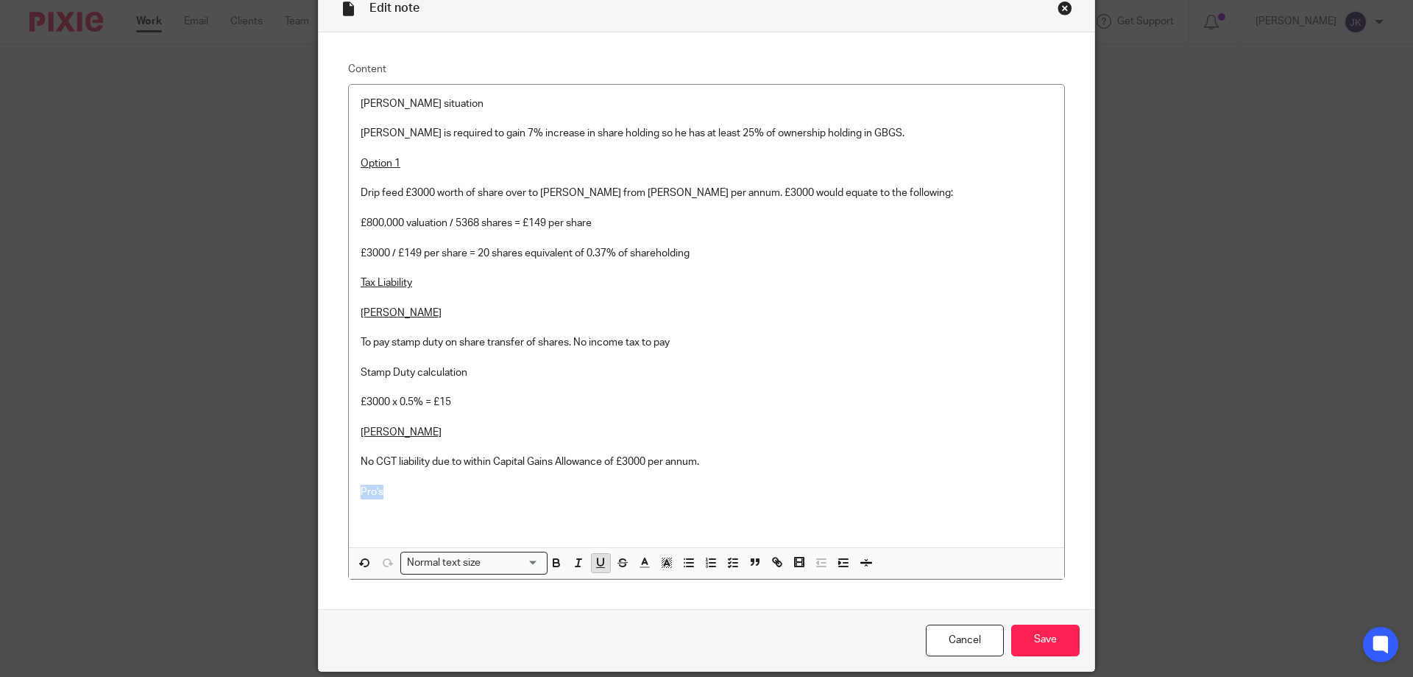
click at [598, 565] on icon "button" at bounding box center [601, 561] width 6 height 7
click at [385, 493] on p "Pro's" at bounding box center [707, 491] width 692 height 15
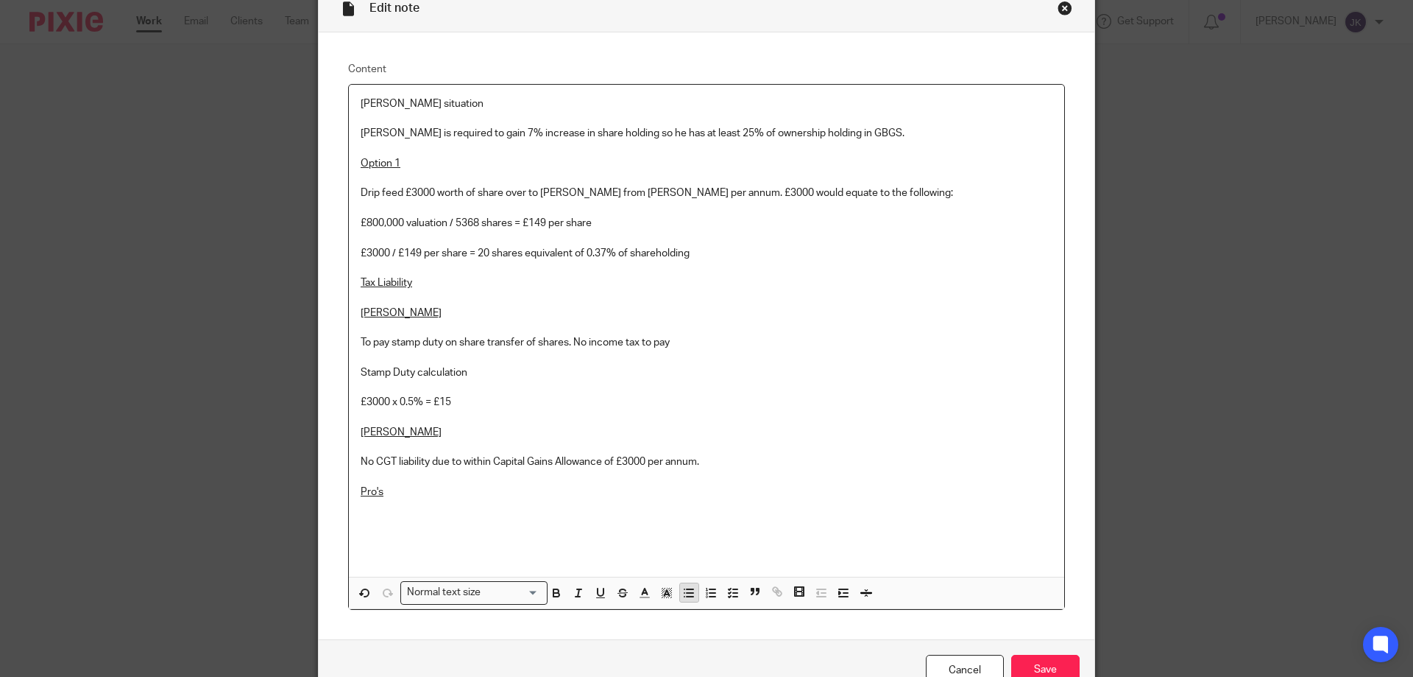
click at [688, 593] on line "button" at bounding box center [690, 593] width 7 height 0
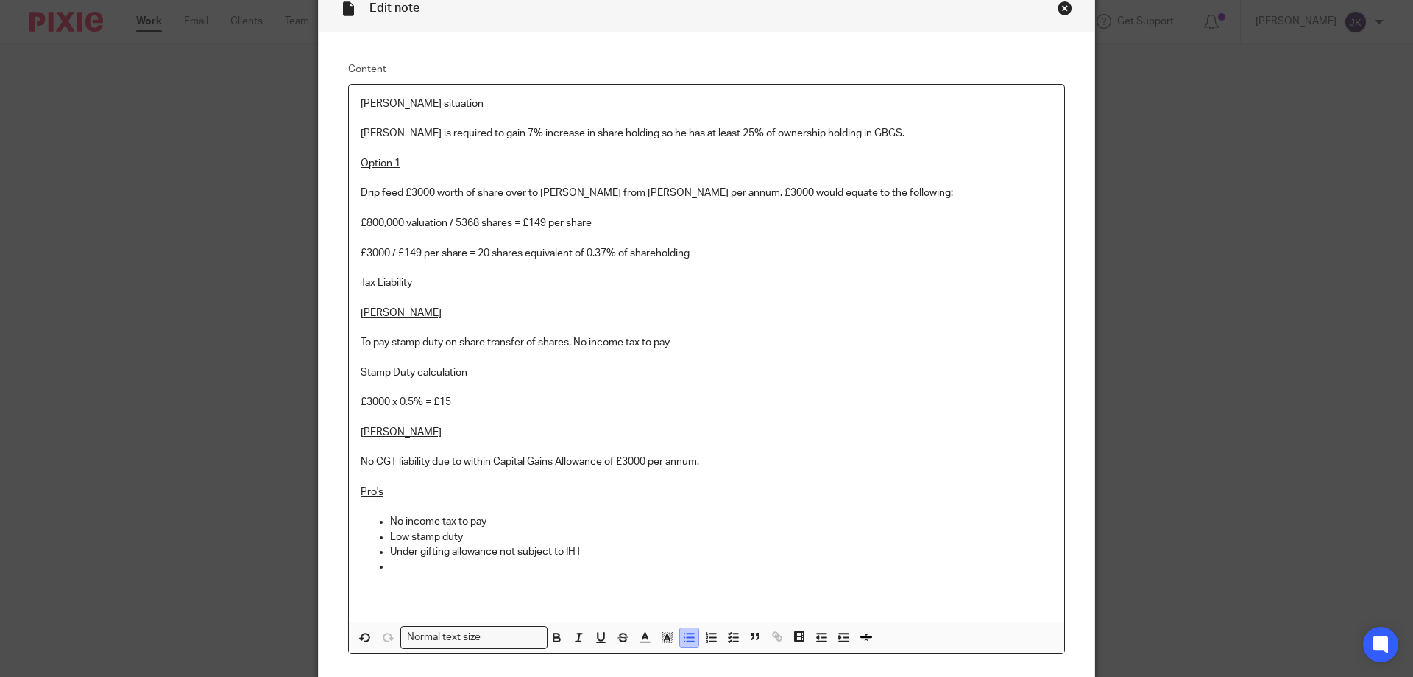
click at [689, 637] on icon "button" at bounding box center [688, 636] width 13 height 13
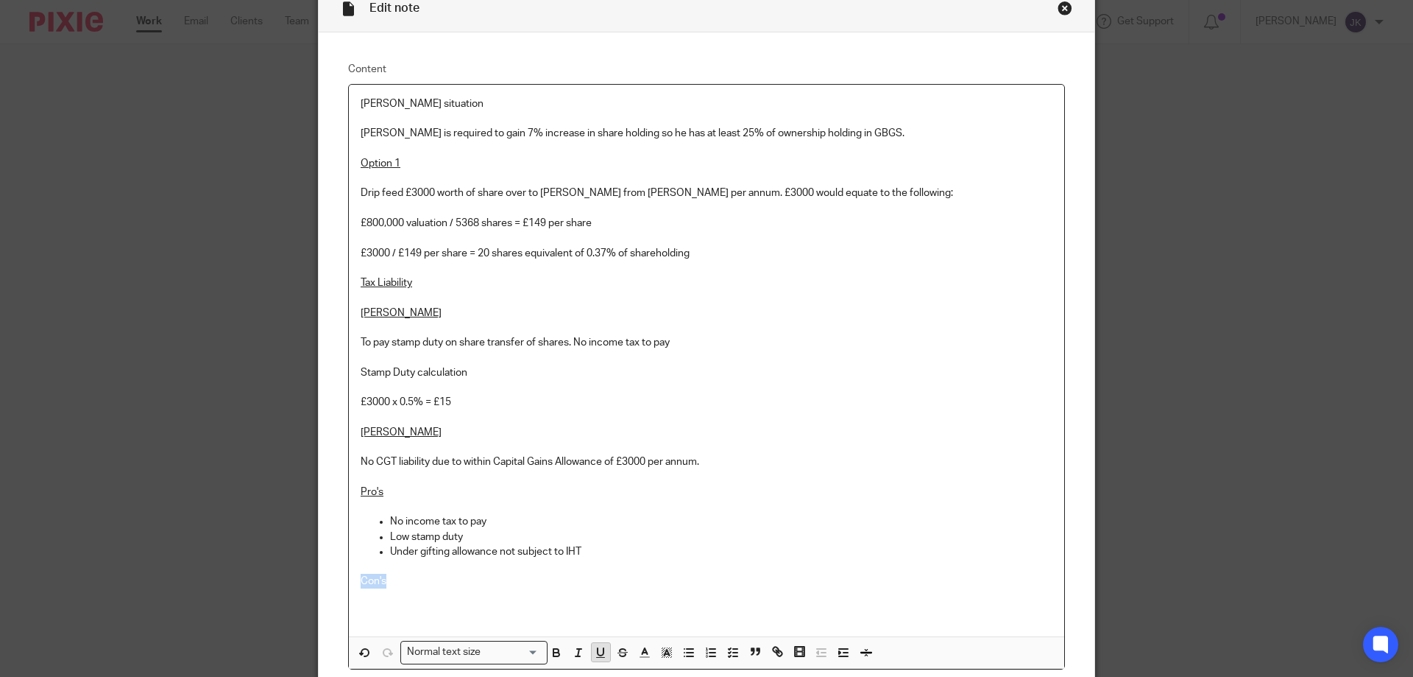
click at [594, 656] on icon "button" at bounding box center [600, 652] width 13 height 13
click at [403, 585] on p "Con's" at bounding box center [707, 580] width 692 height 15
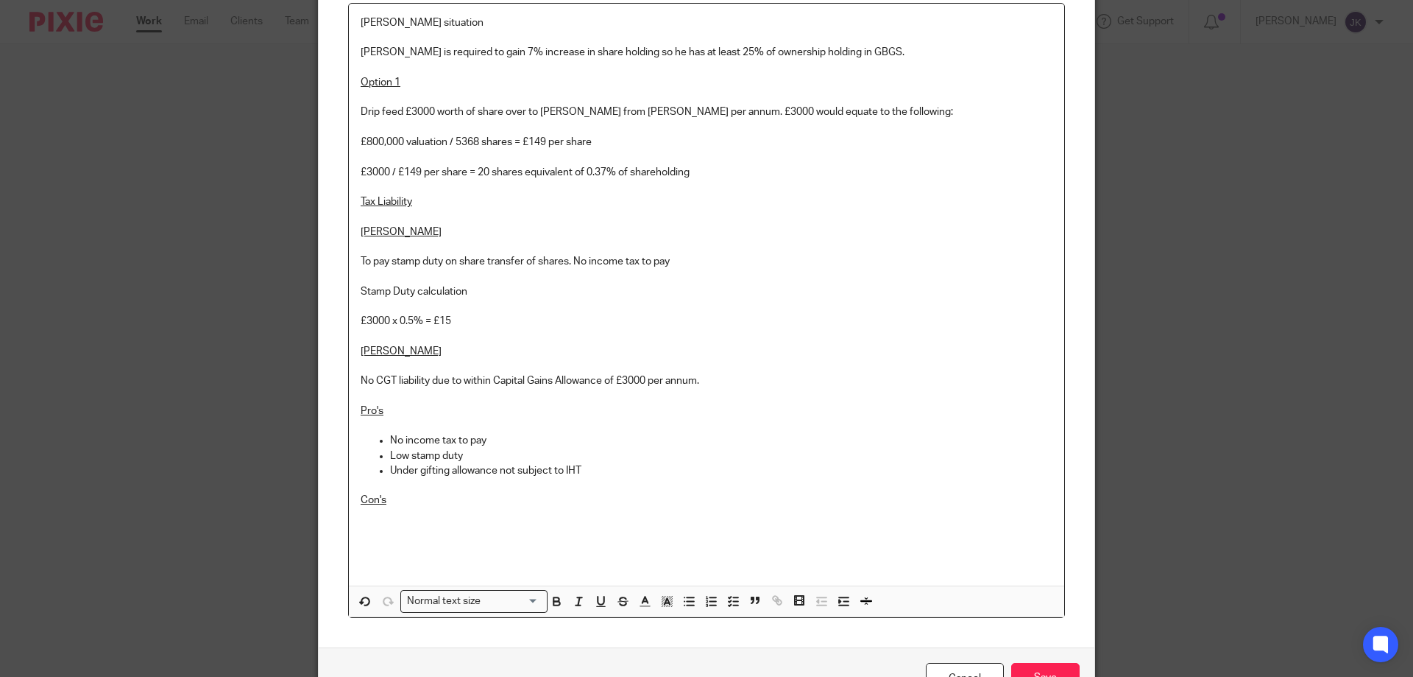
scroll to position [247, 0]
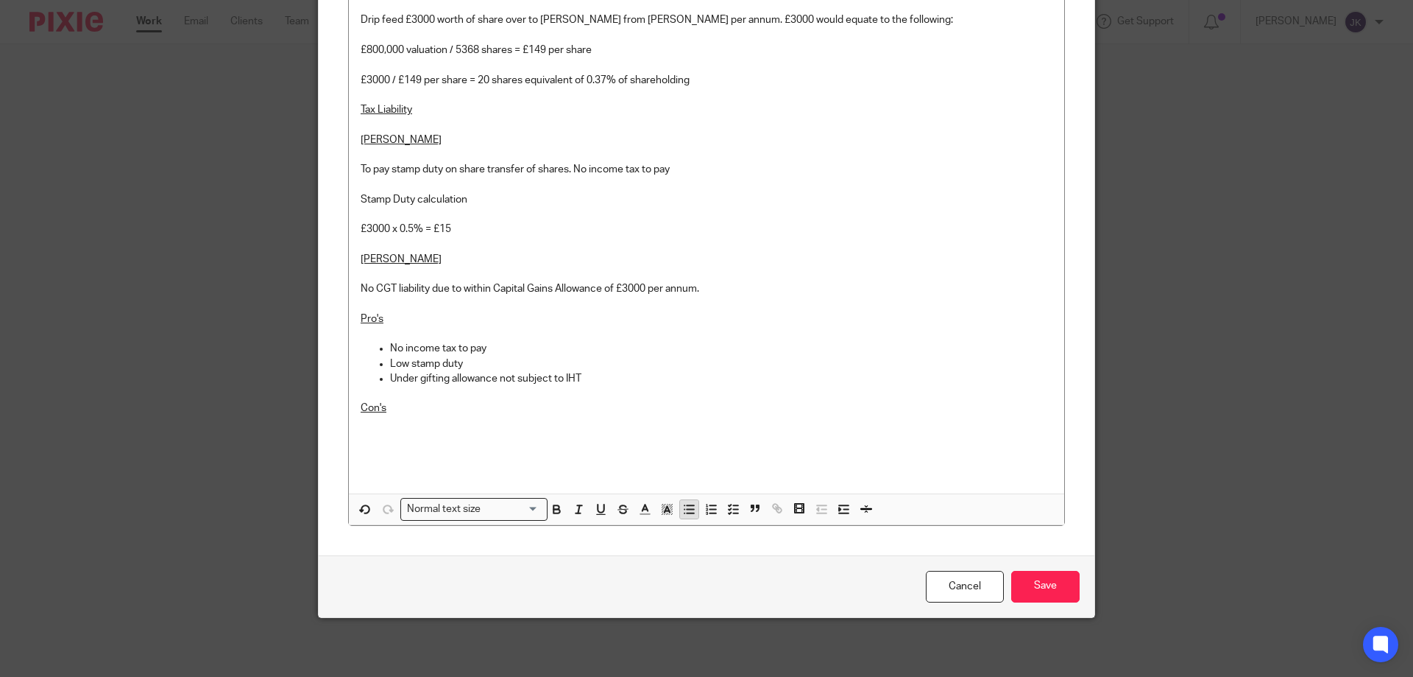
click at [682, 509] on icon "button" at bounding box center [688, 508] width 13 height 13
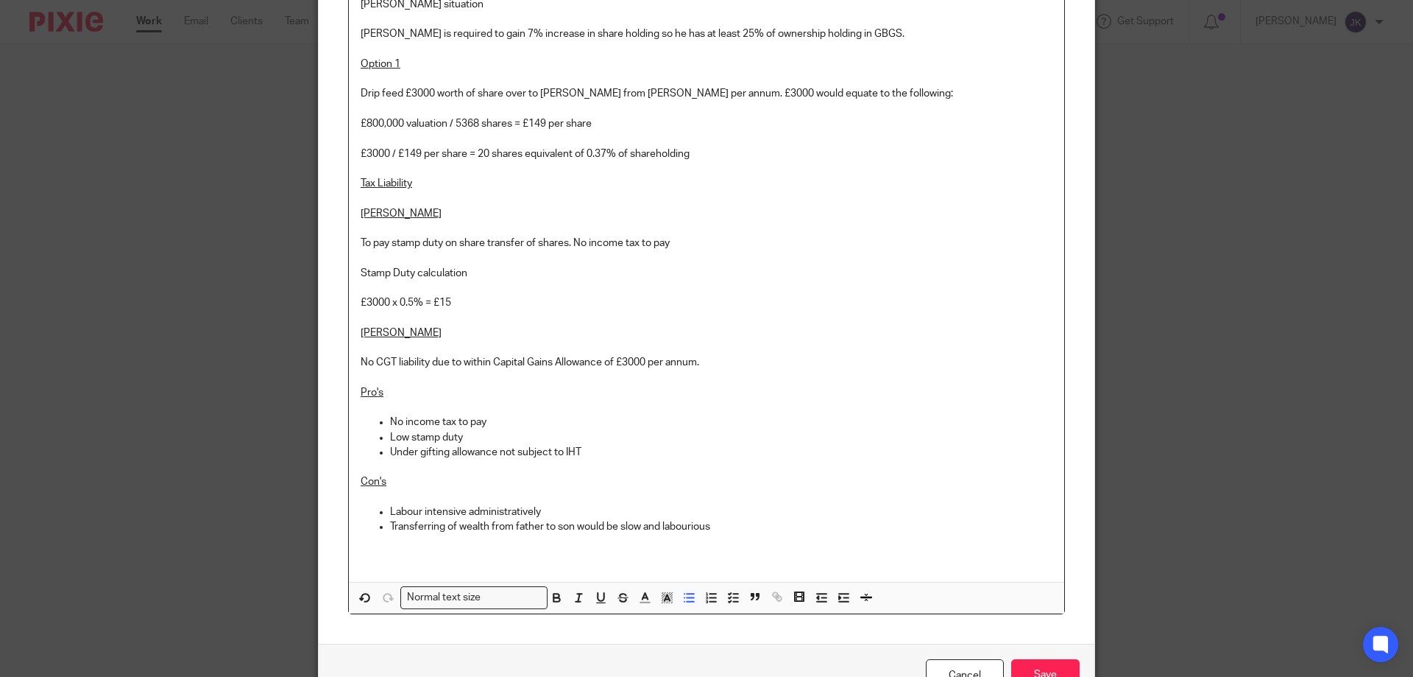
click at [690, 522] on p "Transferring of wealth from father to son would be slow and labourious" at bounding box center [721, 526] width 663 height 15
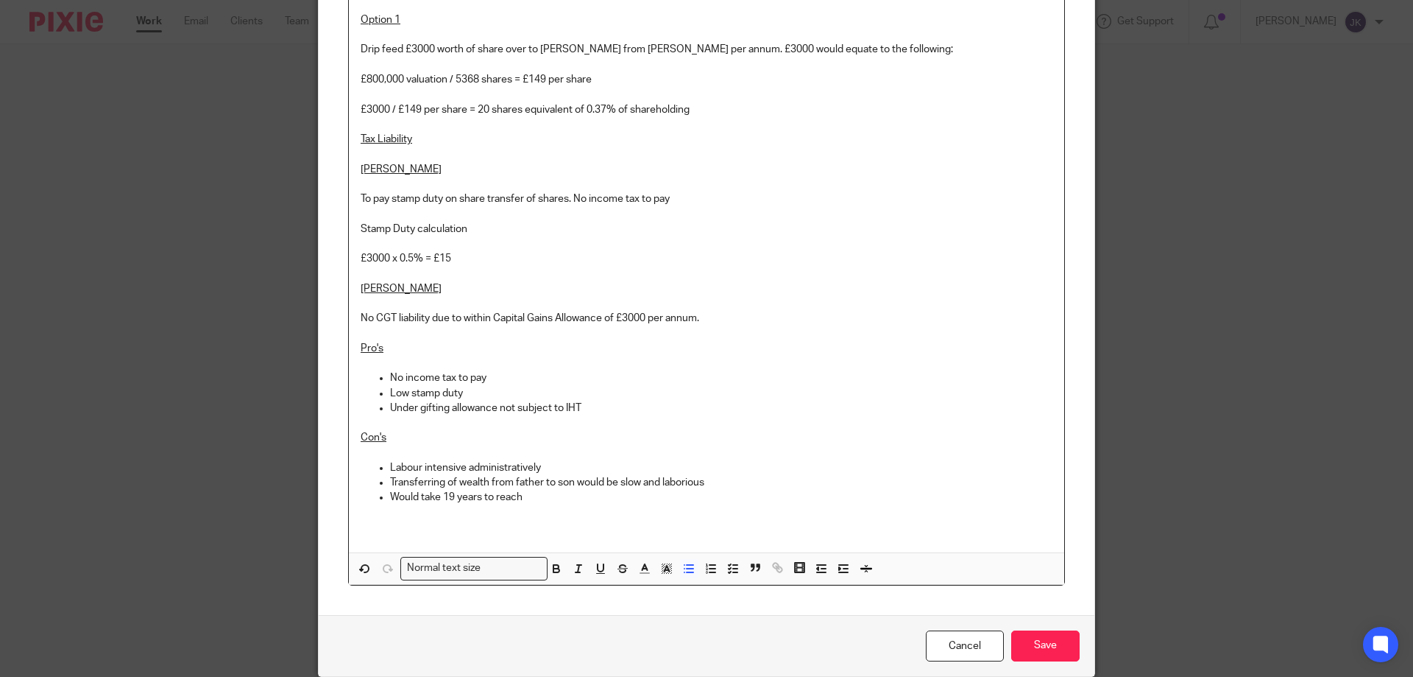
scroll to position [221, 0]
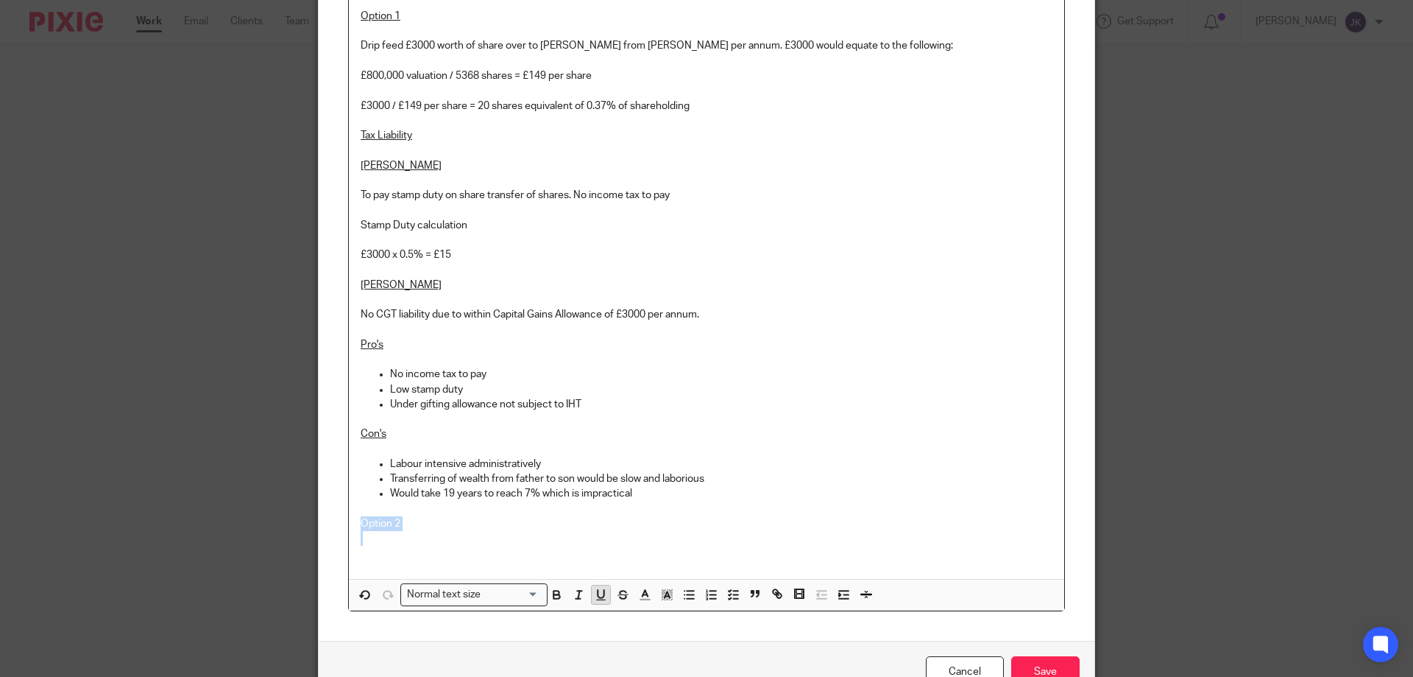
click at [596, 596] on icon "button" at bounding box center [600, 593] width 13 height 13
click at [404, 523] on p "Option 2" at bounding box center [707, 523] width 692 height 15
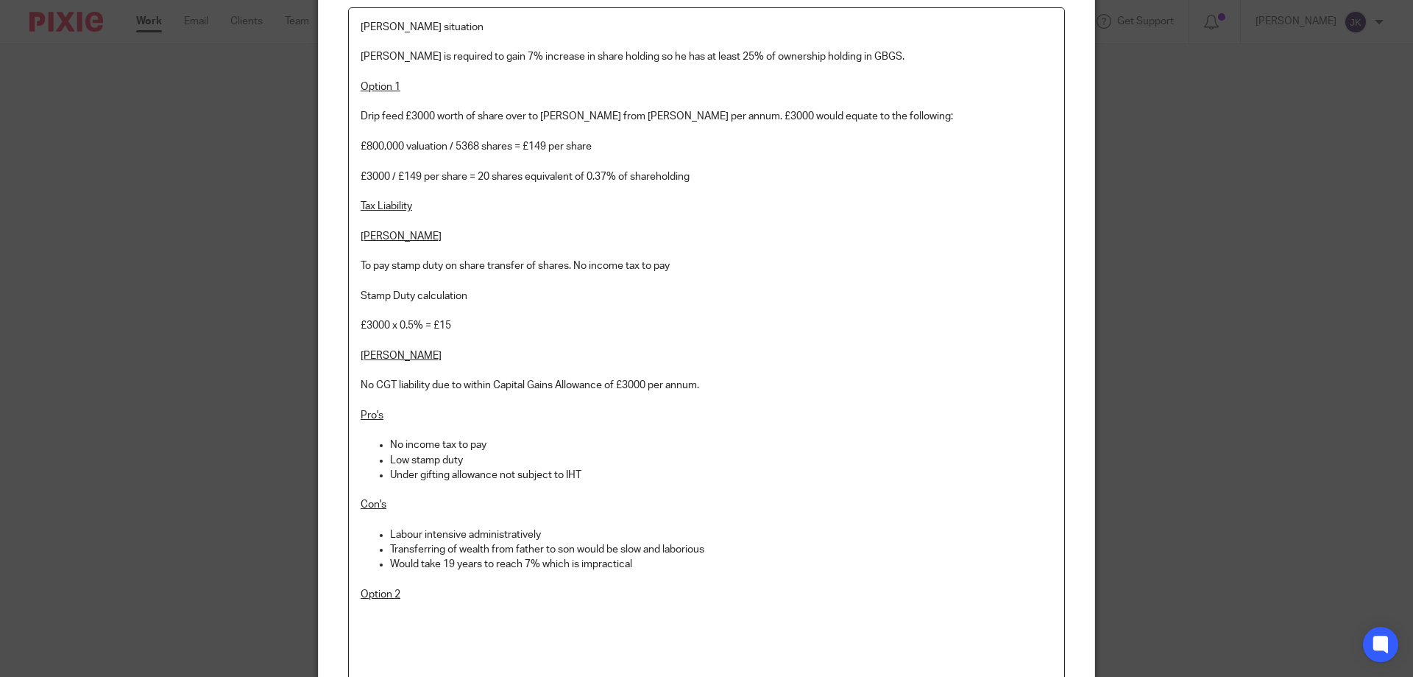
scroll to position [147, 0]
click at [465, 626] on p "Peter to sell 376 shares equivalent of £56,024 (376" at bounding box center [707, 627] width 692 height 15
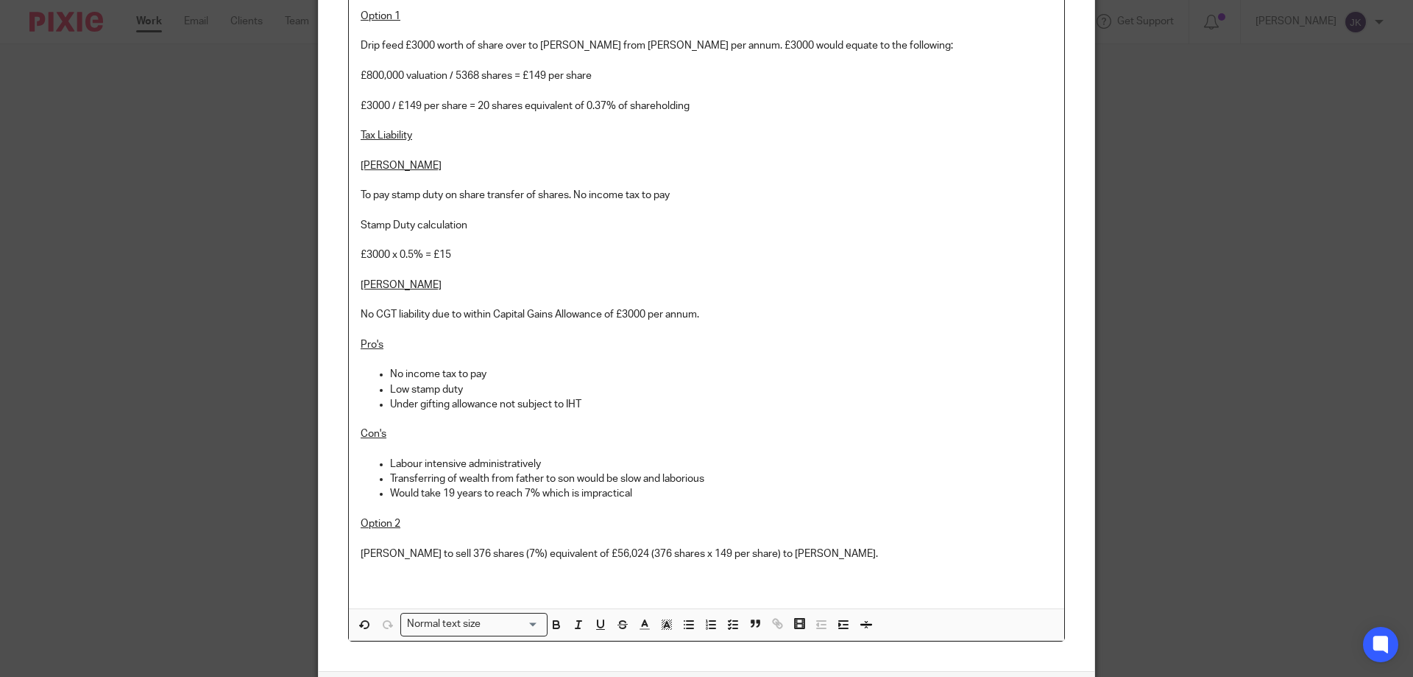
scroll to position [294, 0]
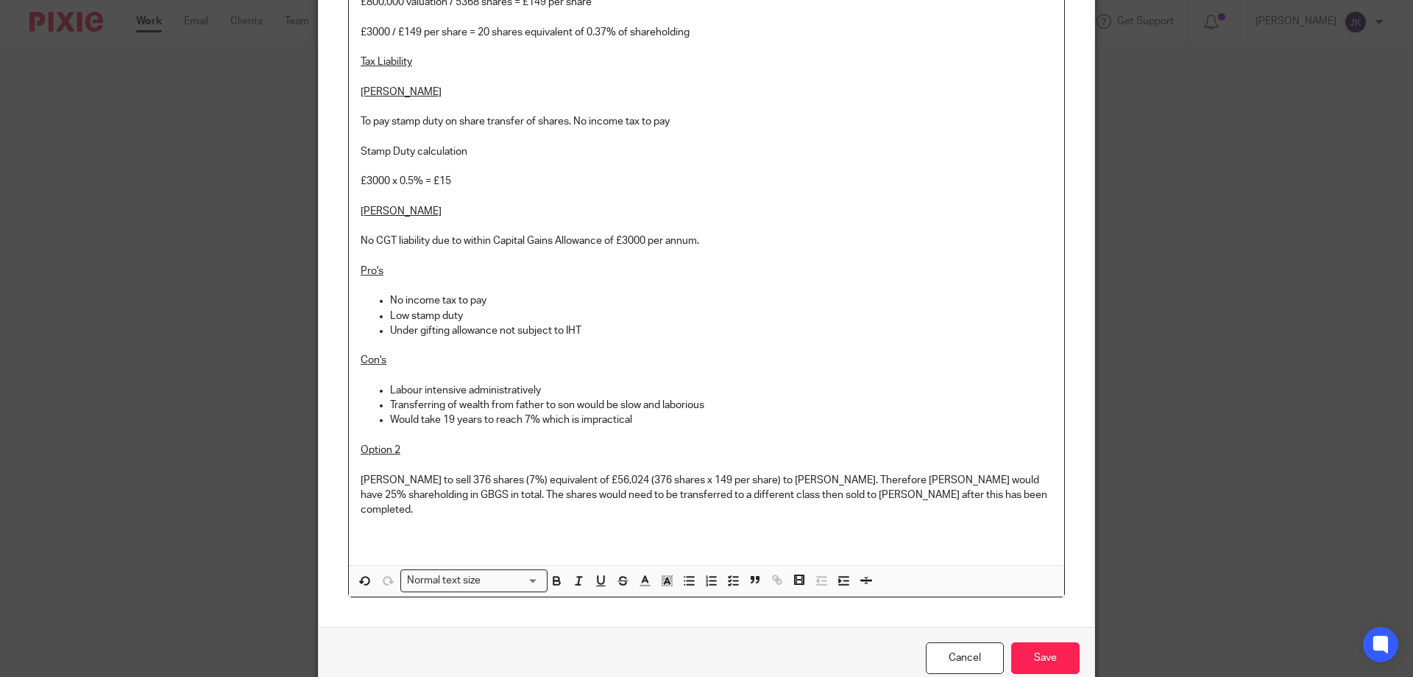
drag, startPoint x: 693, startPoint y: 495, endPoint x: 760, endPoint y: 490, distance: 66.5
click at [694, 495] on p "Peter to sell 376 shares (7%) equivalent of £56,024 (376 shares x 149 per share…" at bounding box center [707, 495] width 692 height 45
click at [1020, 491] on p "Peter to sell 376 shares (7%) equivalent of £56,024 (376 shares x 149 per share…" at bounding box center [707, 495] width 692 height 45
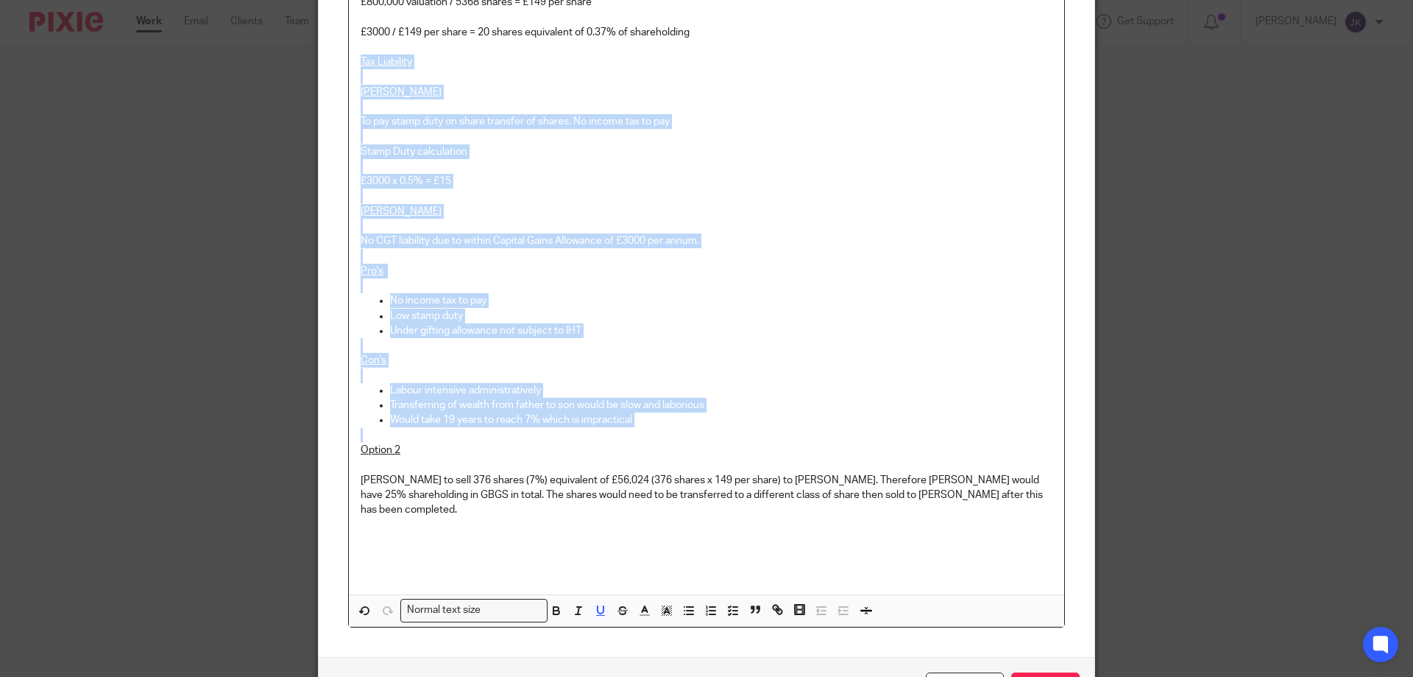
drag, startPoint x: 353, startPoint y: 63, endPoint x: 691, endPoint y: 428, distance: 497.0
click at [691, 428] on div "Cameron's situation Cameron is required to gain 7% increase in share holding so…" at bounding box center [707, 229] width 716 height 730
copy div "Tax Liability Cameron To pay stamp duty on share transfer of shares. No income …"
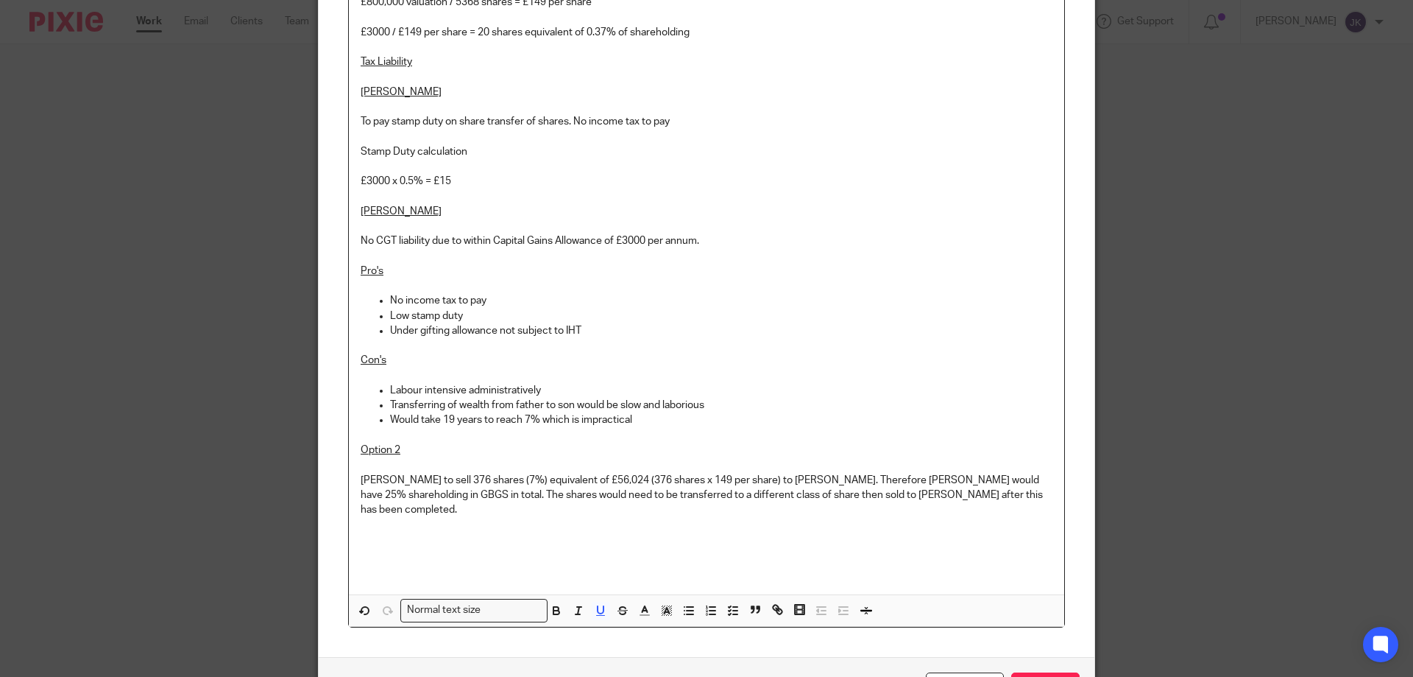
click at [373, 532] on p at bounding box center [707, 539] width 692 height 15
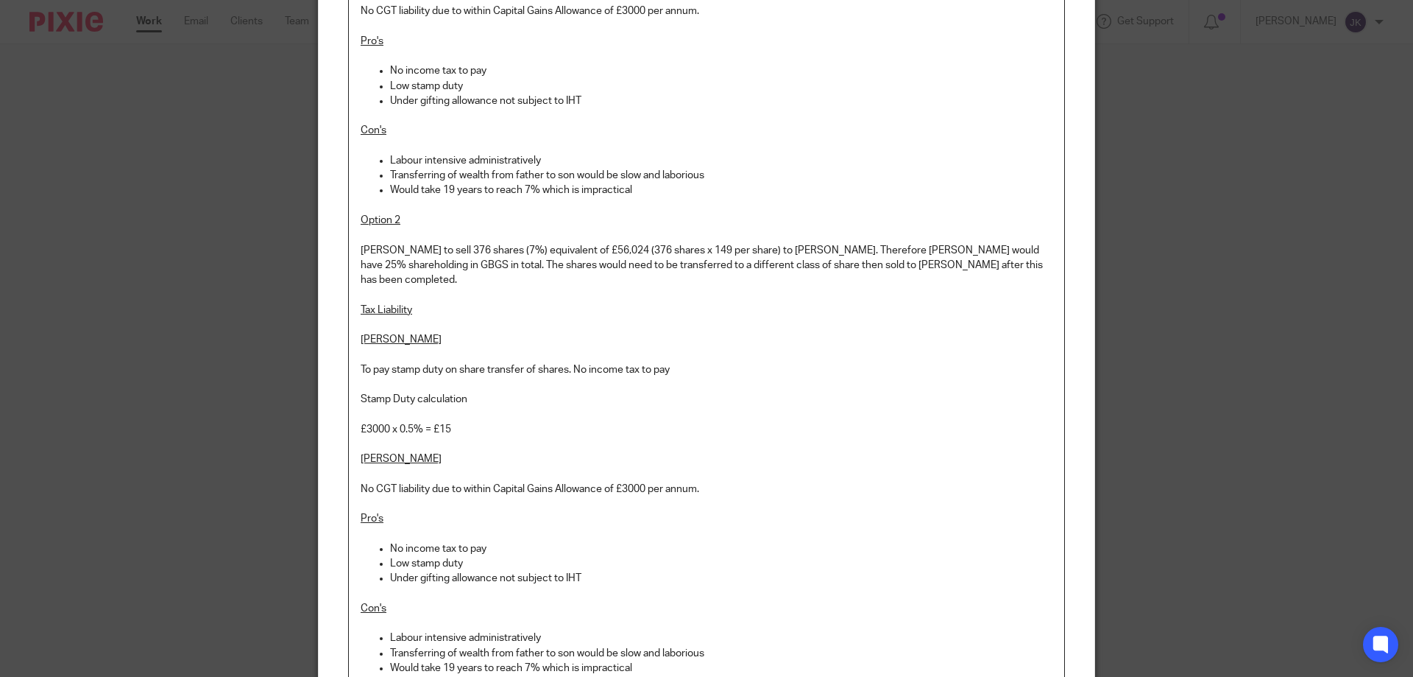
click at [352, 349] on div "Cameron's situation Cameron is required to gain 7% increase in share holding so…" at bounding box center [707, 186] width 716 height 1104
click at [664, 362] on p "To pay stamp duty on share transfer of shares. No income tax to pay" at bounding box center [707, 369] width 692 height 15
click at [682, 362] on p "To pay stamp duty on share transfer of shares. No income tax to pay" at bounding box center [707, 369] width 692 height 15
click at [671, 362] on p "To pay stamp duty on share transfer of shares. No income tax to pay." at bounding box center [707, 369] width 692 height 15
click at [463, 422] on p "£56,024 x 0.5% = £15" at bounding box center [707, 429] width 692 height 15
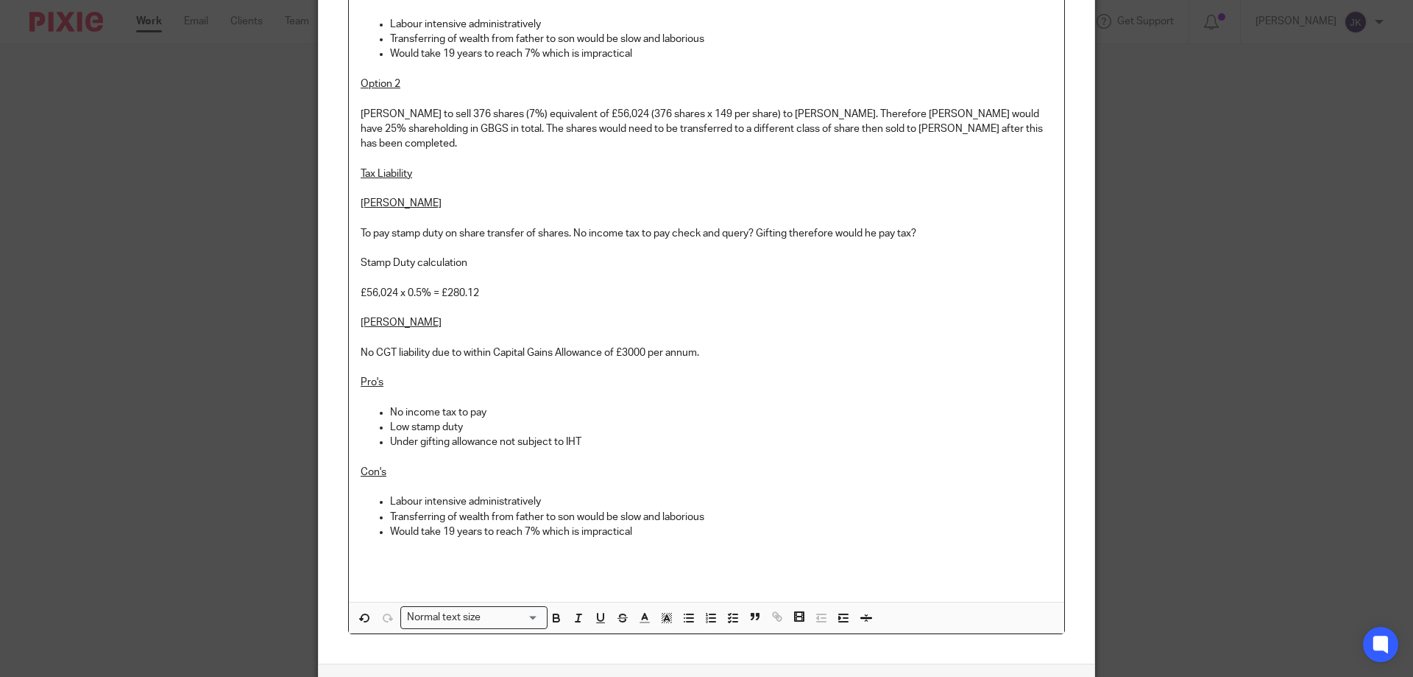
scroll to position [671, 0]
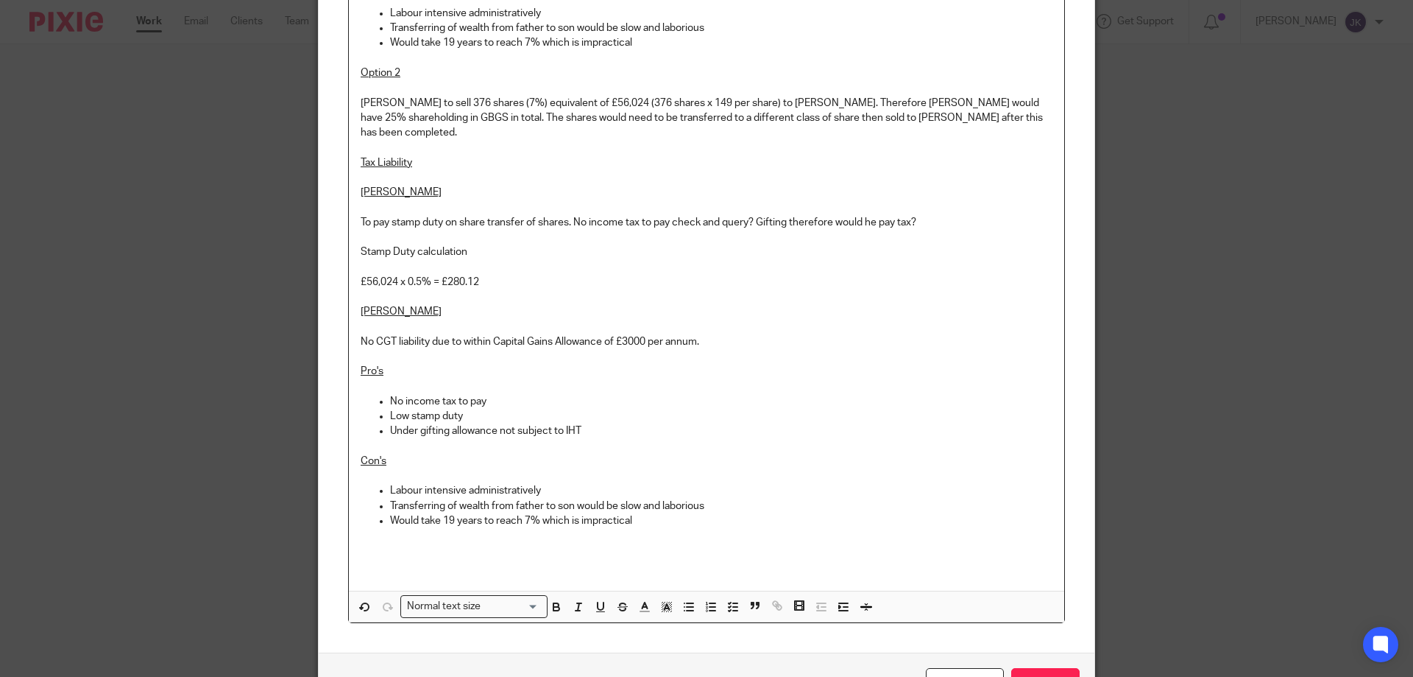
click at [361, 334] on p "No CGT liability due to within Capital Gains Allowance of £3000 per annum." at bounding box center [707, 341] width 692 height 15
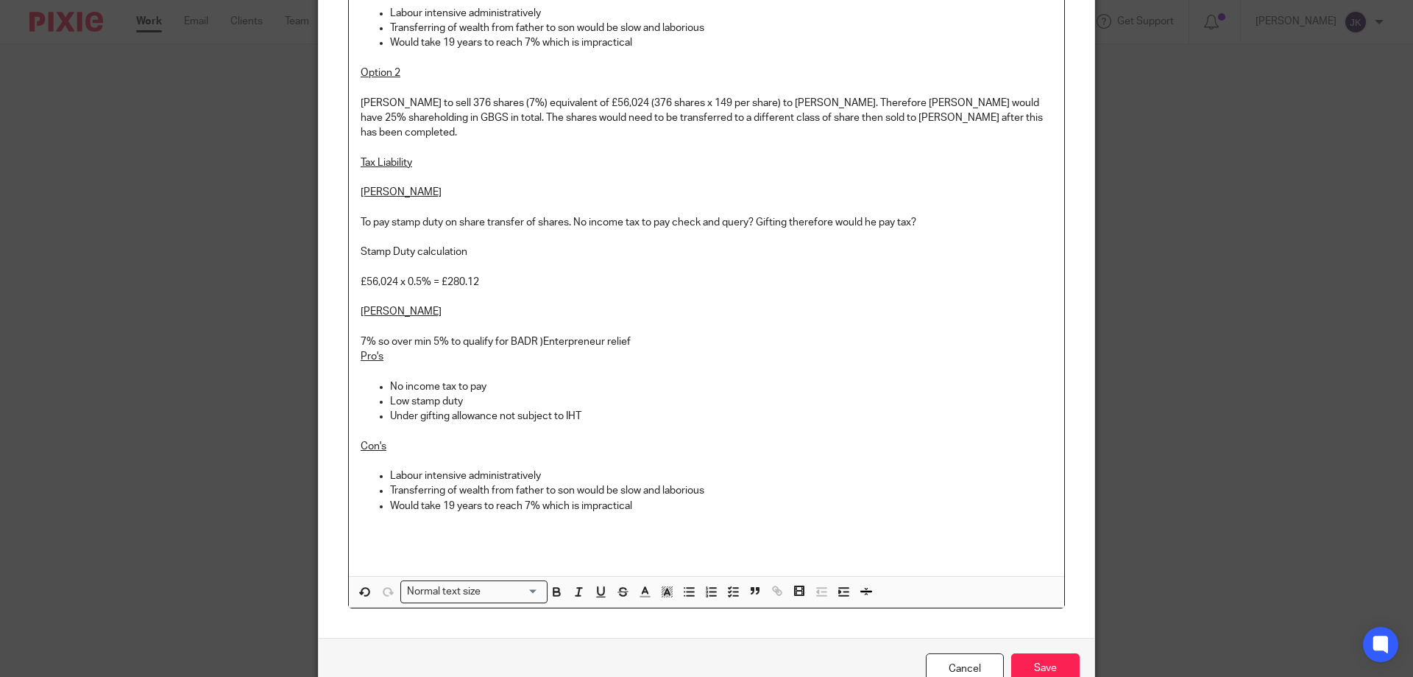
click at [540, 334] on p "7% so over min 5% to qualify for BADR )Enterpreneur relief" at bounding box center [707, 341] width 692 height 15
click at [559, 334] on p "7% so over min 5% to qualify for BADR ) Enterpreneur relief" at bounding box center [707, 341] width 692 height 15
click at [640, 334] on p "7% so over min 5% to qualify for BADR ) Entrepreneur relief" at bounding box center [707, 341] width 692 height 15
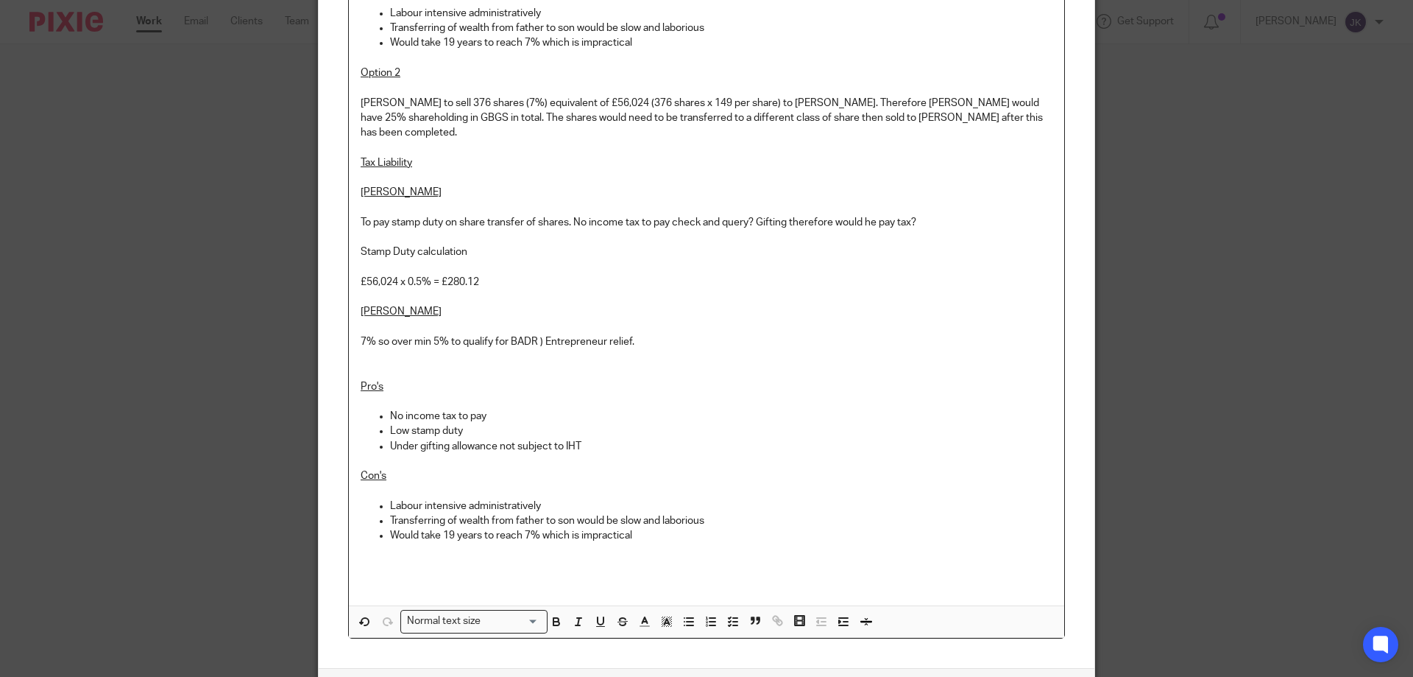
click at [675, 319] on p at bounding box center [707, 326] width 692 height 15
click at [665, 334] on p "7% so over min 5% to qualify for BADR ) Entrepreneur relief." at bounding box center [707, 341] width 692 height 15
click at [537, 334] on p "7% so over min 5% to qualify for BADR ) Entrepreneur relief." at bounding box center [707, 341] width 692 height 15
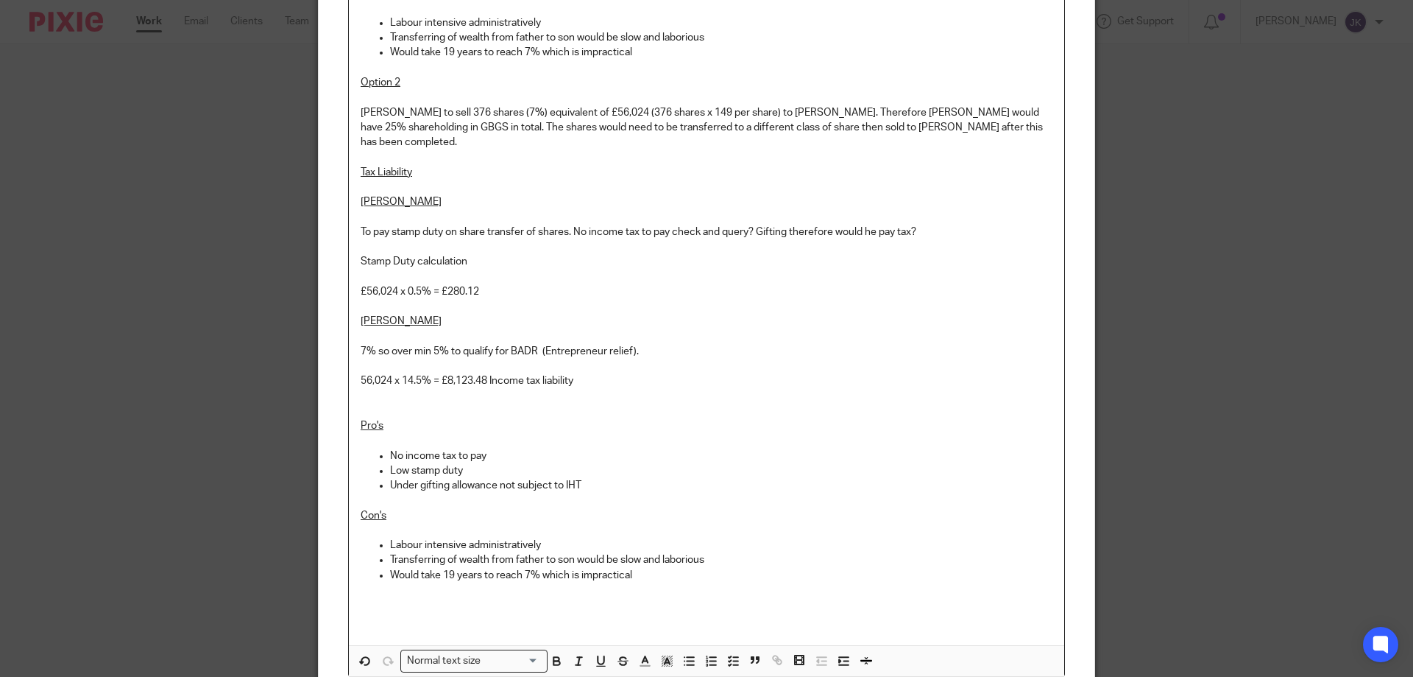
scroll to position [745, 0]
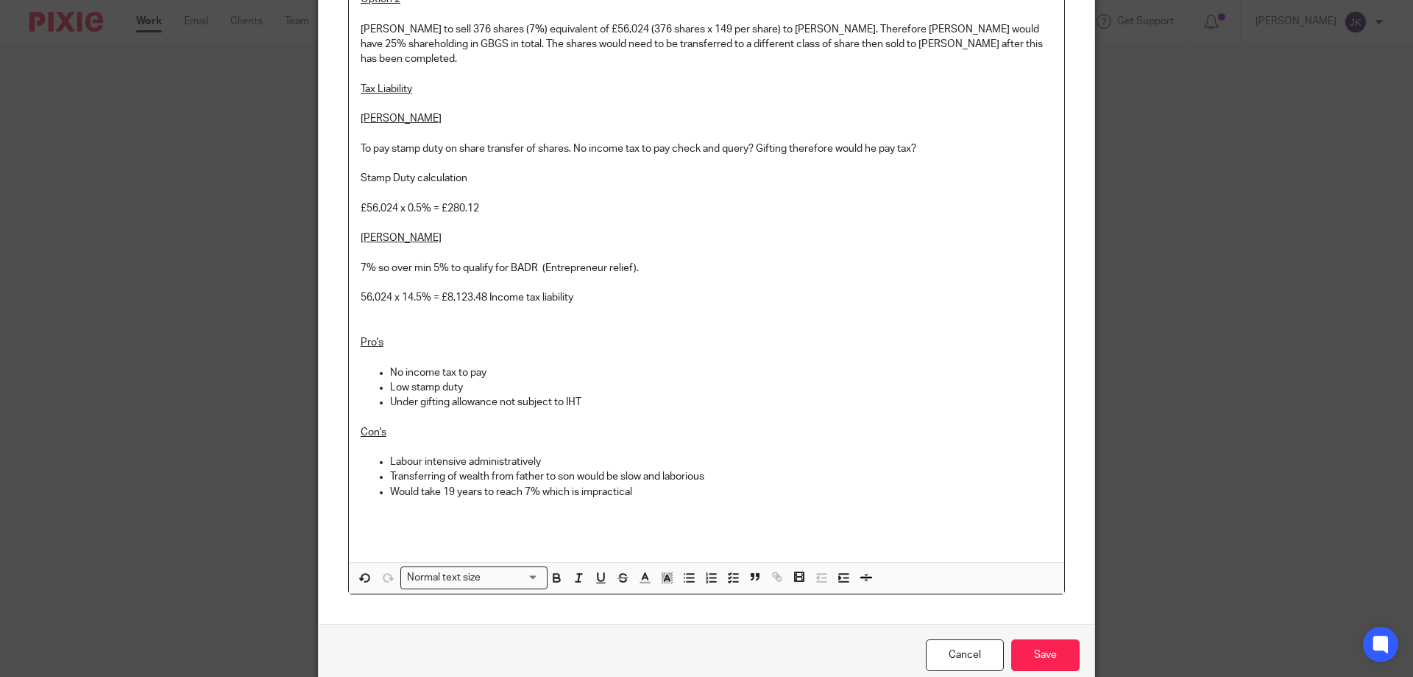
click at [649, 290] on p "56,024 x 14.5% = £8,123.48 Income tax liability" at bounding box center [707, 297] width 692 height 15
click at [390, 365] on p "No income tax to pay" at bounding box center [721, 372] width 663 height 15
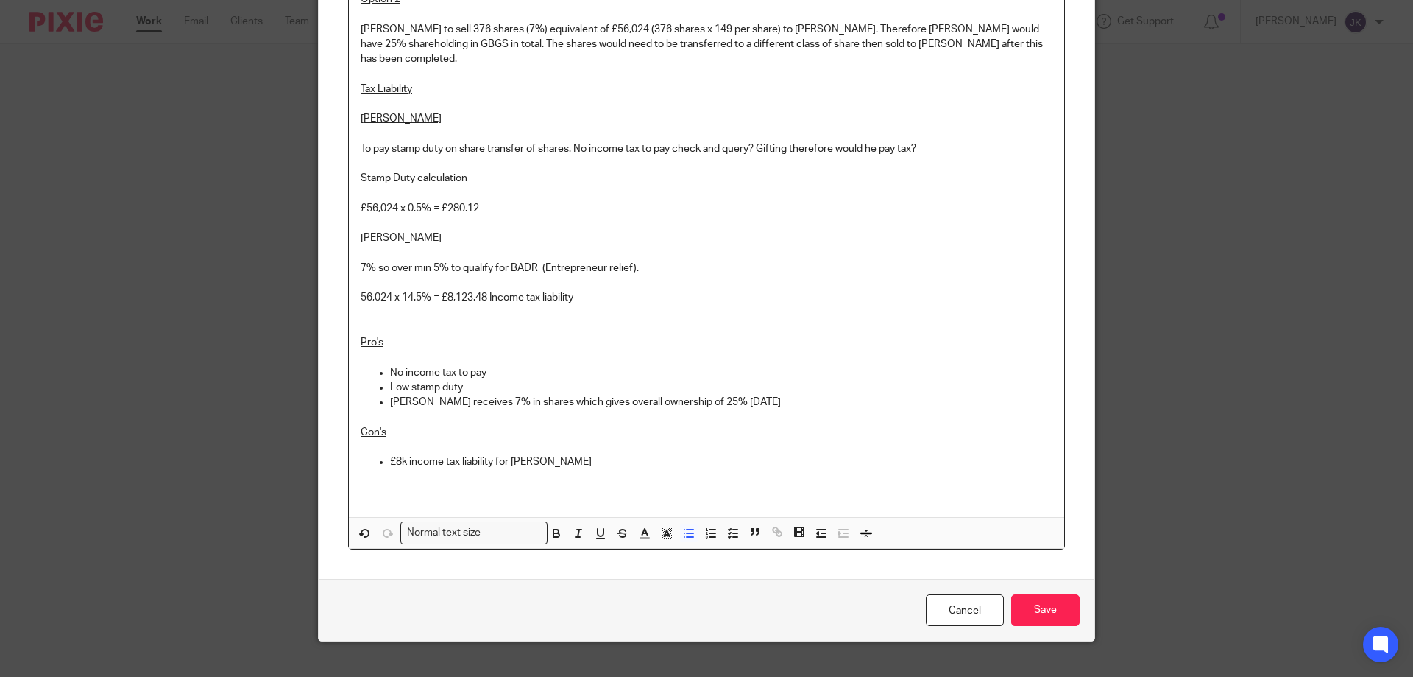
click at [491, 365] on p "No income tax to pay" at bounding box center [721, 372] width 663 height 15
click at [533, 454] on p "£8k income tax liability for Peter" at bounding box center [721, 461] width 663 height 15
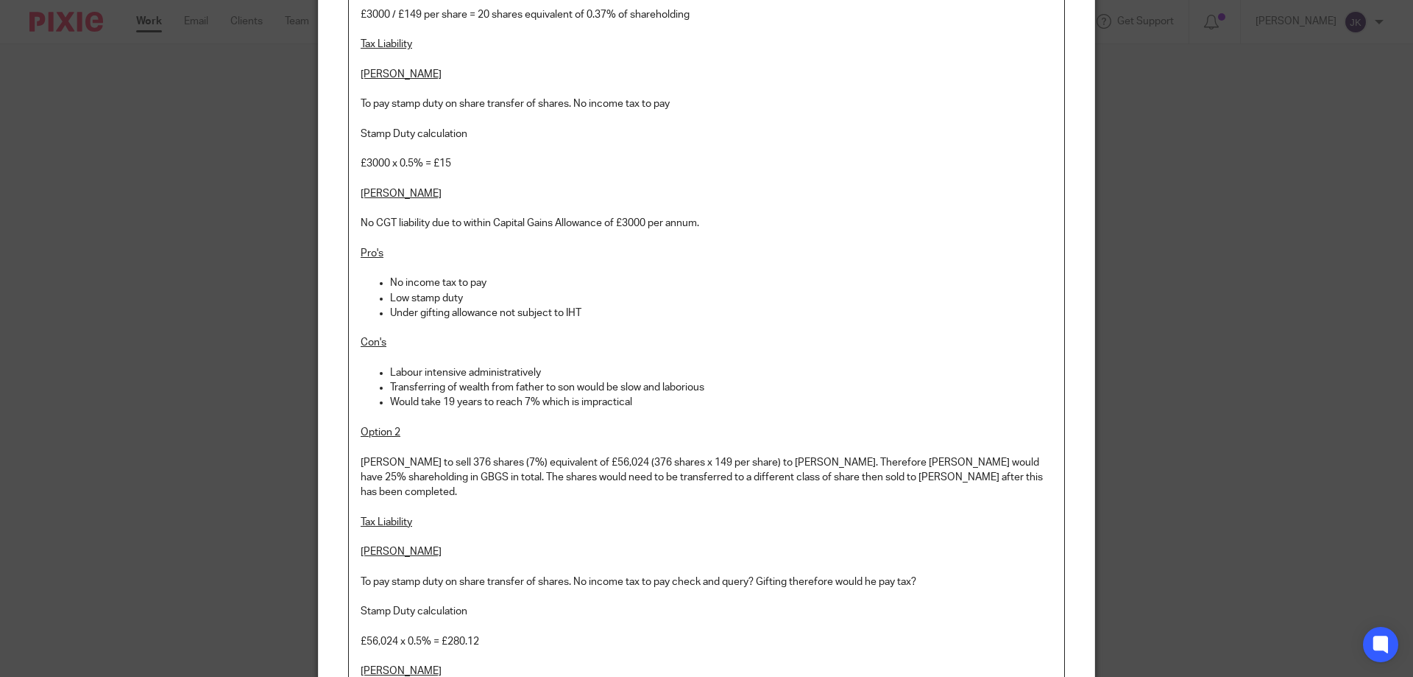
scroll to position [91, 0]
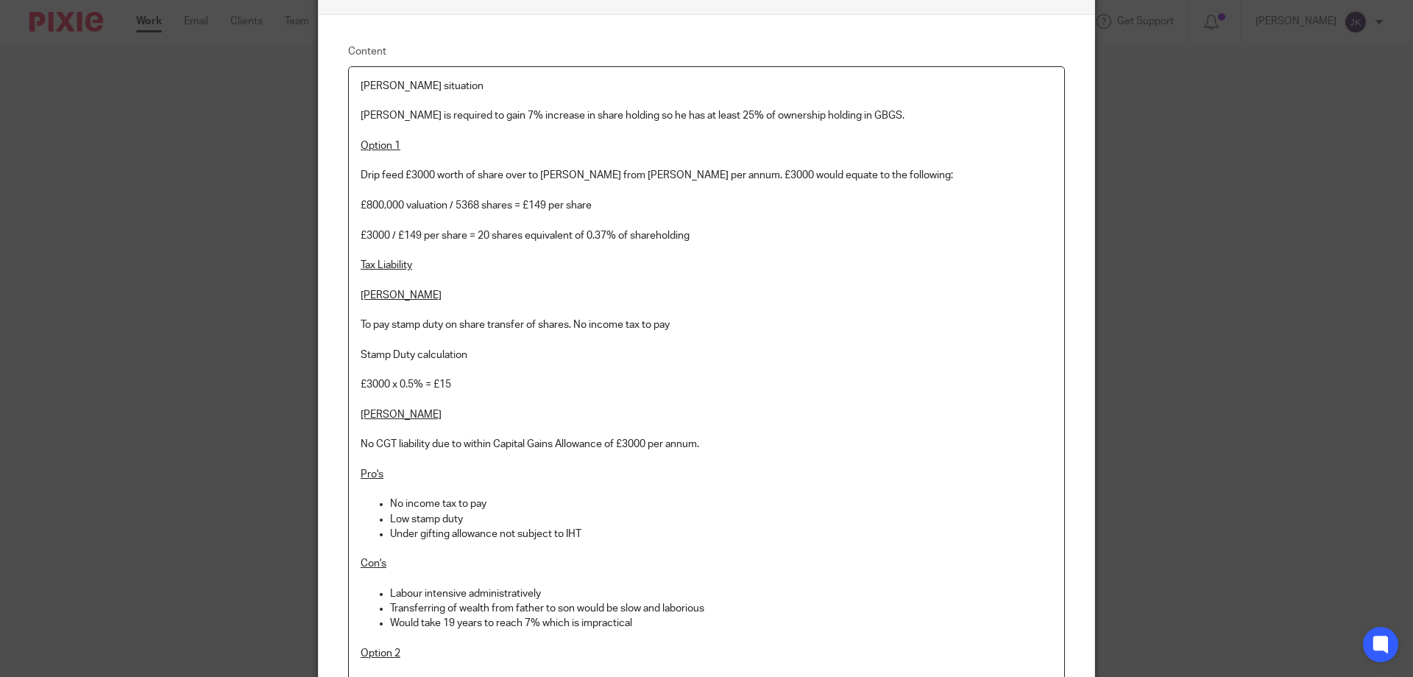
click at [442, 202] on p "£800,000 valuation / 5368 shares = £149 per share" at bounding box center [707, 205] width 692 height 15
click at [657, 293] on p "Cameron" at bounding box center [707, 295] width 692 height 15
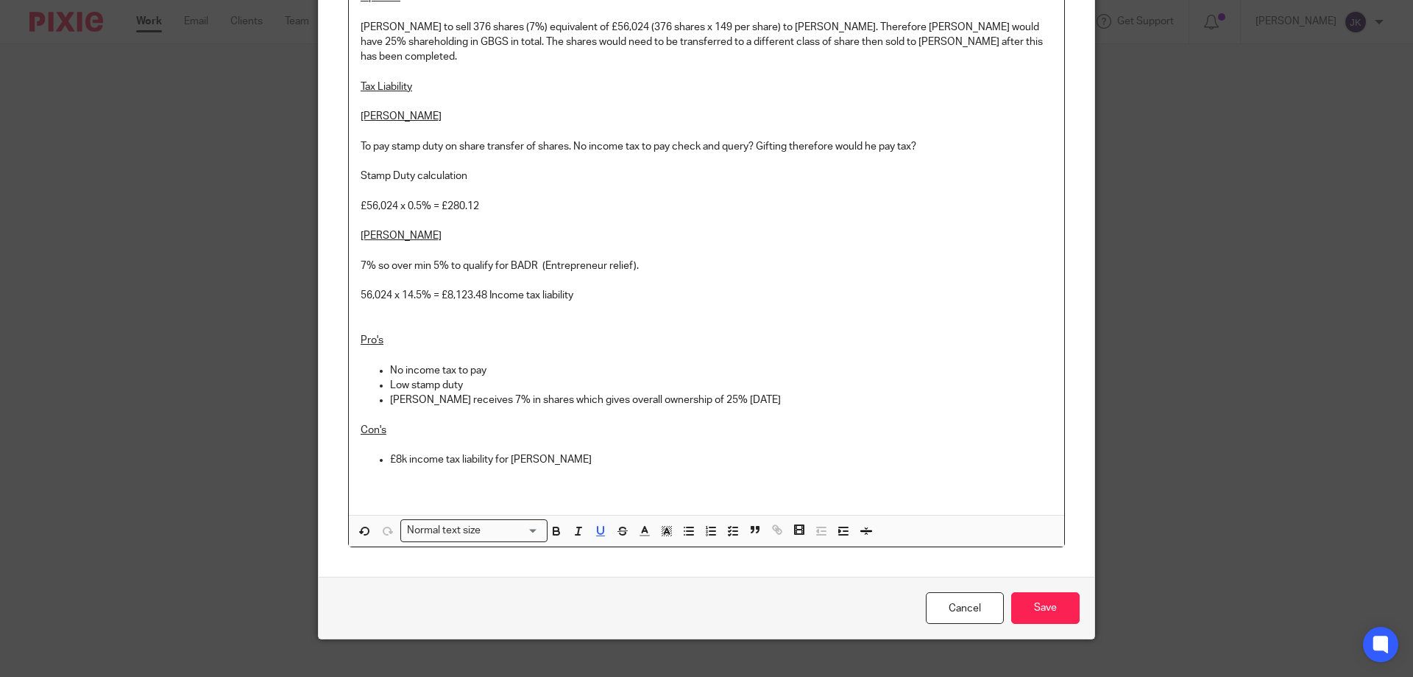
scroll to position [754, 0]
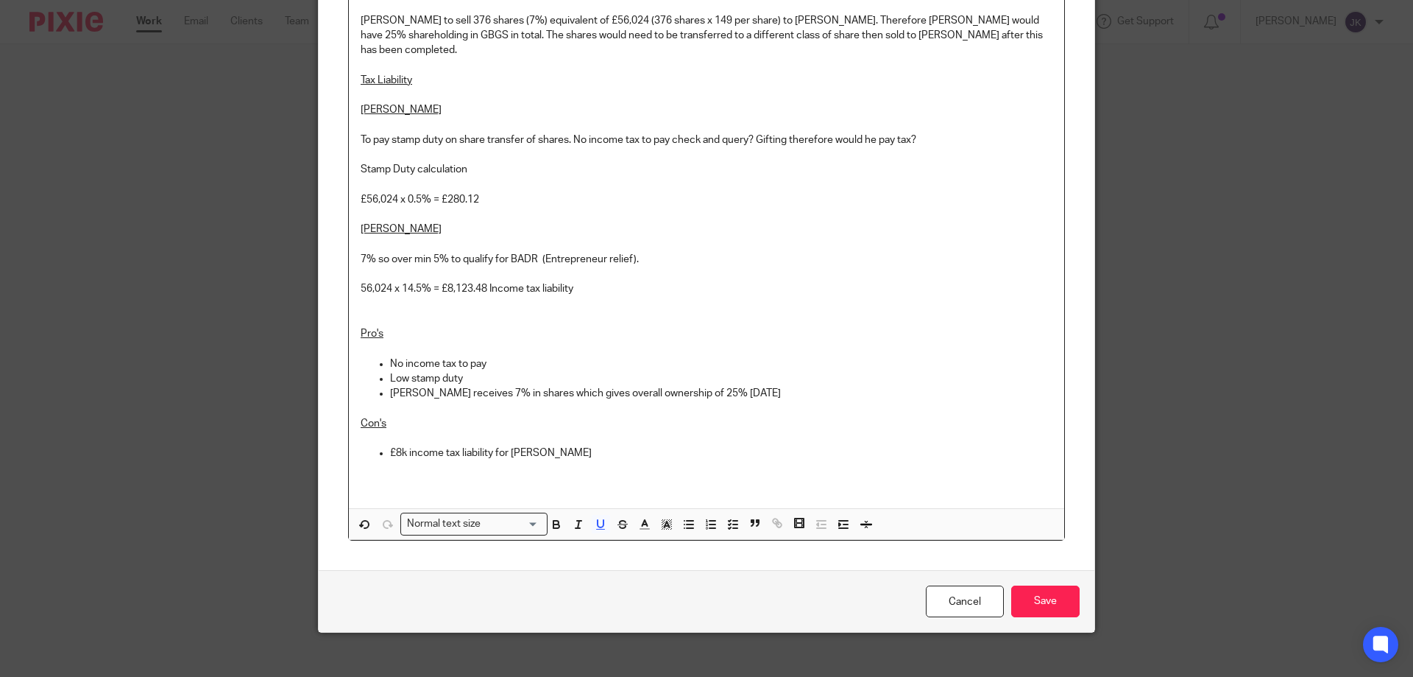
click at [570, 445] on p "£8k income tax liability for Peter" at bounding box center [721, 452] width 663 height 15
click at [1036, 588] on input "Save" at bounding box center [1045, 601] width 68 height 32
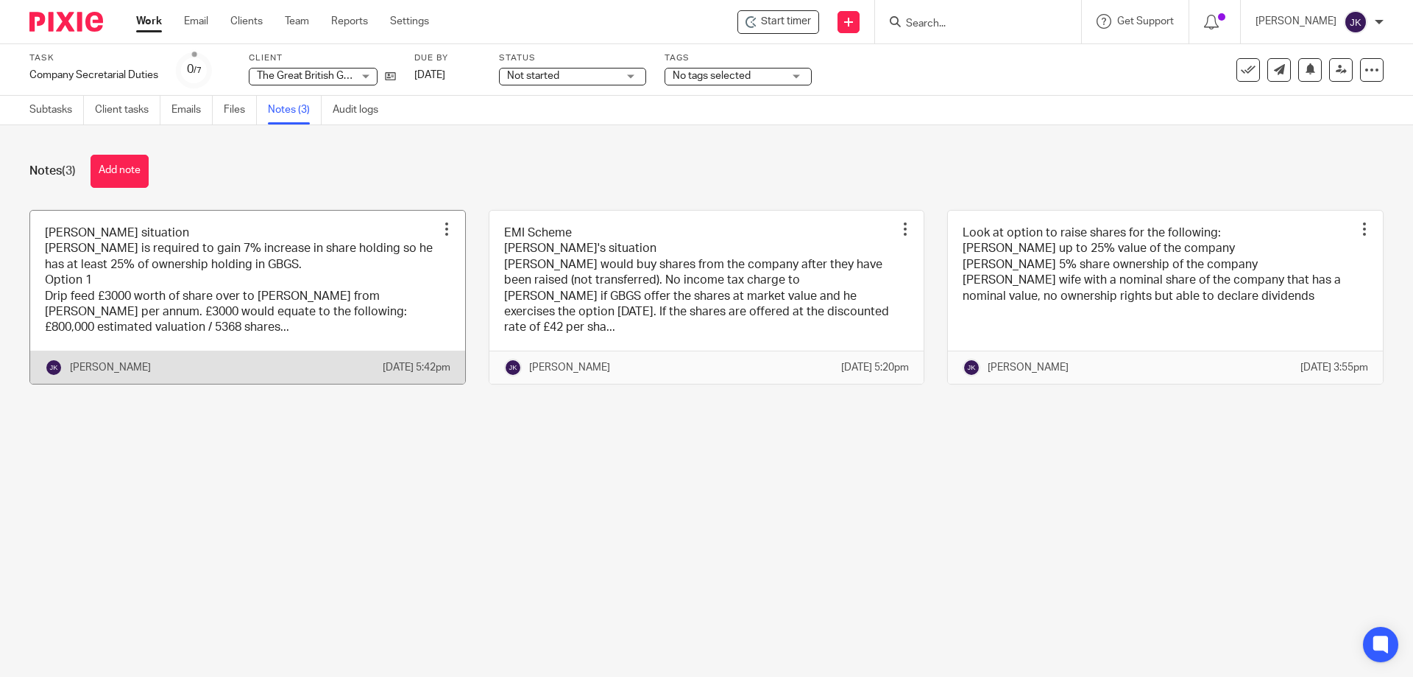
click at [257, 306] on link at bounding box center [247, 297] width 435 height 173
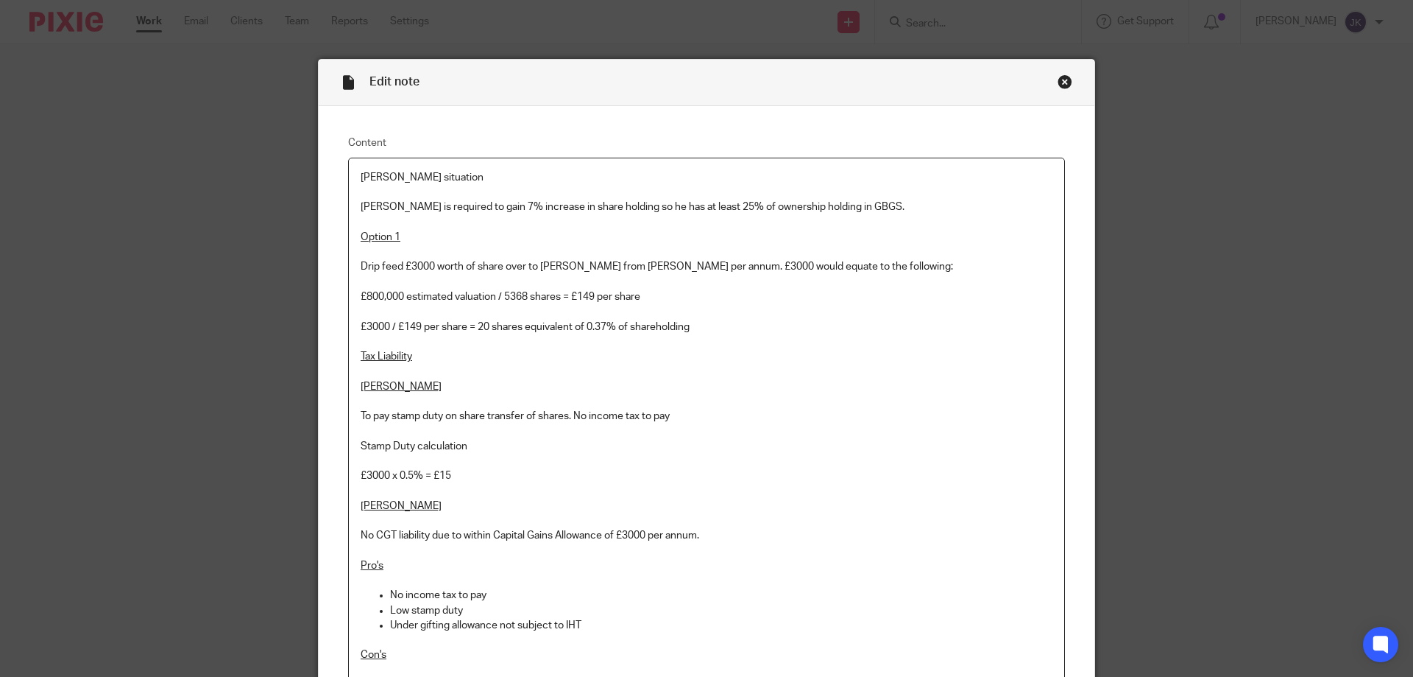
click at [1062, 82] on div "Close this dialog window" at bounding box center [1065, 81] width 15 height 15
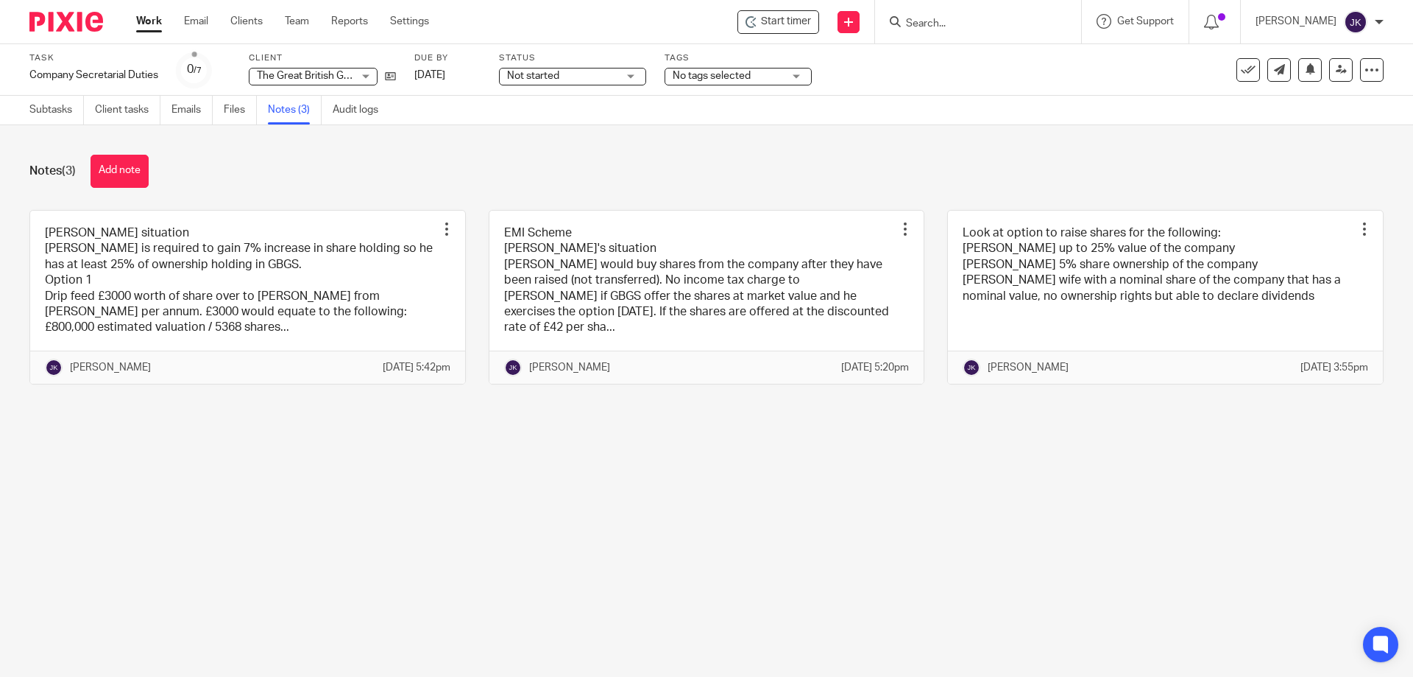
drag, startPoint x: 986, startPoint y: 92, endPoint x: 895, endPoint y: 67, distance: 93.9
click at [986, 92] on div "Task Company Secretarial Duties Save Company Secretarial Duties 0 /7 Client The…" at bounding box center [706, 70] width 1413 height 52
click at [790, 17] on span "Start timer" at bounding box center [786, 21] width 50 height 15
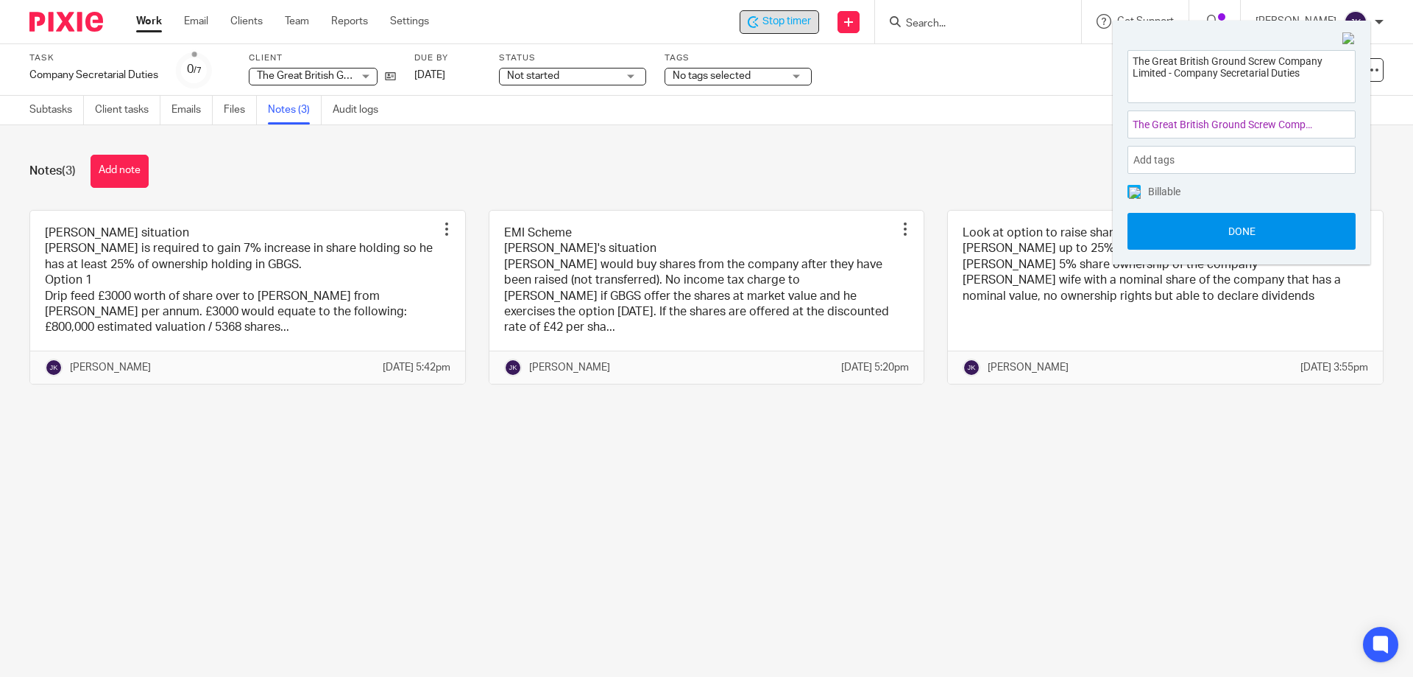
click at [1250, 237] on button "Done" at bounding box center [1242, 231] width 228 height 37
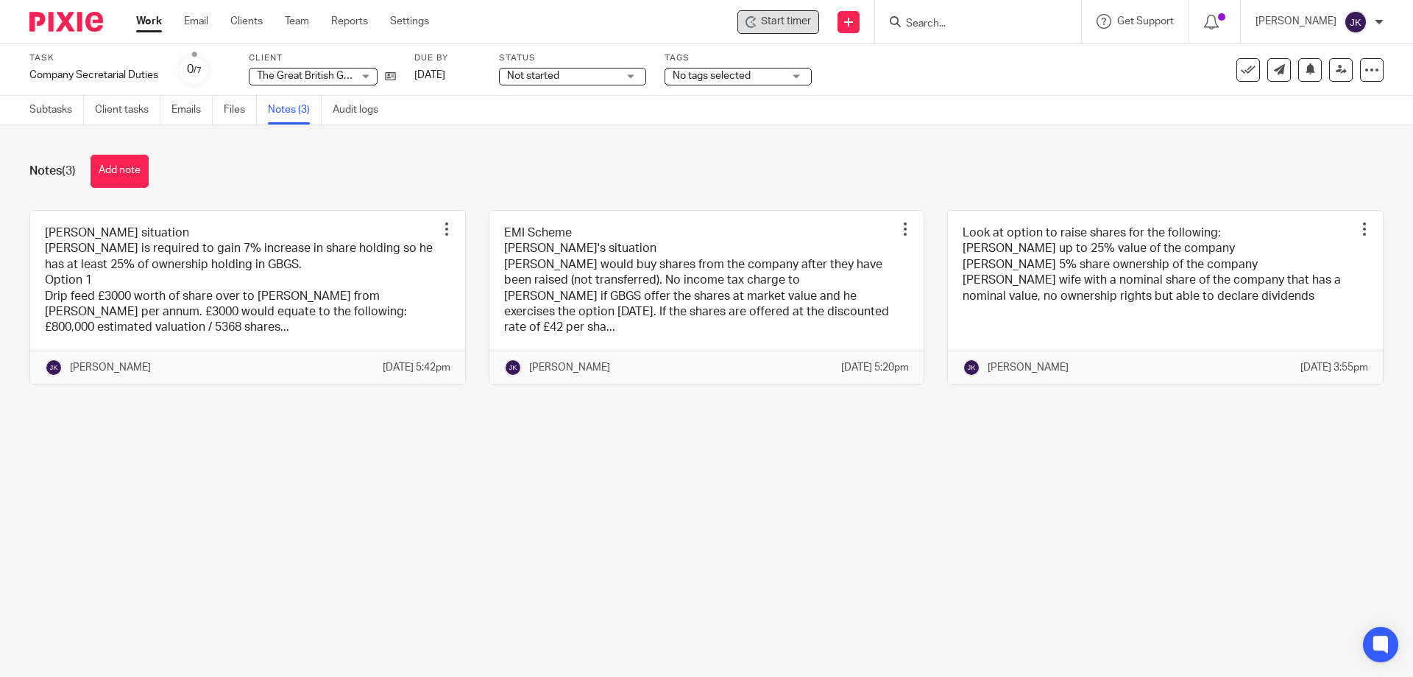
click at [891, 164] on div "Notes (3) Add note" at bounding box center [706, 171] width 1355 height 33
click at [1321, 20] on p "[PERSON_NAME]" at bounding box center [1296, 21] width 81 height 15
click at [1299, 111] on li "Logout" at bounding box center [1320, 106] width 97 height 21
